Goal: Information Seeking & Learning: Learn about a topic

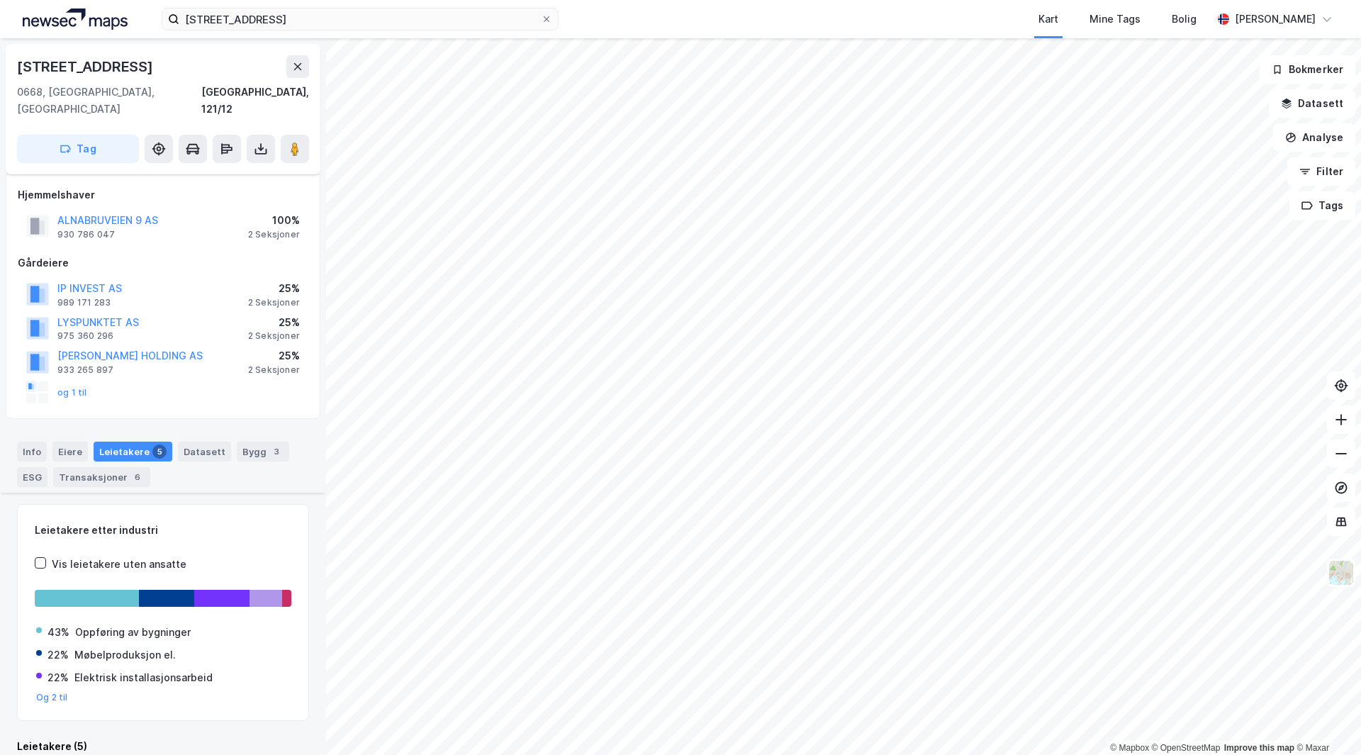
scroll to position [389, 0]
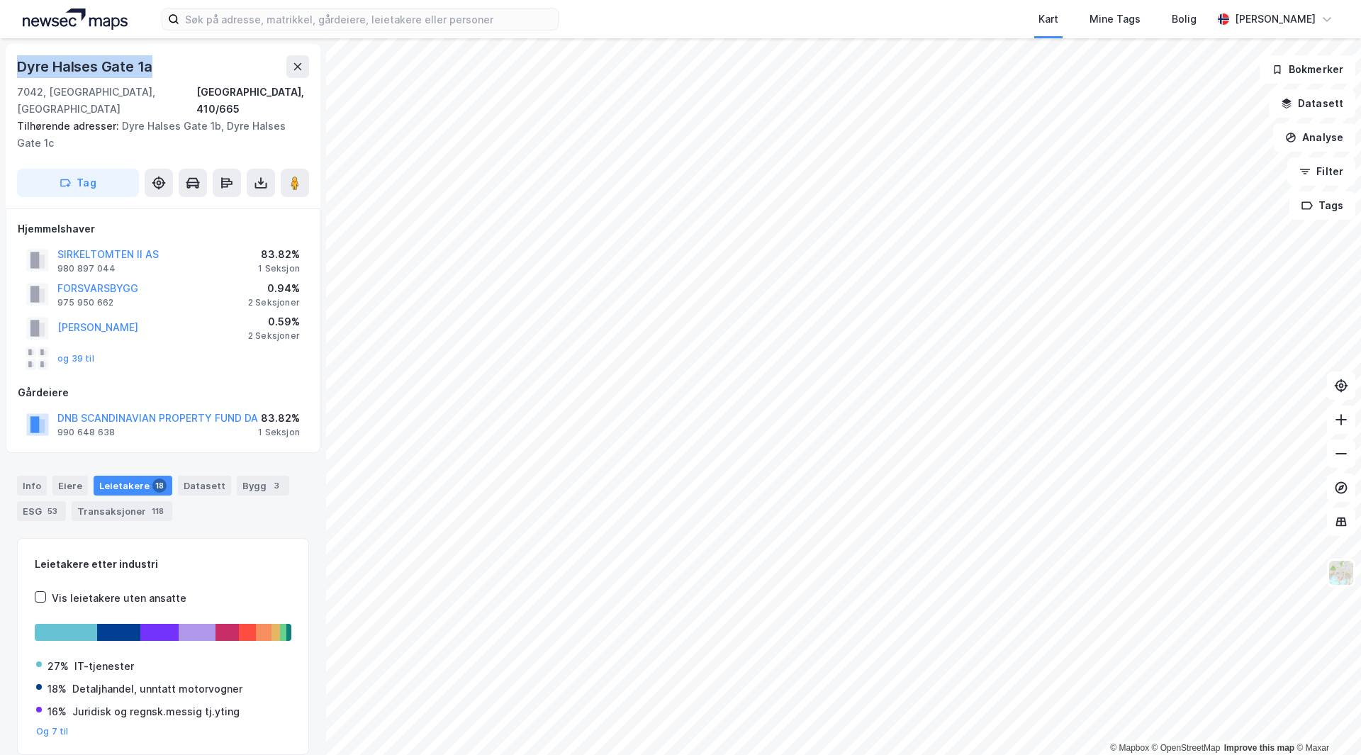
drag, startPoint x: 20, startPoint y: 68, endPoint x: 164, endPoint y: 69, distance: 144.6
click at [164, 69] on div "Dyre Halses Gate 1a" at bounding box center [163, 66] width 292 height 23
click at [291, 176] on image at bounding box center [295, 183] width 9 height 14
click at [111, 501] on div "Transaksjoner 118" at bounding box center [122, 511] width 101 height 20
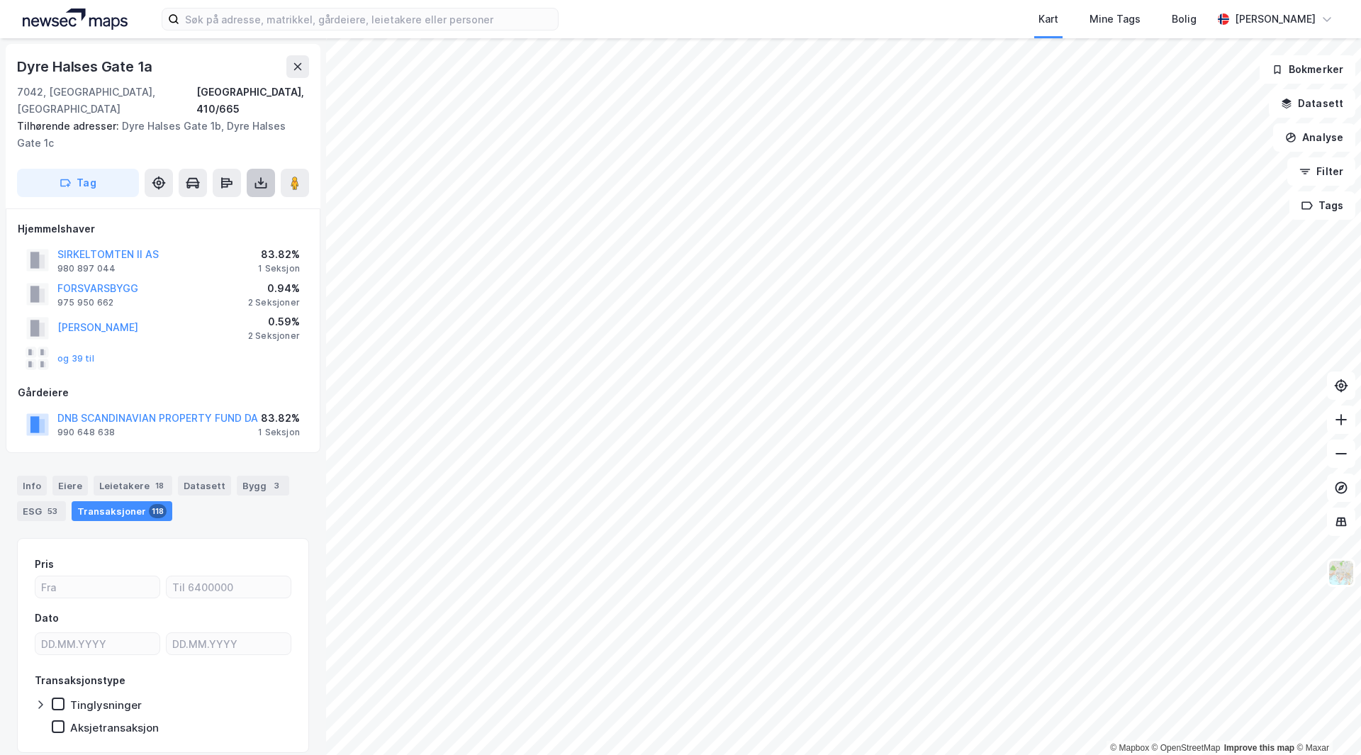
click at [263, 176] on icon at bounding box center [261, 183] width 14 height 14
click at [278, 122] on div "Tilhørende adresser: Dyre [STREET_ADDRESS]" at bounding box center [157, 135] width 281 height 34
click at [261, 176] on icon at bounding box center [261, 183] width 14 height 14
click at [210, 201] on div "Last ned grunnbok" at bounding box center [199, 211] width 151 height 23
click at [177, 320] on div "[PERSON_NAME] 0.59% 2 Seksjoner" at bounding box center [163, 328] width 291 height 34
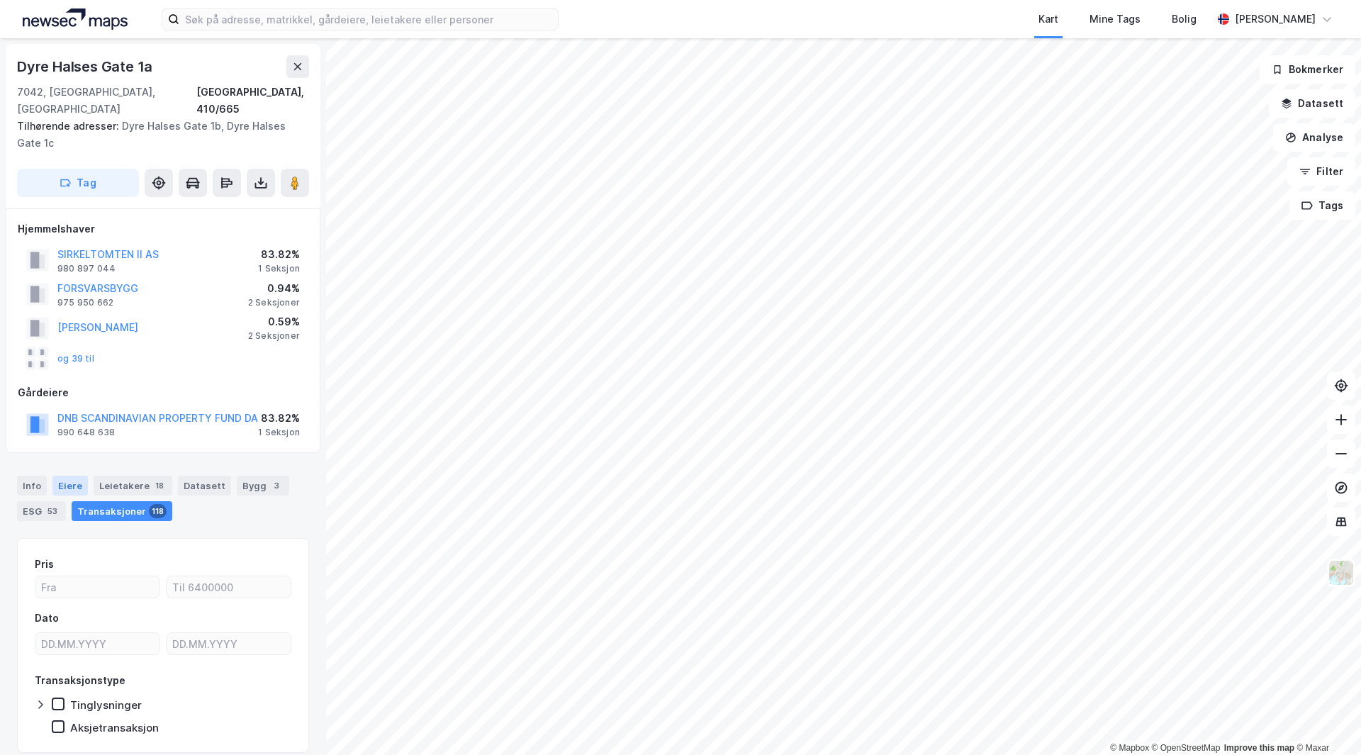
click at [72, 476] on div "Eiere" at bounding box center [69, 486] width 35 height 20
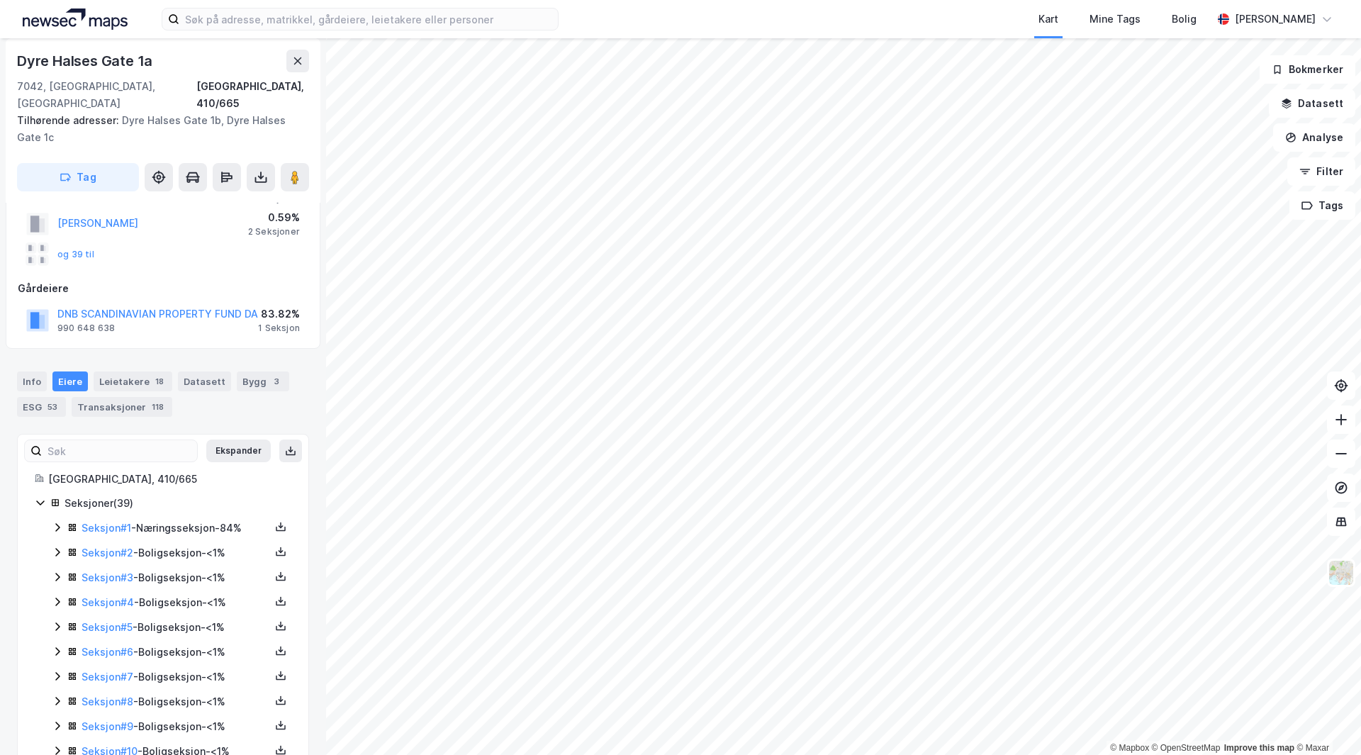
scroll to position [213, 0]
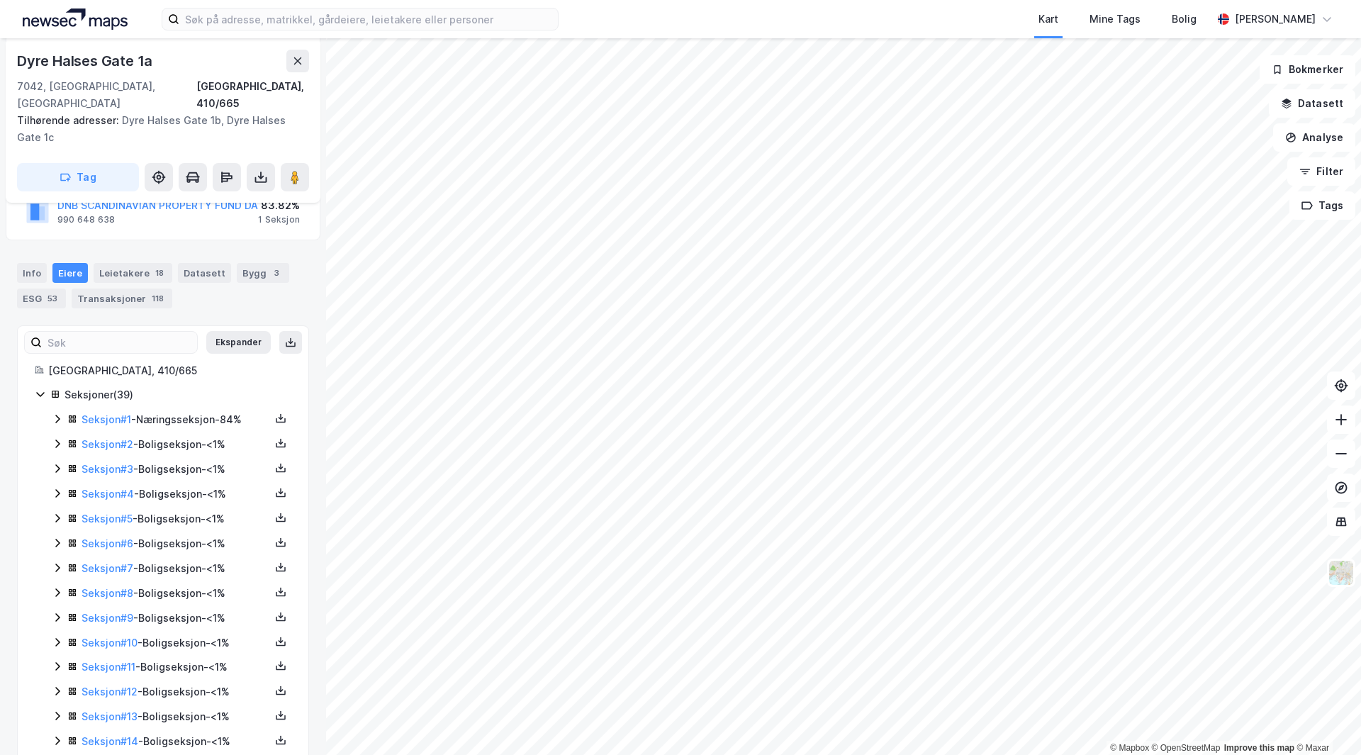
click at [208, 411] on div "Seksjon # 1 - Næringsseksjon - 84%" at bounding box center [176, 419] width 189 height 17
click at [275, 413] on icon at bounding box center [280, 418] width 11 height 11
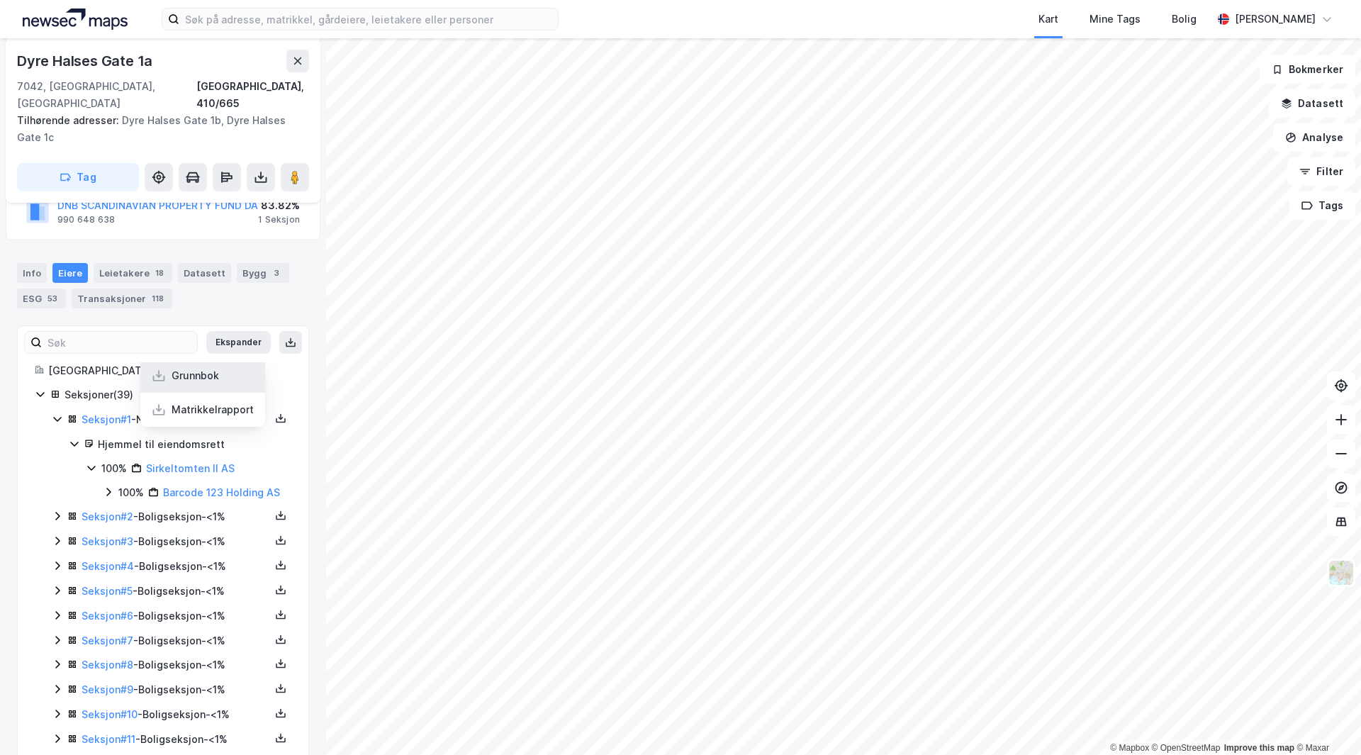
click at [187, 367] on div "Grunnbok" at bounding box center [196, 375] width 48 height 17
click at [186, 246] on div "Info [PERSON_NAME] 18 Datasett Bygg 3 ESG 53 Transaksjoner 118" at bounding box center [163, 280] width 326 height 68
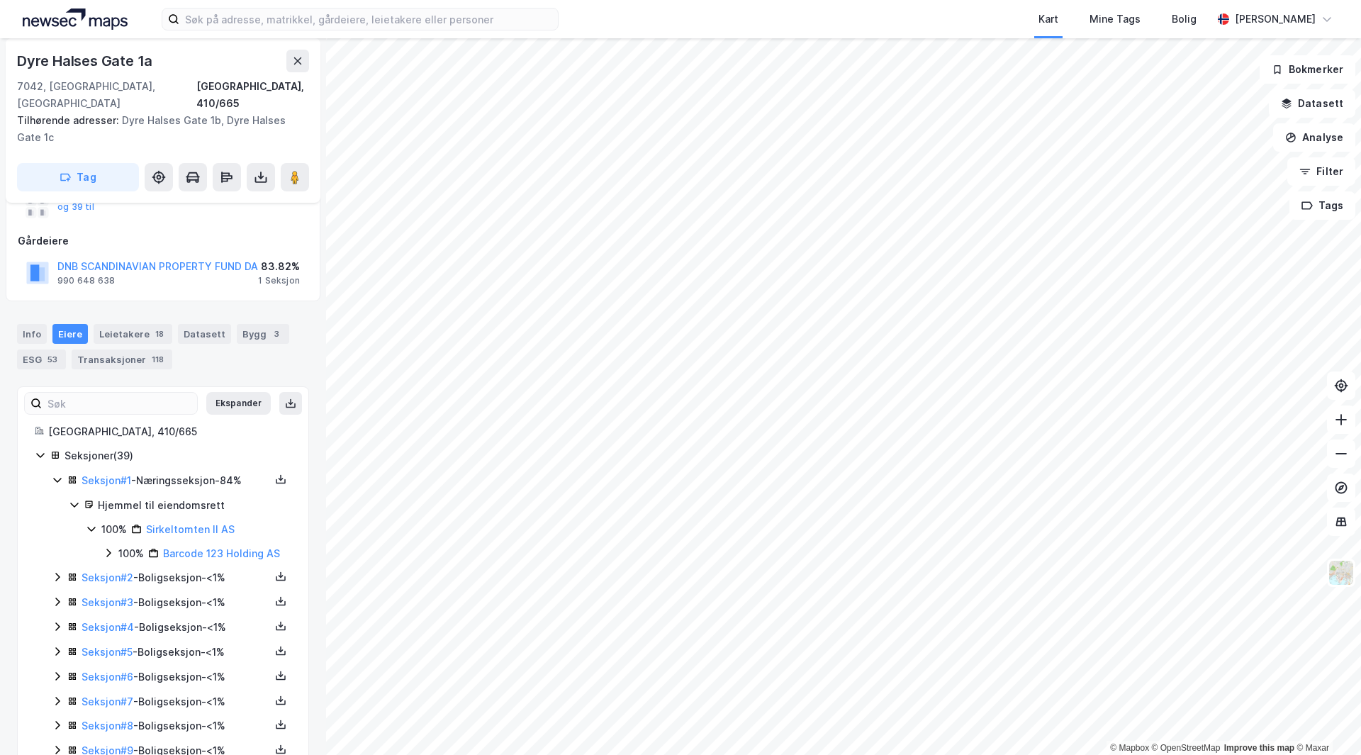
scroll to position [0, 0]
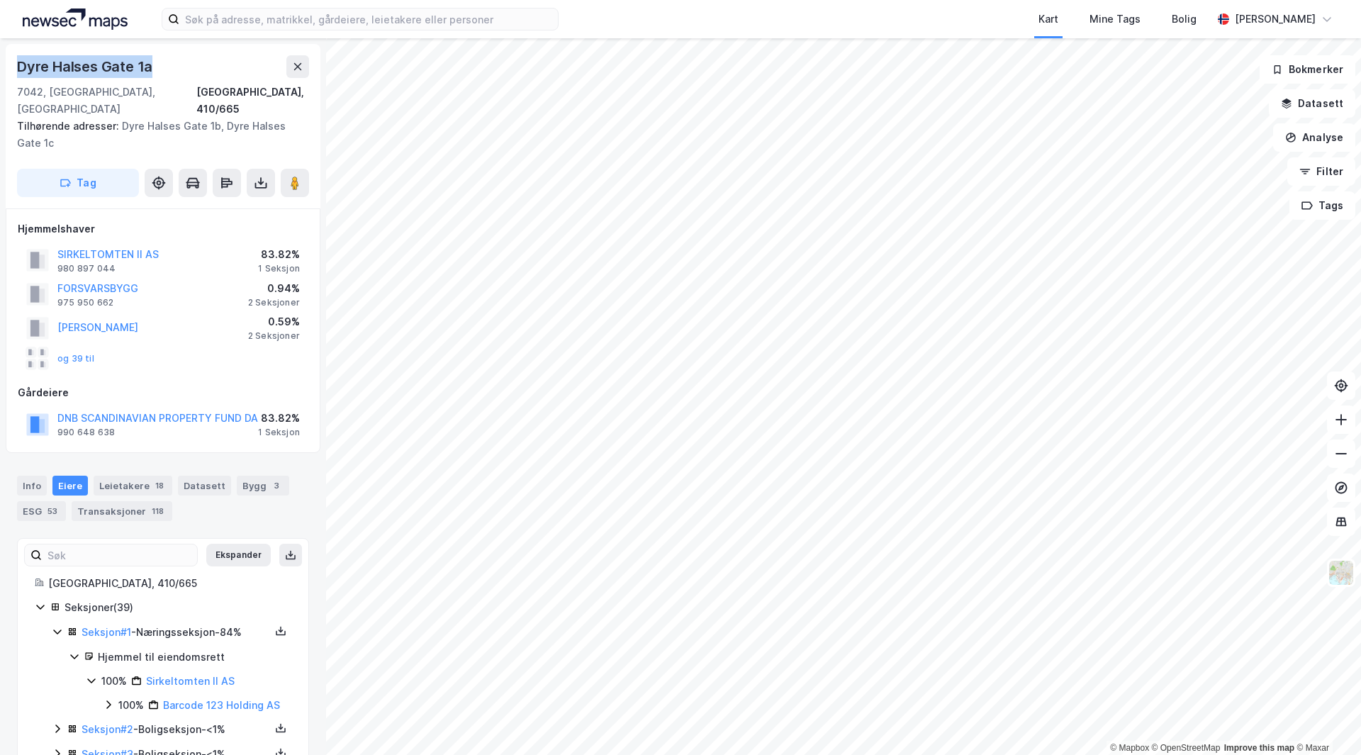
drag, startPoint x: 21, startPoint y: 62, endPoint x: 172, endPoint y: 67, distance: 151.1
click at [172, 67] on div "Dyre Halses Gate 1a" at bounding box center [163, 66] width 292 height 23
copy div "Dyre Halses Gate 1a"
click at [291, 71] on button at bounding box center [297, 66] width 23 height 23
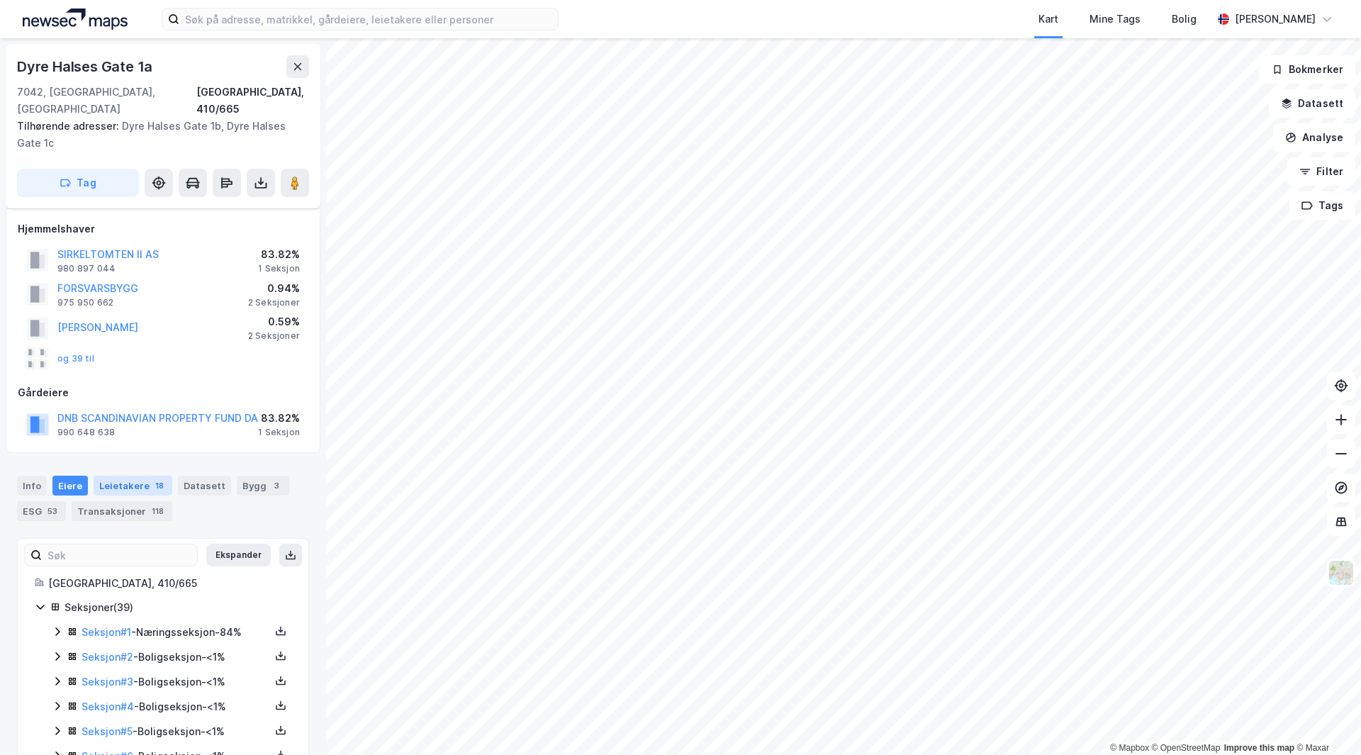
click at [100, 476] on div "Leietakere 18" at bounding box center [133, 486] width 79 height 20
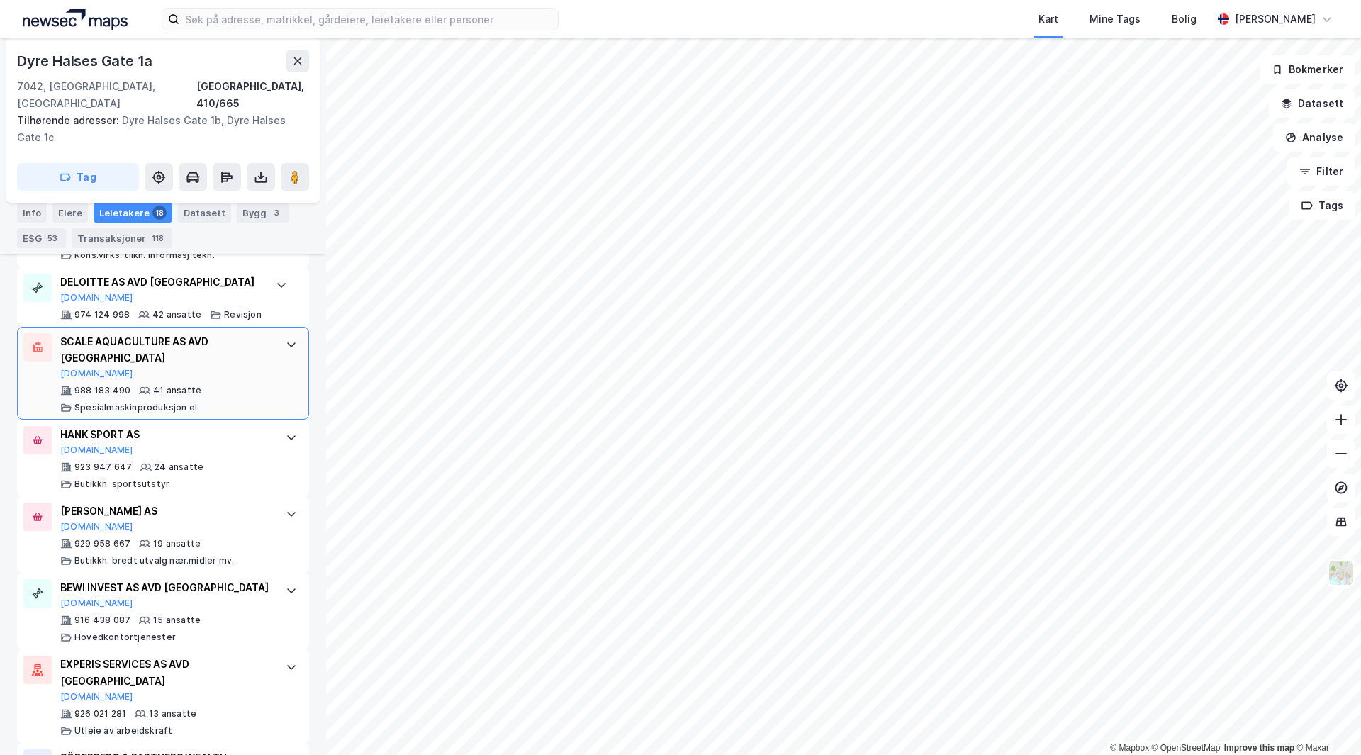
scroll to position [607, 0]
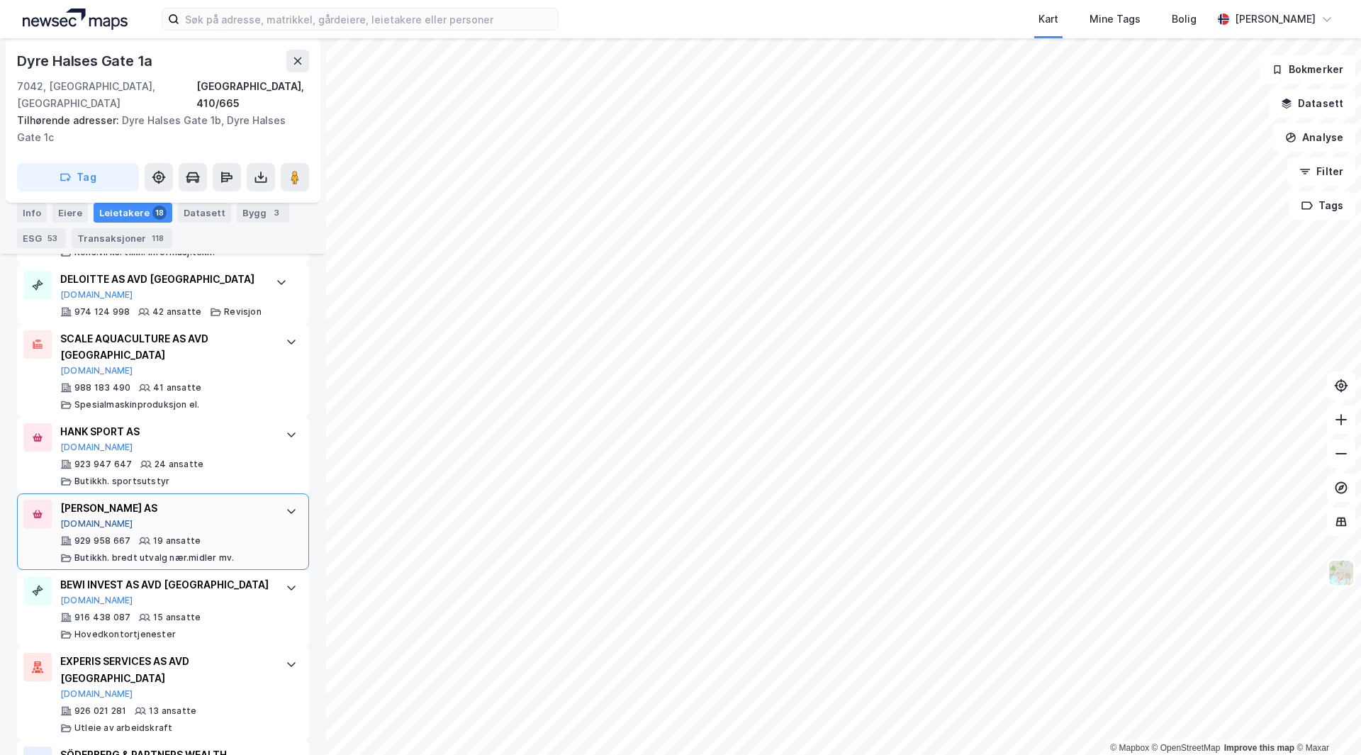
click at [75, 518] on button "[DOMAIN_NAME]" at bounding box center [96, 523] width 73 height 11
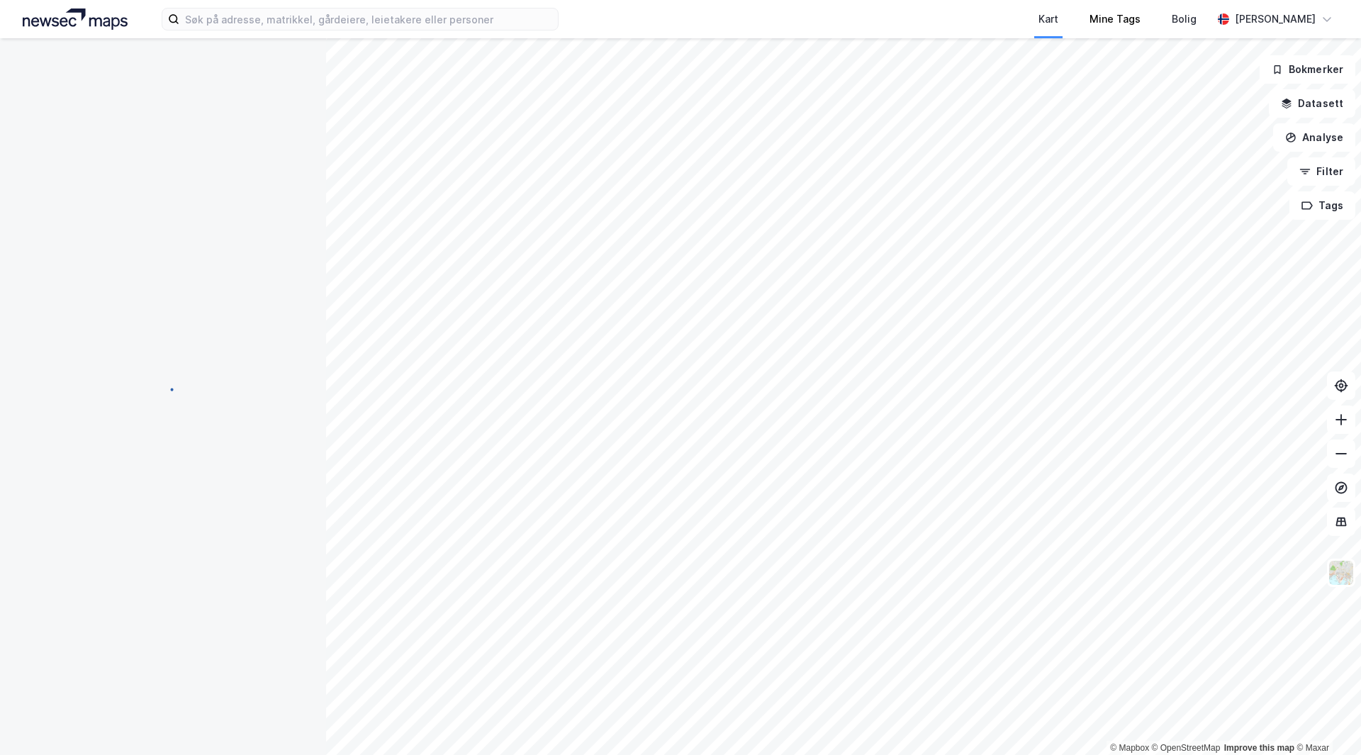
scroll to position [0, 0]
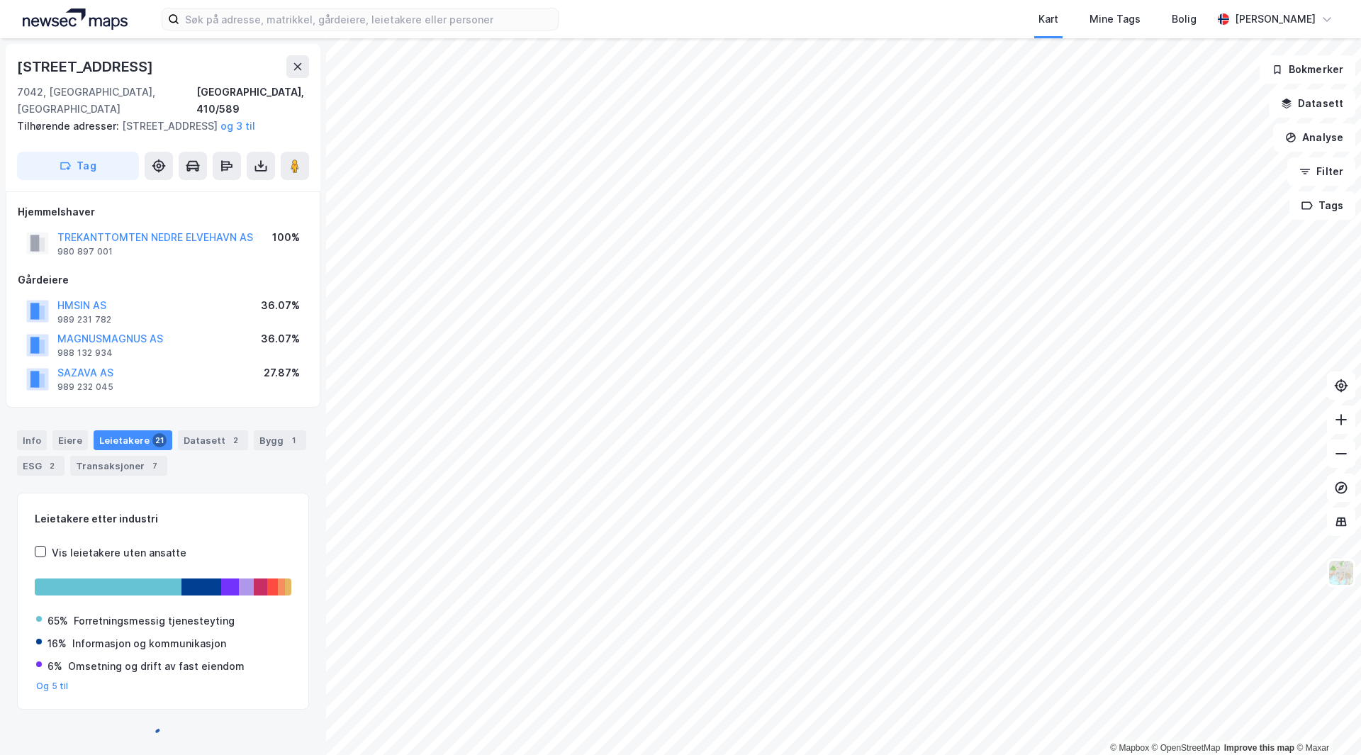
scroll to position [11, 0]
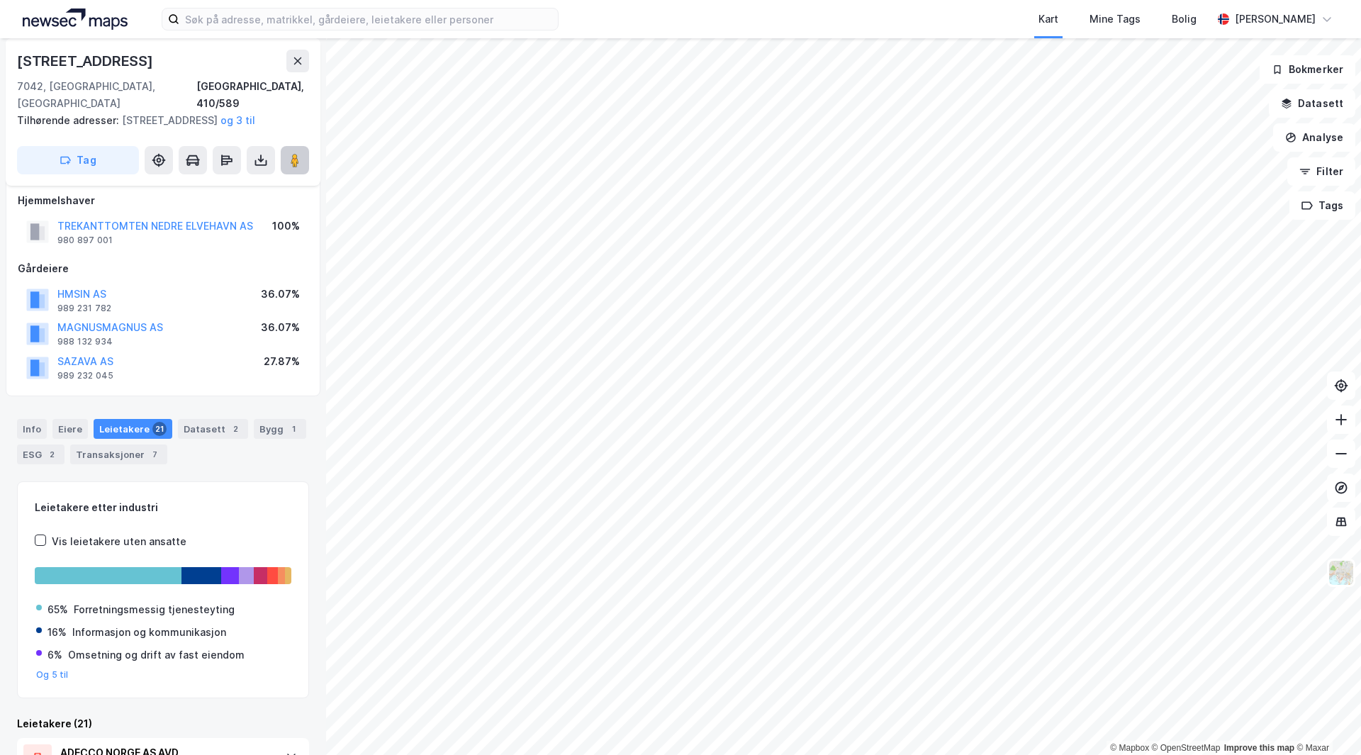
click at [298, 163] on image at bounding box center [295, 160] width 9 height 14
click at [295, 52] on button at bounding box center [297, 61] width 23 height 23
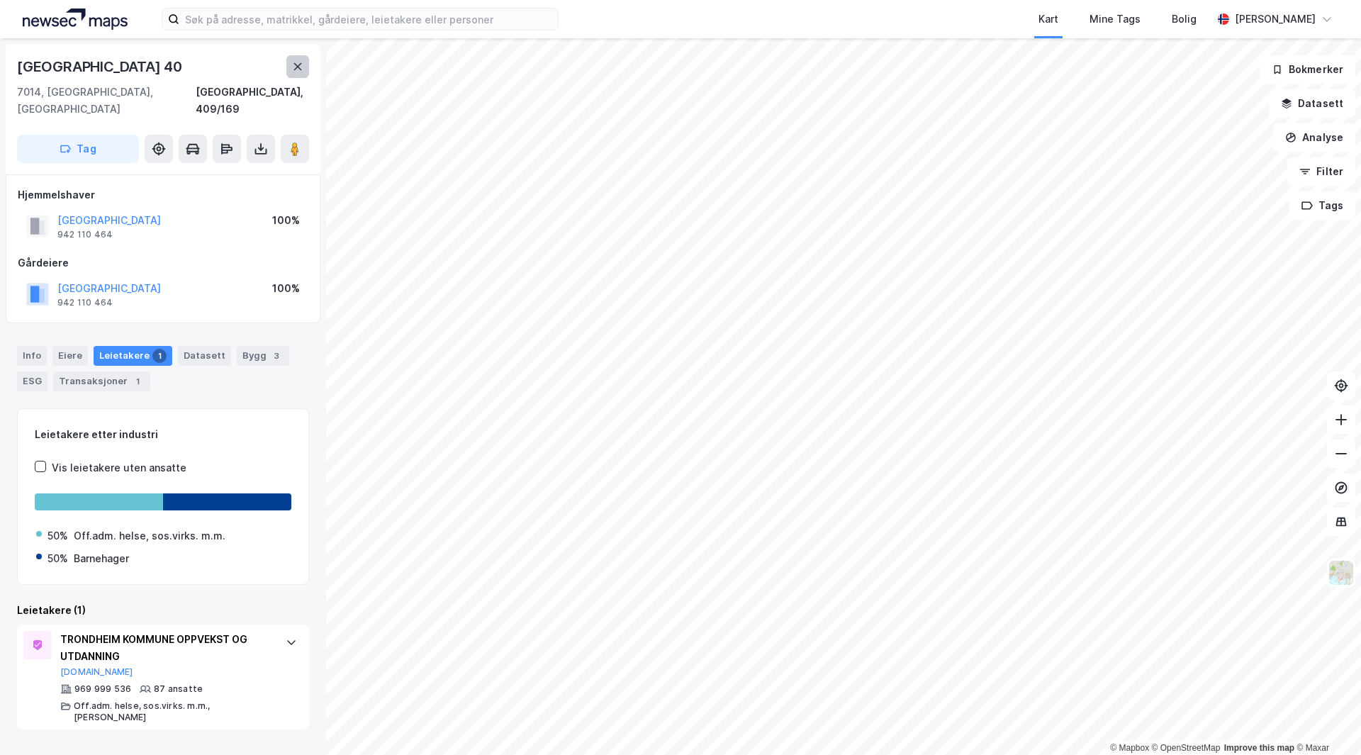
click at [298, 62] on icon at bounding box center [297, 66] width 11 height 11
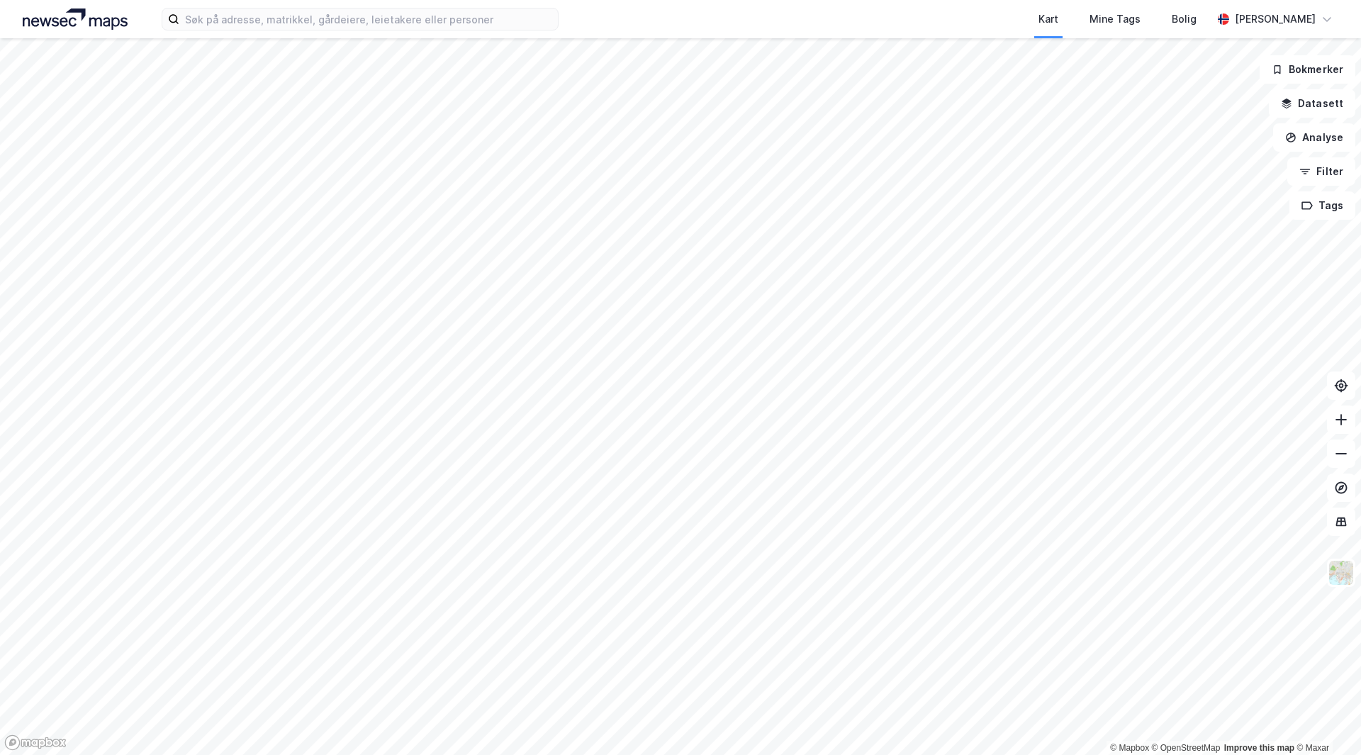
click at [634, 754] on html "Kart Mine Tags Bolig [PERSON_NAME] © Mapbox © OpenStreetMap Improve this map © …" at bounding box center [680, 377] width 1361 height 755
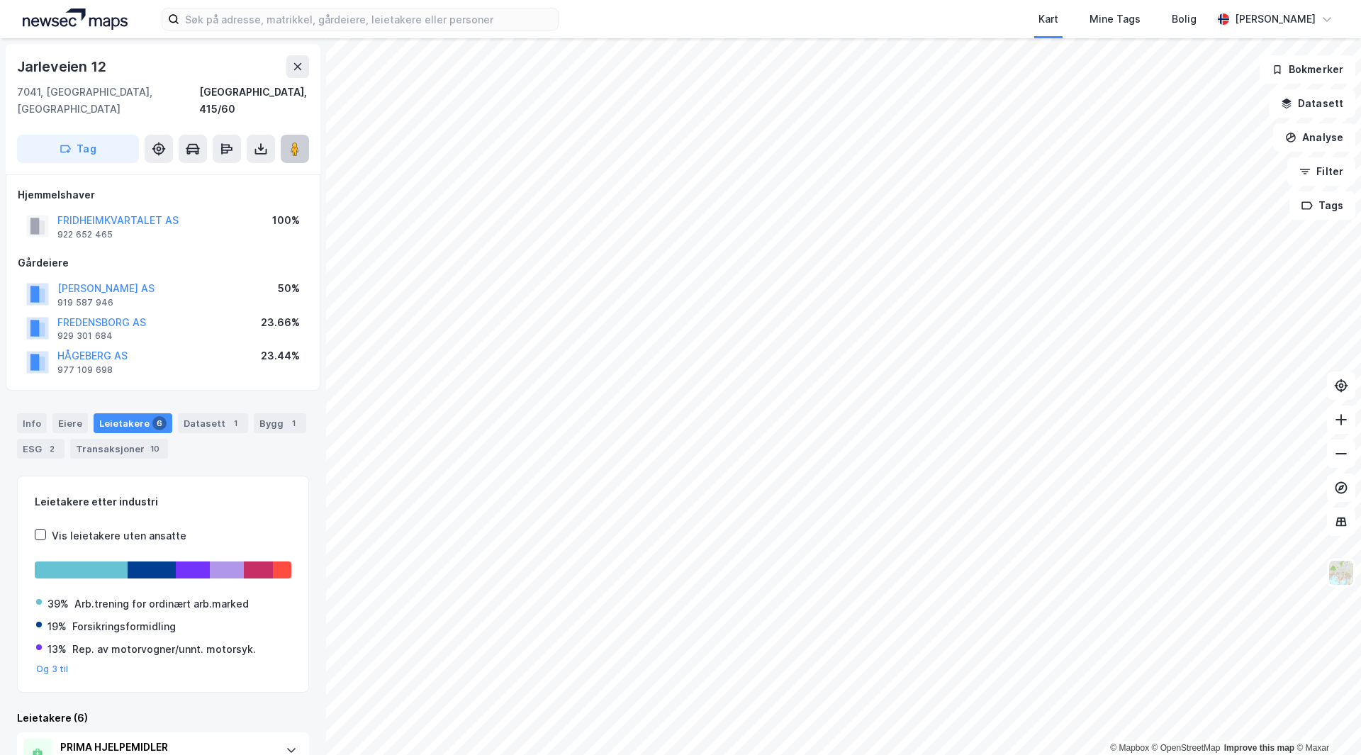
click at [298, 142] on image at bounding box center [295, 149] width 9 height 14
click at [301, 67] on icon at bounding box center [297, 66] width 11 height 11
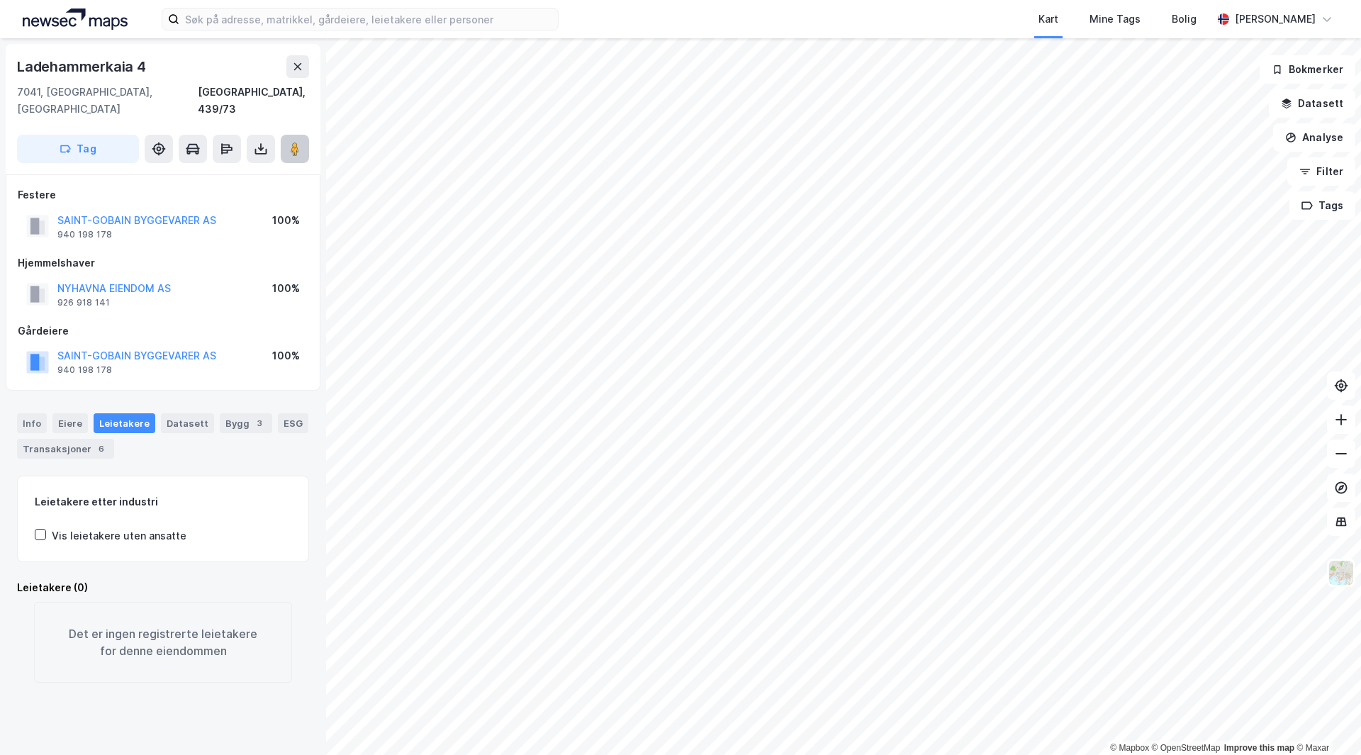
click at [298, 135] on button at bounding box center [295, 149] width 28 height 28
click at [294, 57] on button at bounding box center [297, 66] width 23 height 23
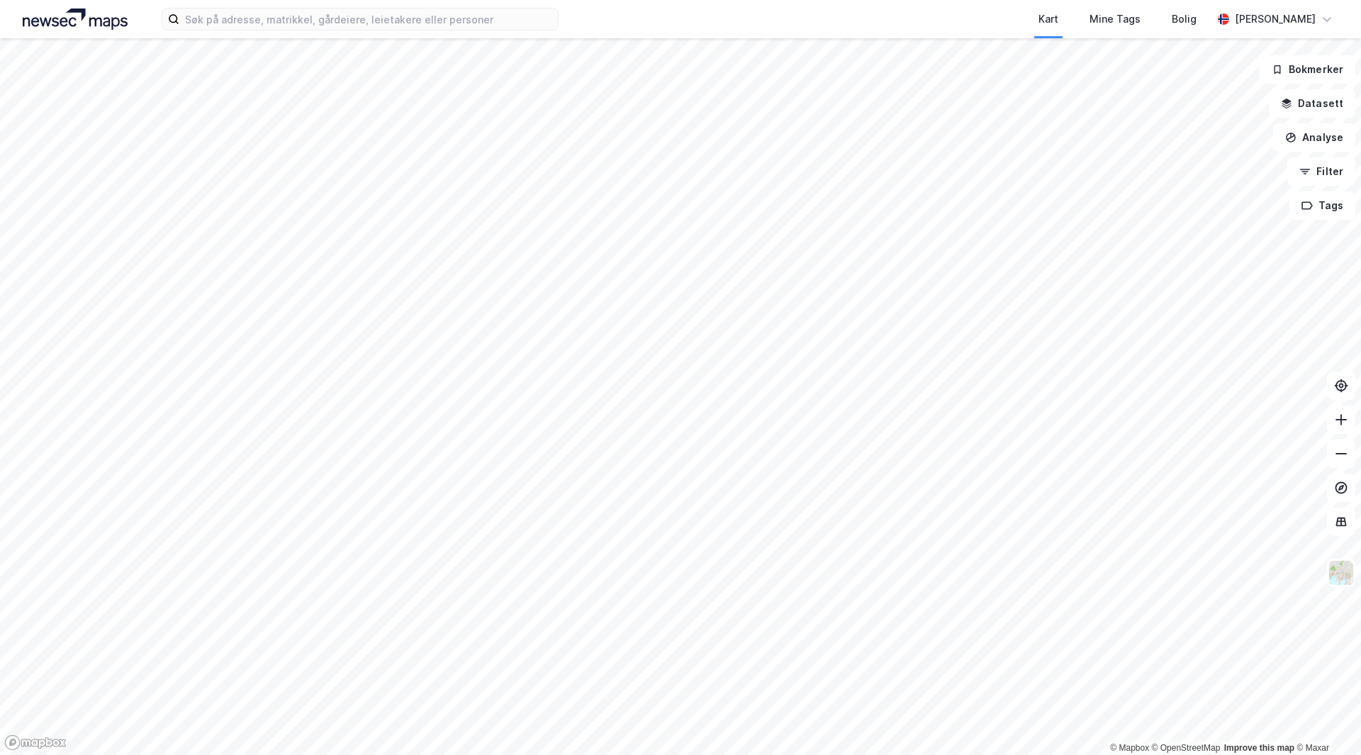
click at [583, 754] on html "Kart Mine Tags Bolig [PERSON_NAME] © Mapbox © OpenStreetMap Improve this map © …" at bounding box center [680, 377] width 1361 height 755
click at [521, 754] on html "Kart Mine Tags Bolig [PERSON_NAME] © Mapbox © OpenStreetMap Improve this map © …" at bounding box center [680, 377] width 1361 height 755
click at [435, 20] on div "Kart Mine Tags Bolig [PERSON_NAME] © Mapbox © OpenStreetMap Improve this map © …" at bounding box center [680, 377] width 1361 height 755
click at [793, 754] on html "Kart Mine Tags Bolig [PERSON_NAME] © Mapbox © OpenStreetMap Improve this map © …" at bounding box center [680, 377] width 1361 height 755
click at [489, 754] on html "Kart Mine Tags Bolig [PERSON_NAME] © Mapbox © OpenStreetMap Improve this map © …" at bounding box center [680, 377] width 1361 height 755
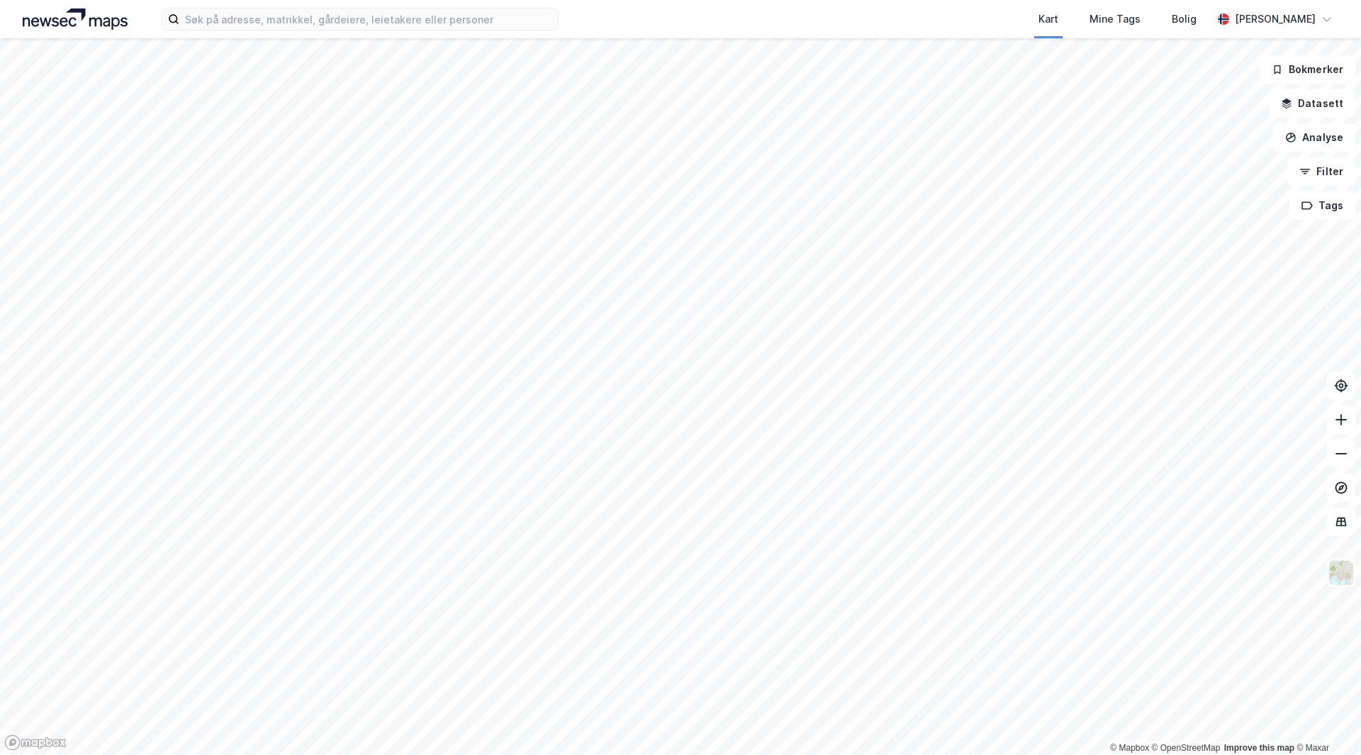
click at [627, 4] on div "Kart Mine Tags Bolig [PERSON_NAME] © Mapbox © OpenStreetMap Improve this map © …" at bounding box center [680, 377] width 1361 height 755
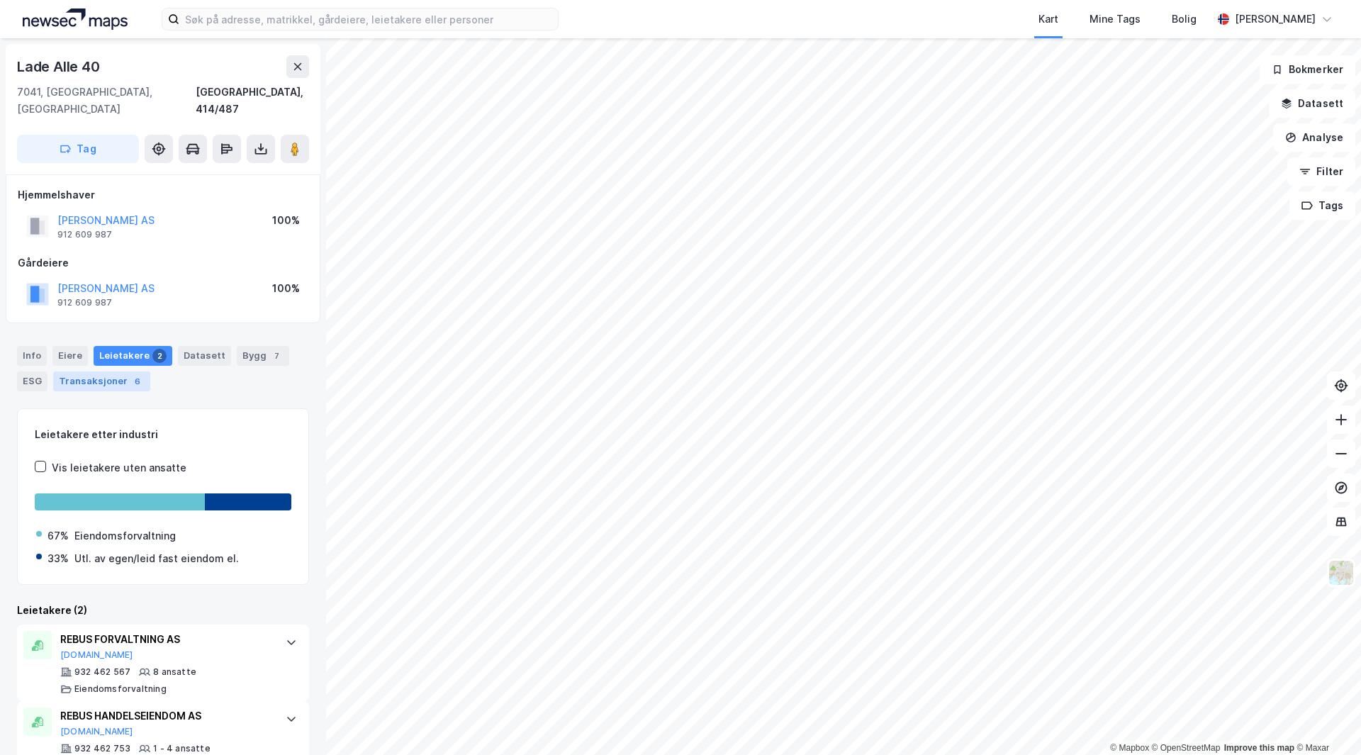
click at [109, 372] on div "Transaksjoner 6" at bounding box center [101, 382] width 97 height 20
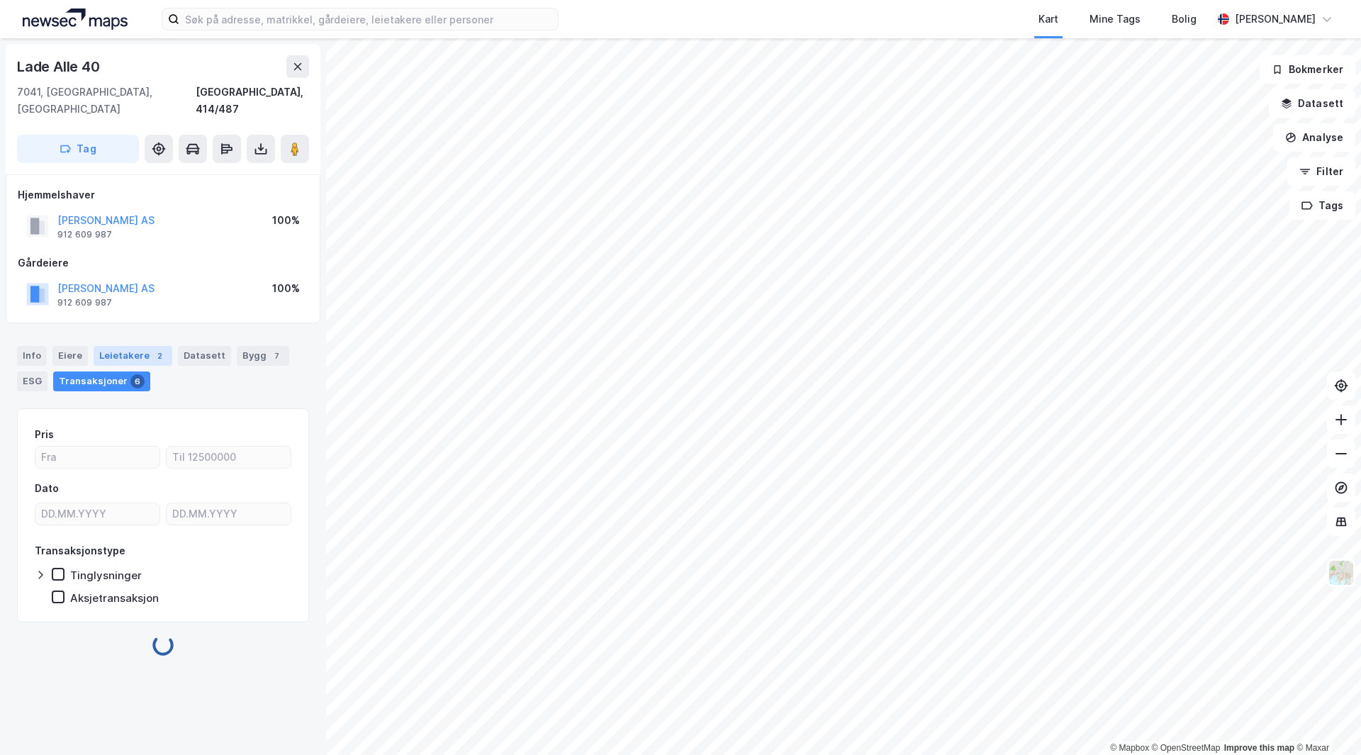
click at [104, 346] on div "Leietakere 2" at bounding box center [133, 356] width 79 height 20
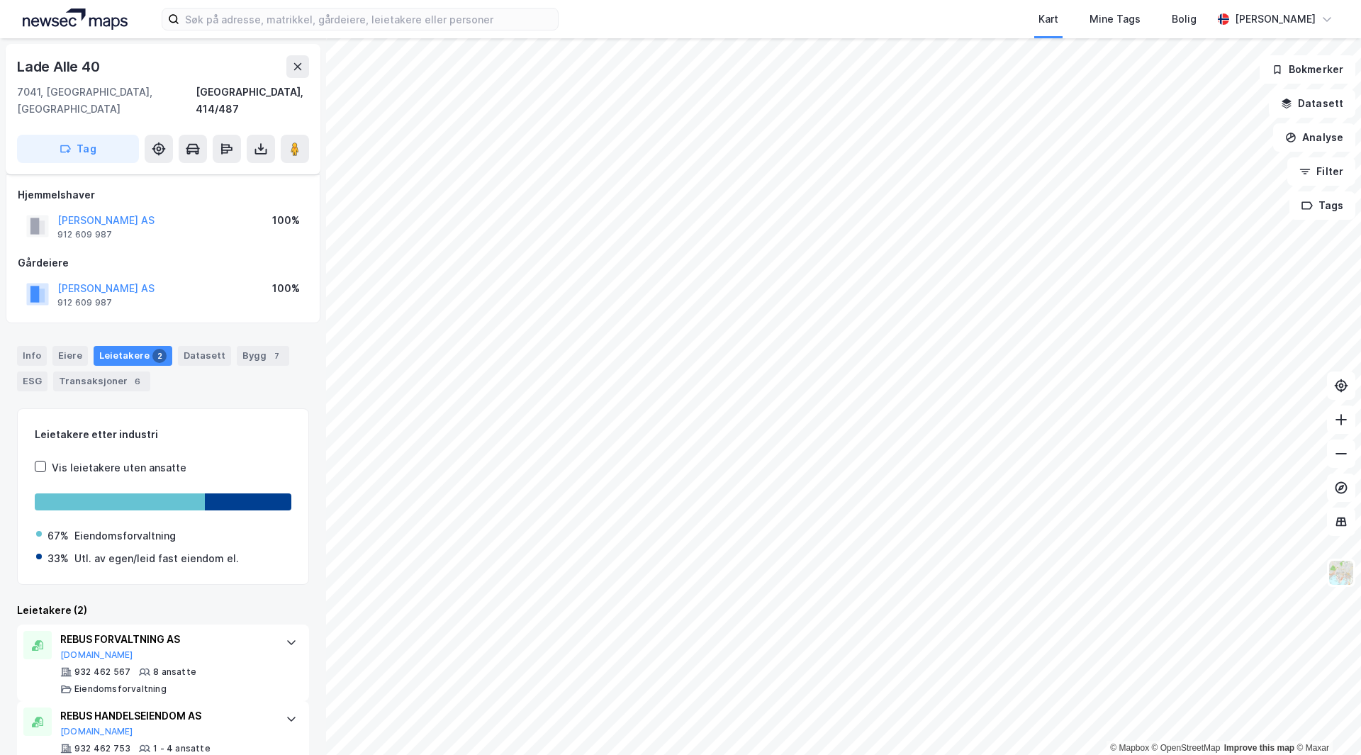
scroll to position [23, 0]
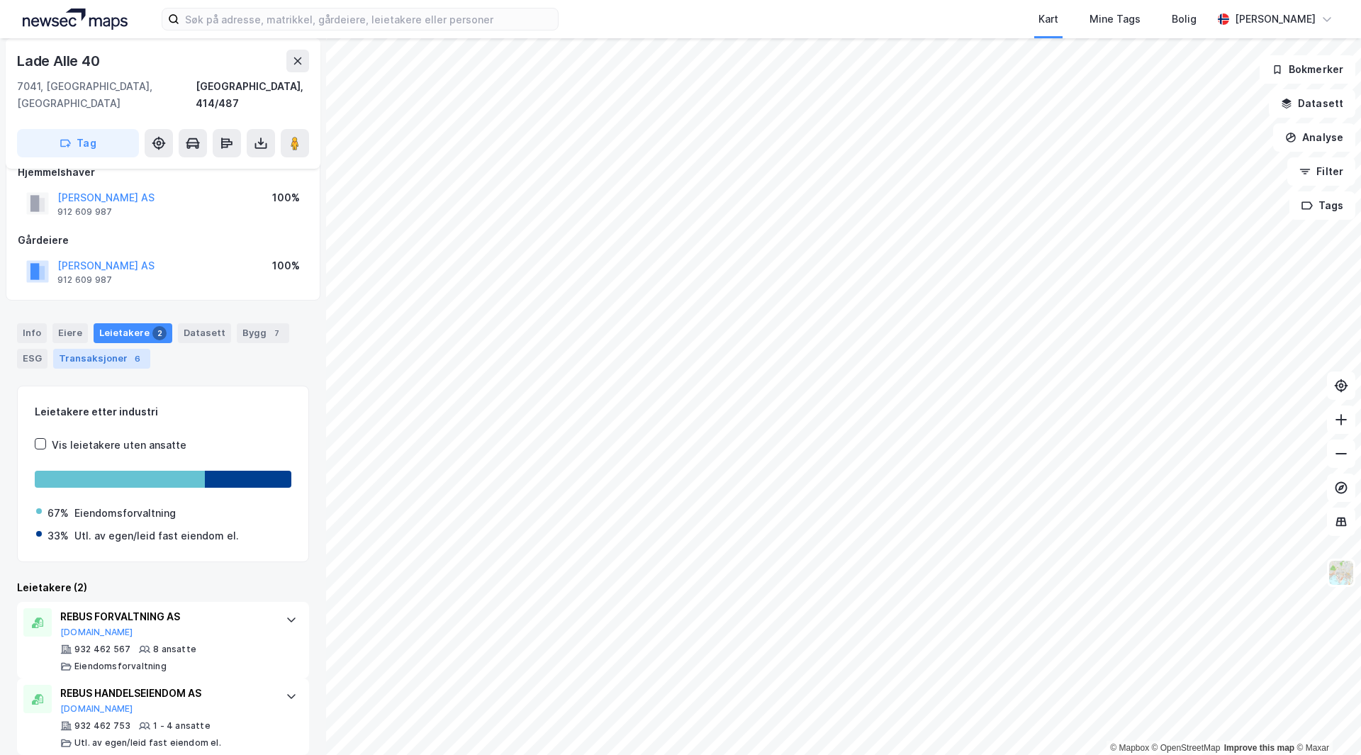
click at [91, 349] on div "Transaksjoner 6" at bounding box center [101, 359] width 97 height 20
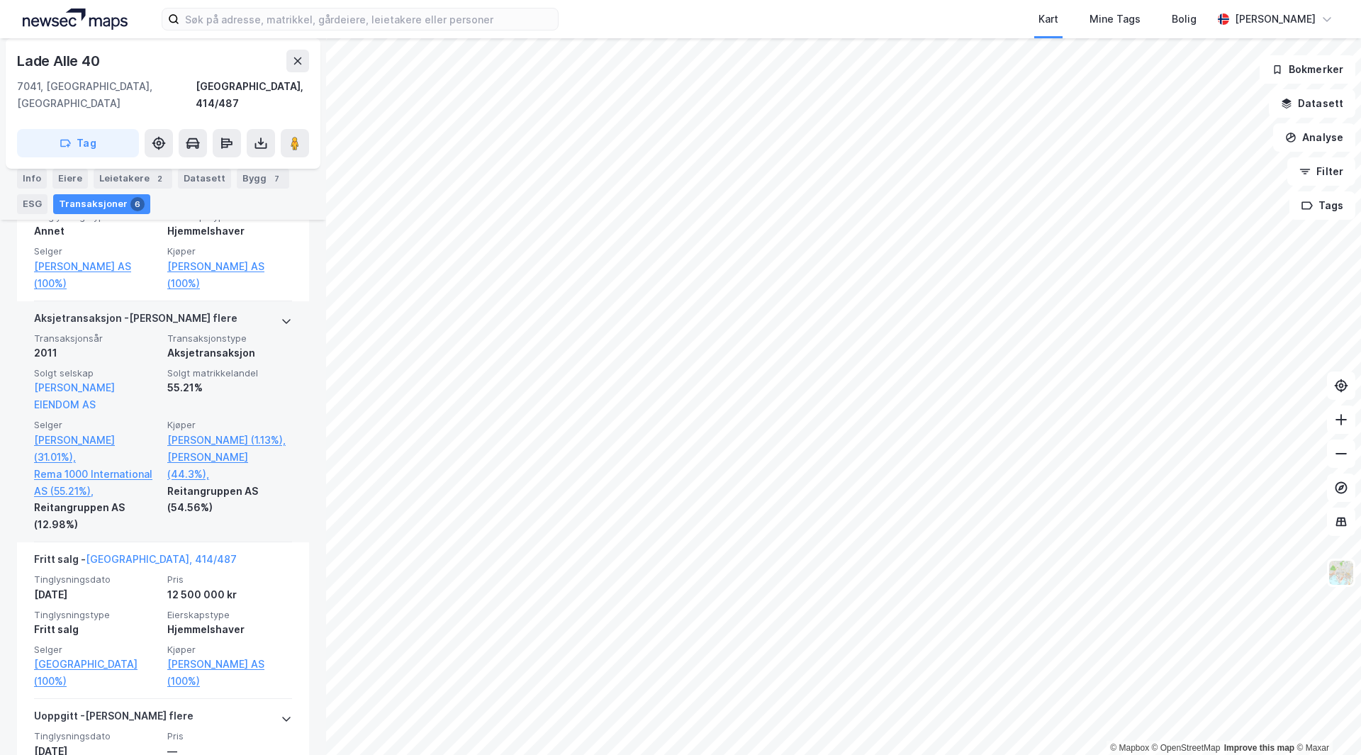
scroll to position [851, 0]
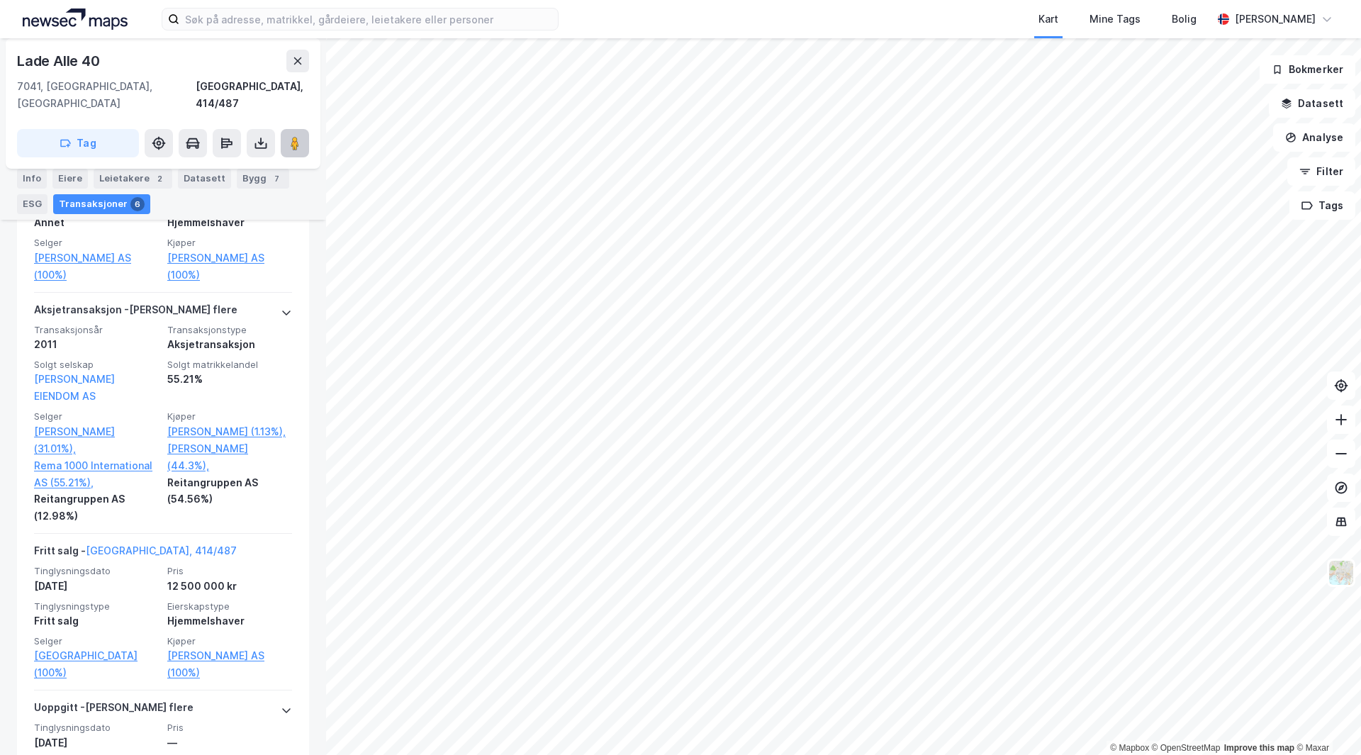
click at [291, 136] on image at bounding box center [295, 143] width 9 height 14
click at [297, 65] on icon at bounding box center [297, 60] width 11 height 11
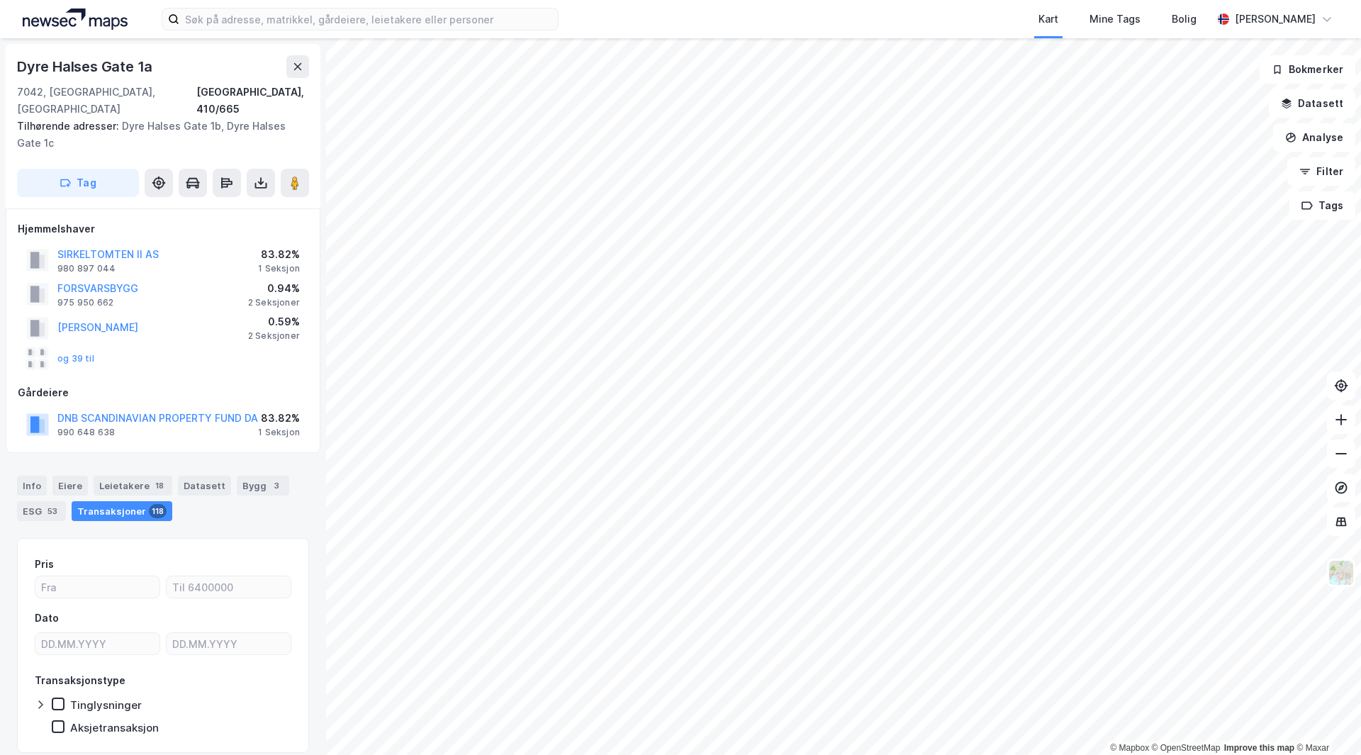
scroll to position [32, 0]
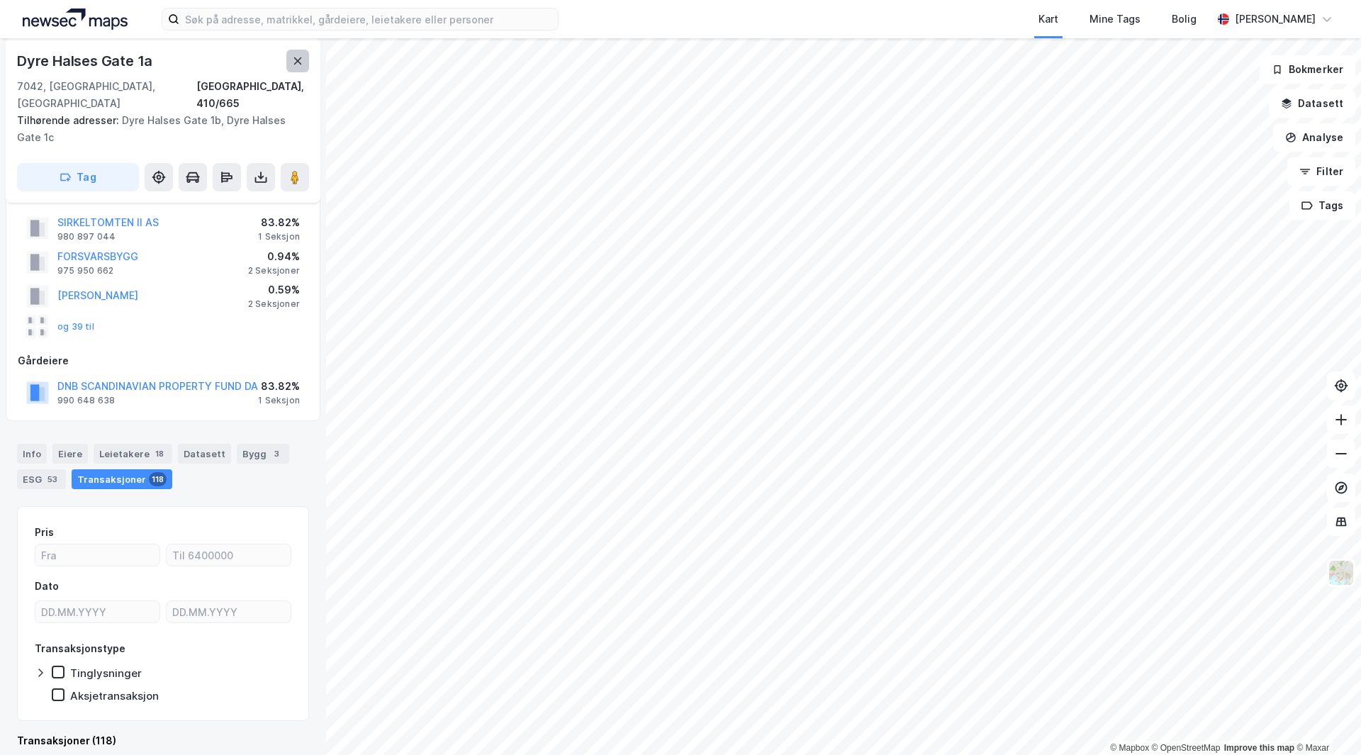
click at [292, 55] on icon at bounding box center [297, 60] width 11 height 11
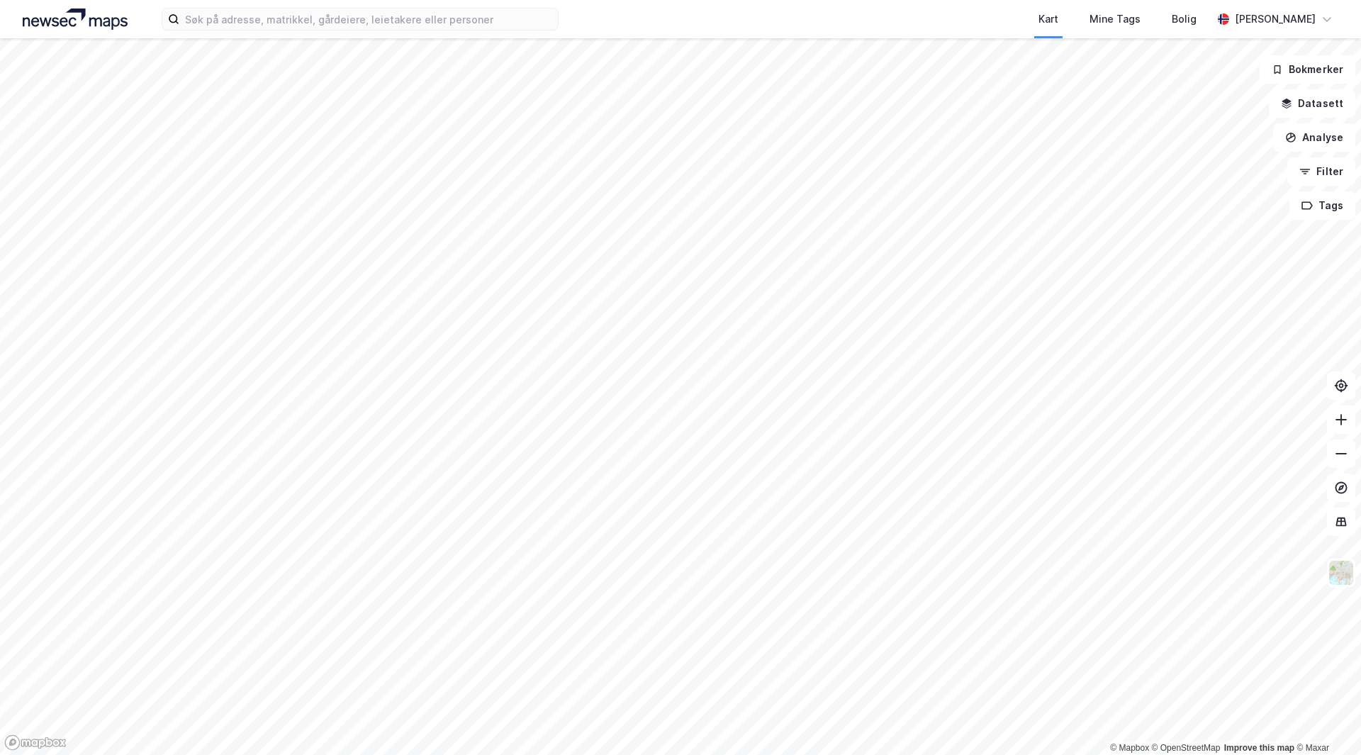
click at [407, 0] on html "Kart Mine Tags Bolig [PERSON_NAME] © Mapbox © OpenStreetMap Improve this map © …" at bounding box center [680, 377] width 1361 height 755
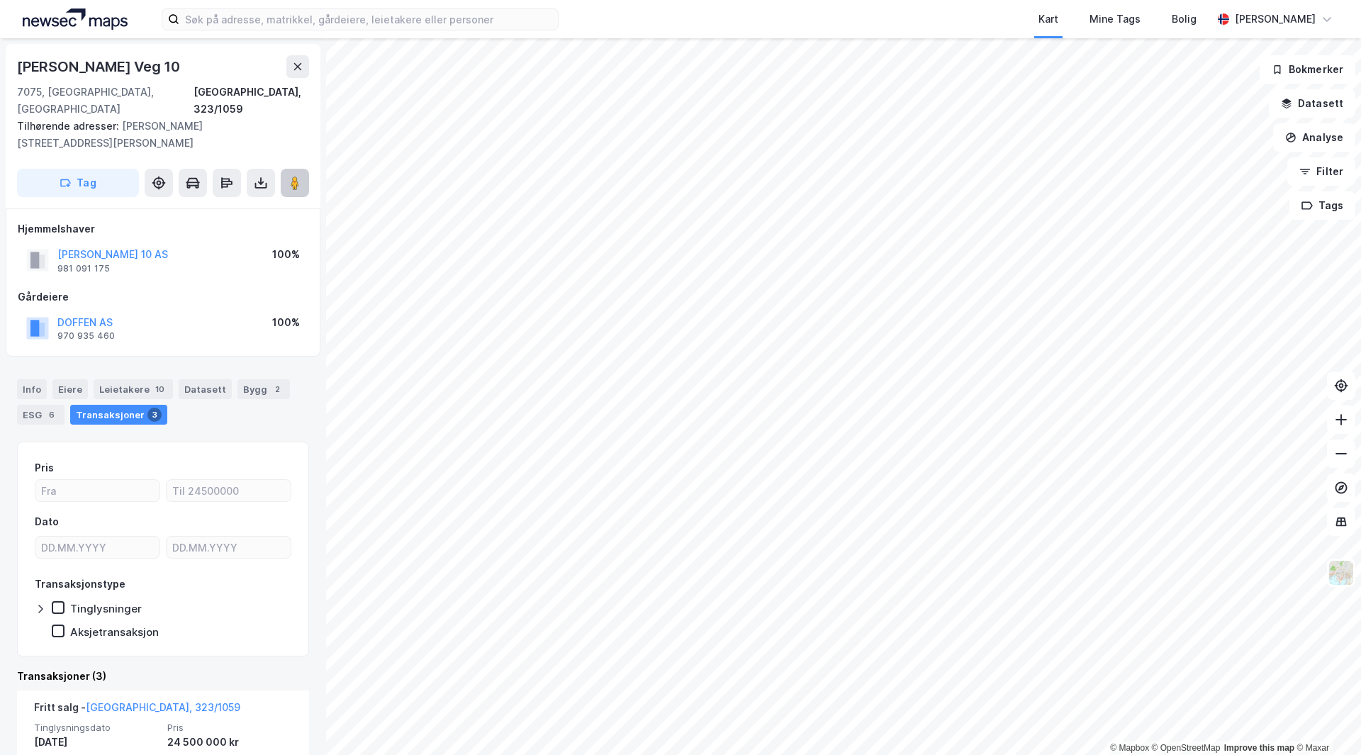
click at [284, 169] on button at bounding box center [295, 183] width 28 height 28
click at [293, 72] on icon at bounding box center [297, 66] width 11 height 11
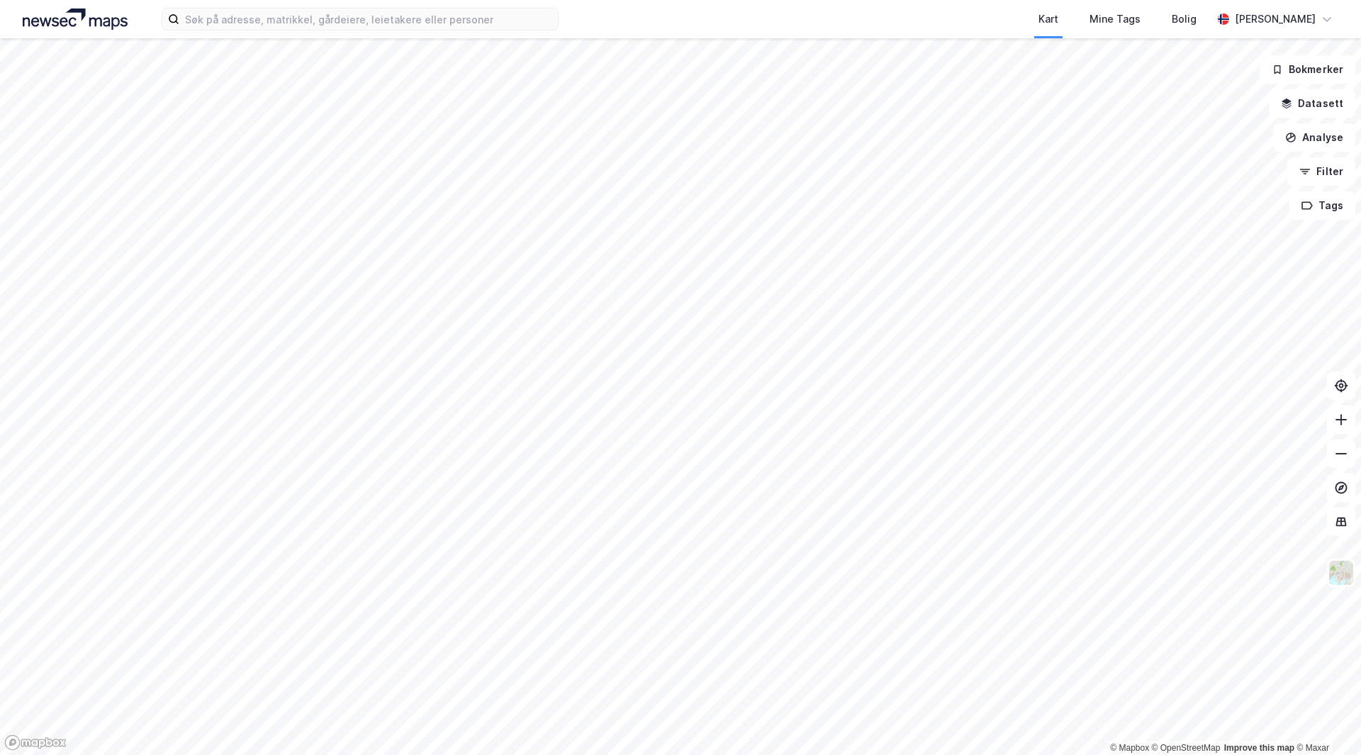
click at [623, 754] on html "Kart Mine Tags Bolig [PERSON_NAME] © Mapbox © OpenStreetMap Improve this map © …" at bounding box center [680, 377] width 1361 height 755
click at [518, 754] on html "Kart Mine Tags Bolig [PERSON_NAME] © Mapbox © OpenStreetMap Improve this map © …" at bounding box center [680, 377] width 1361 height 755
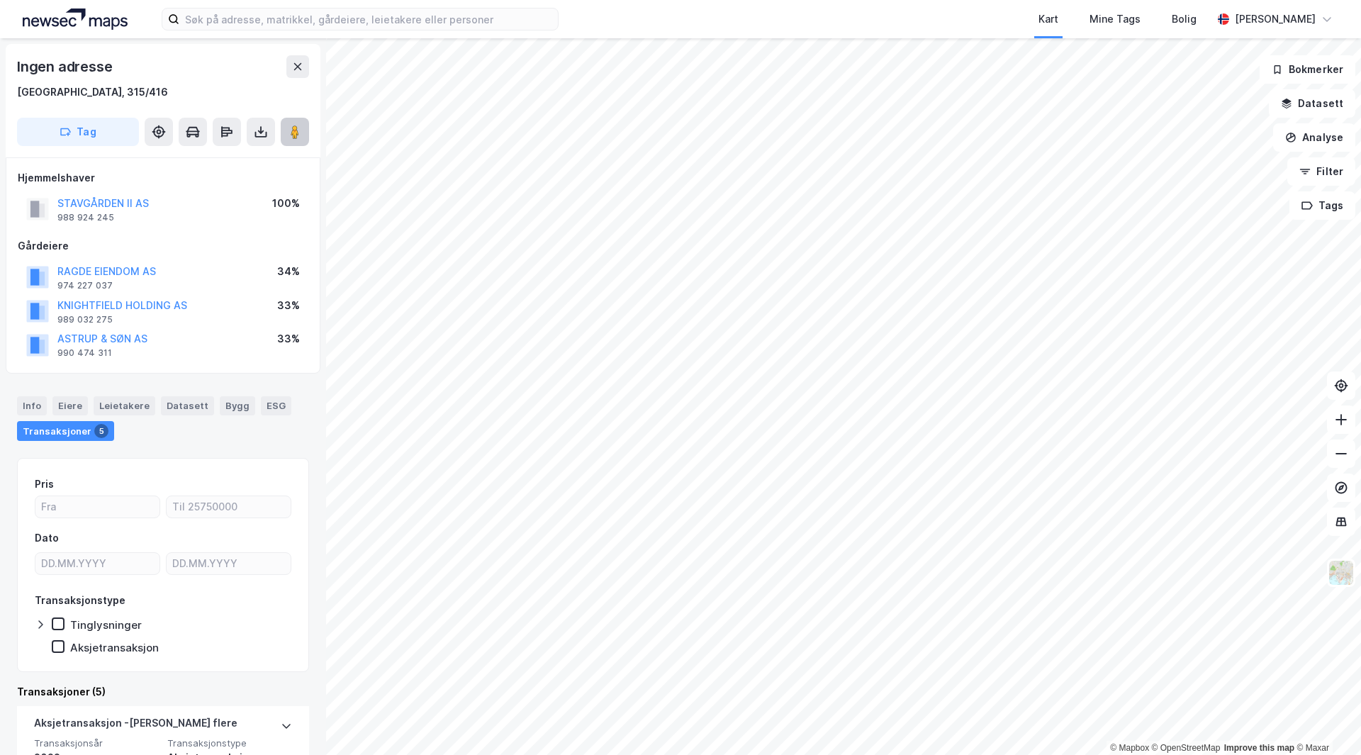
click at [294, 134] on image at bounding box center [295, 132] width 9 height 14
click at [287, 137] on button at bounding box center [295, 132] width 28 height 28
click at [294, 62] on icon at bounding box center [297, 66] width 11 height 11
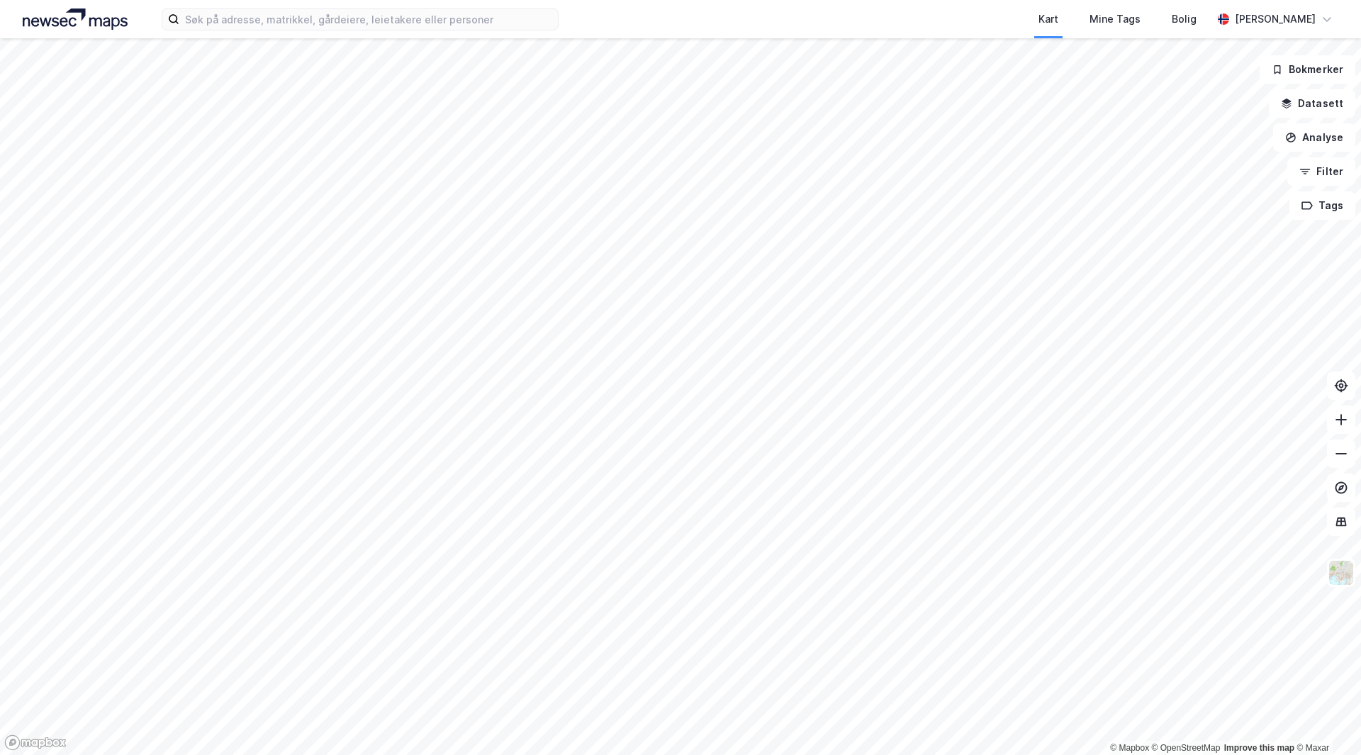
click at [570, 0] on html "Kart Mine Tags Bolig [PERSON_NAME] © Mapbox © OpenStreetMap Improve this map © …" at bounding box center [680, 377] width 1361 height 755
click at [402, 8] on div "Kart Mine Tags Bolig [PERSON_NAME] © Mapbox © OpenStreetMap Improve this map © …" at bounding box center [680, 377] width 1361 height 755
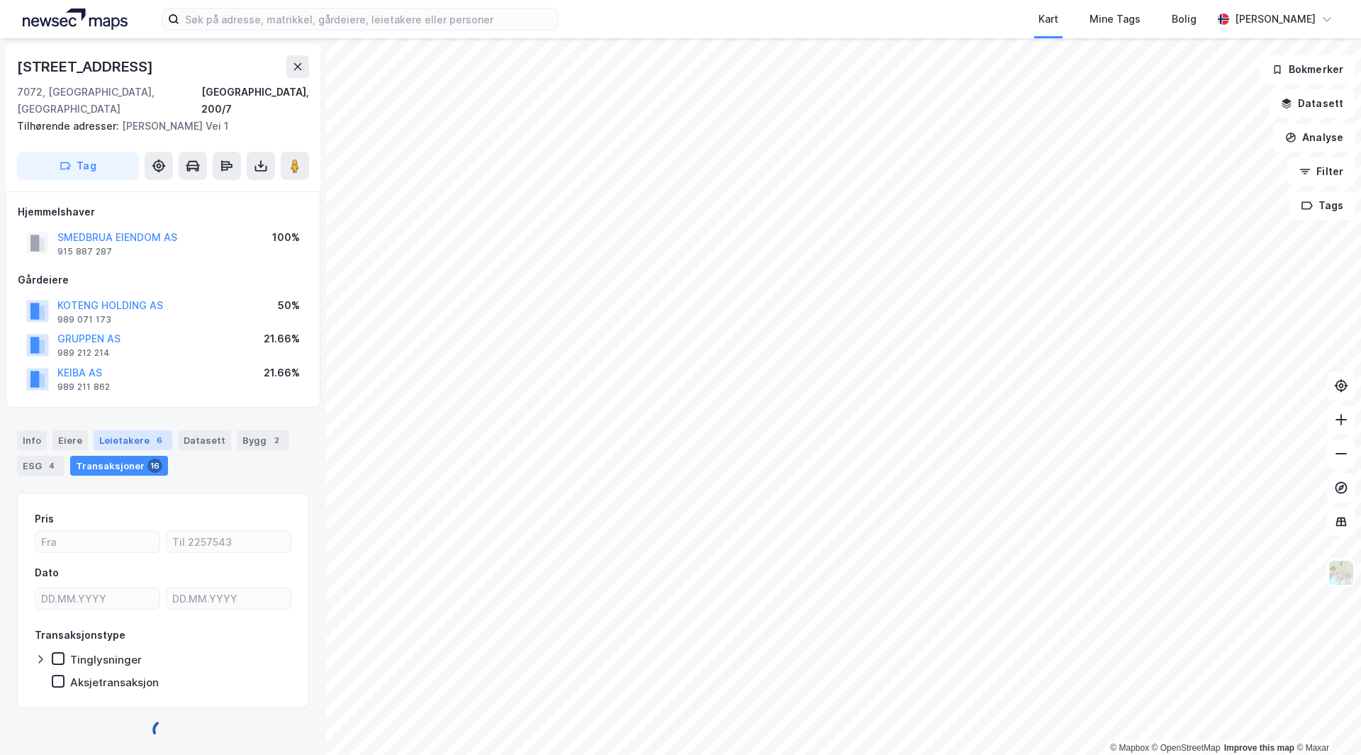
click at [131, 430] on div "Leietakere 6" at bounding box center [133, 440] width 79 height 20
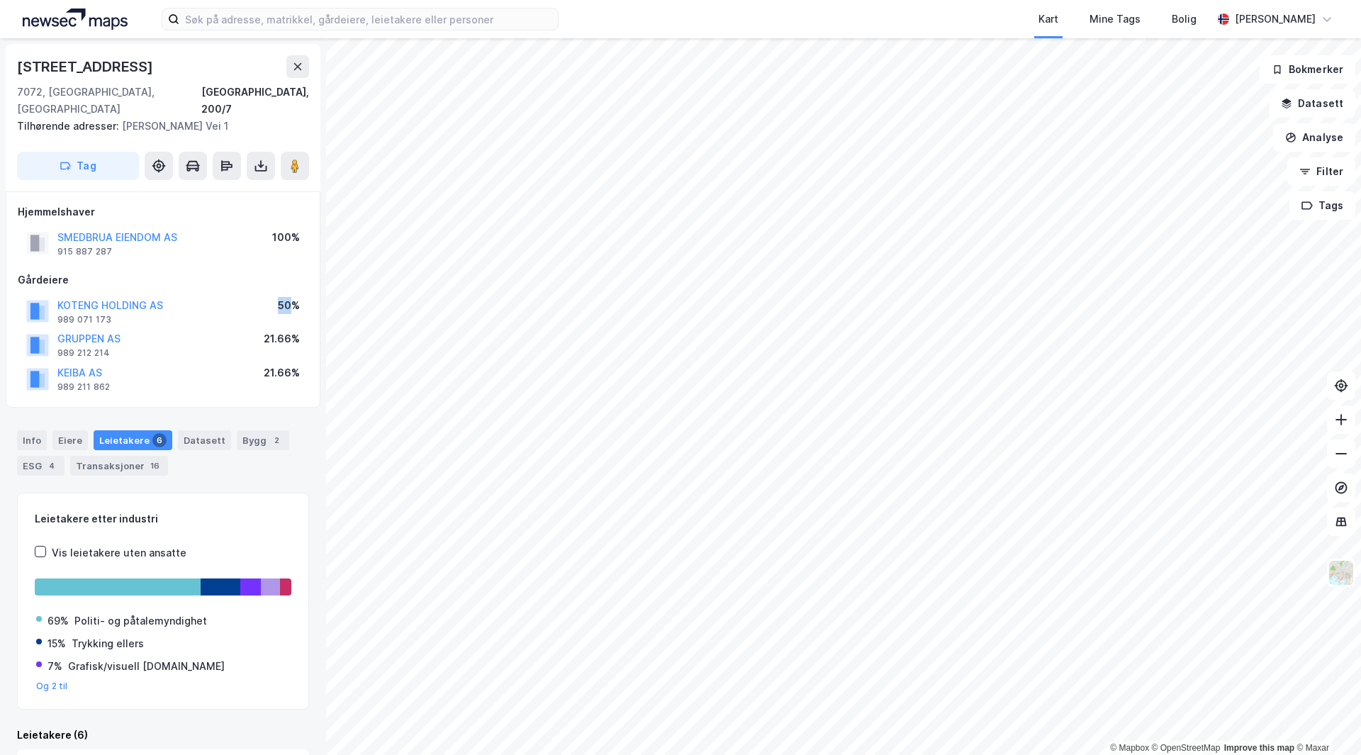
click at [290, 294] on div "KOTENG HOLDING AS 989 071 173 50%" at bounding box center [163, 311] width 291 height 34
click at [290, 297] on div "50%" at bounding box center [289, 305] width 22 height 17
drag, startPoint x: 298, startPoint y: 292, endPoint x: 283, endPoint y: 291, distance: 15.0
click at [283, 297] on div "50%" at bounding box center [289, 305] width 22 height 17
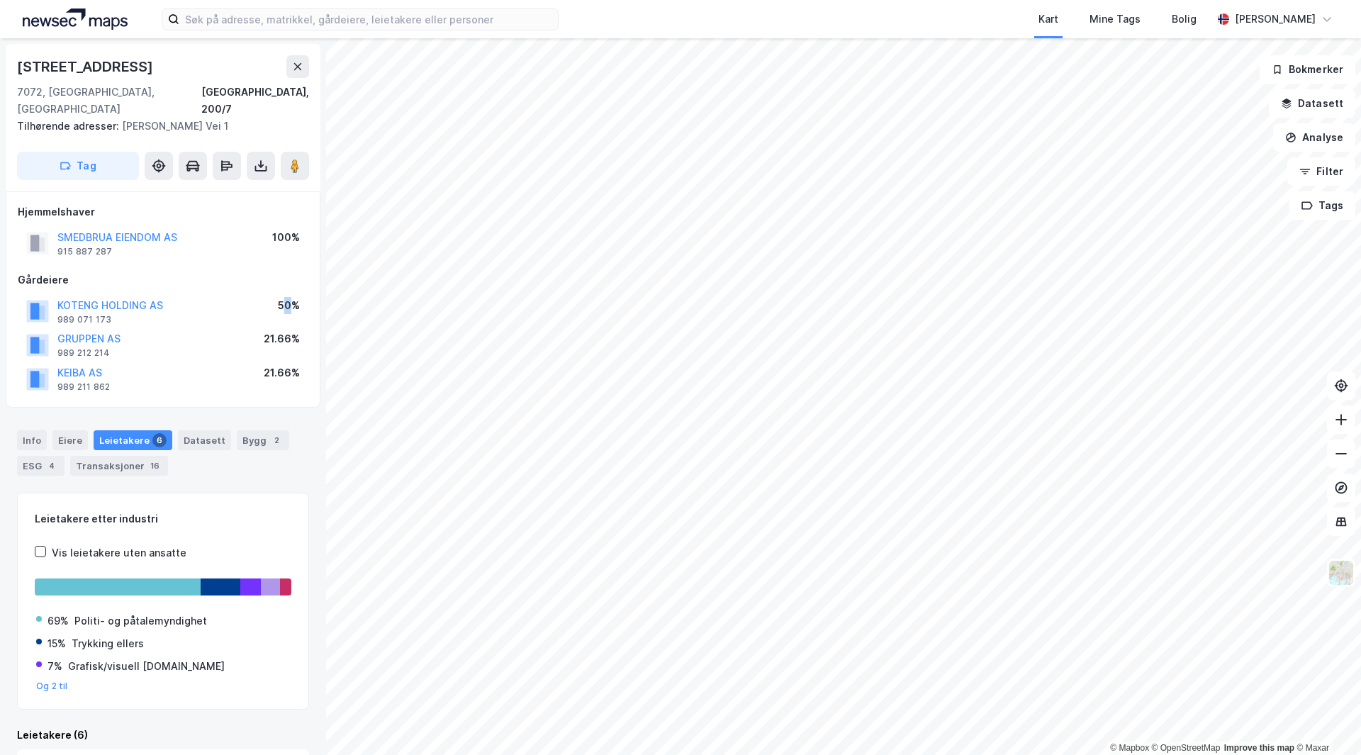
click at [291, 297] on div "50%" at bounding box center [289, 305] width 22 height 17
click at [292, 297] on div "50%" at bounding box center [289, 305] width 22 height 17
drag, startPoint x: 285, startPoint y: 290, endPoint x: 301, endPoint y: 290, distance: 15.6
click at [301, 294] on div "KOTENG HOLDING AS 989 071 173 50%" at bounding box center [163, 311] width 291 height 34
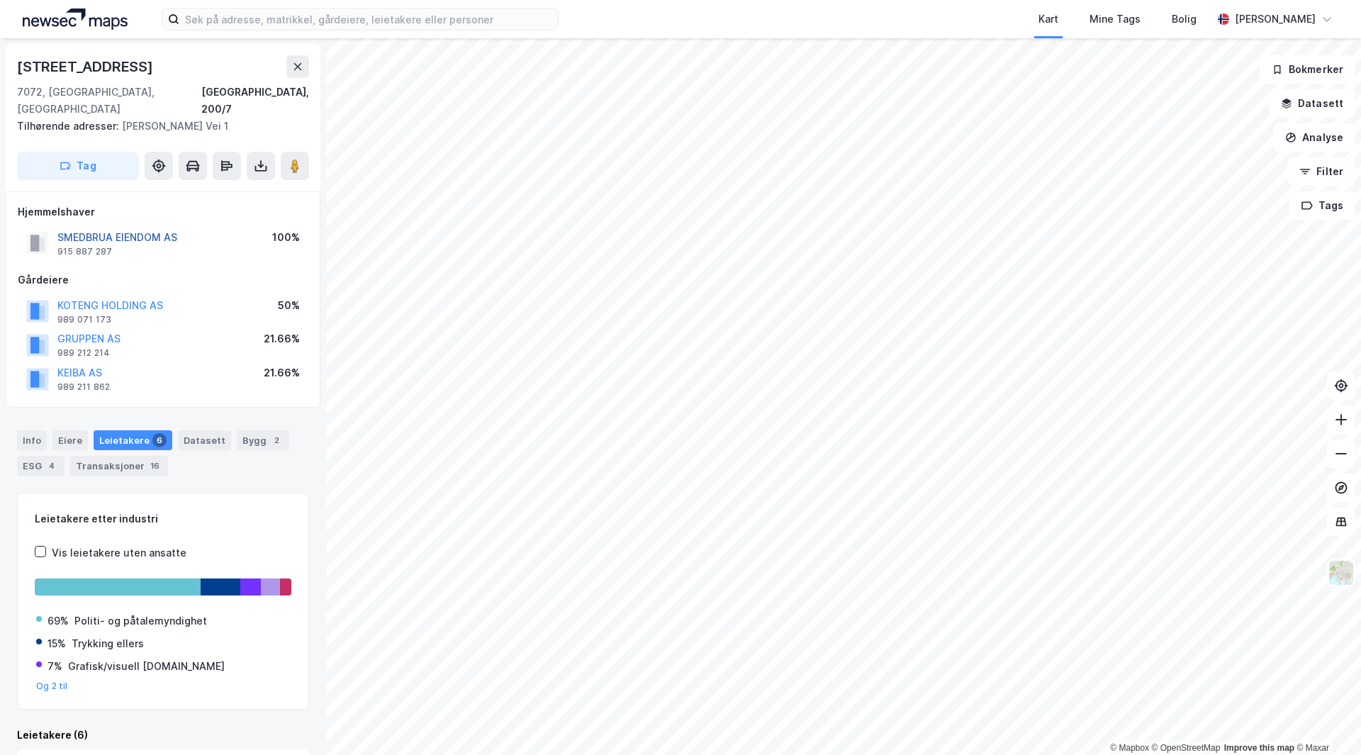
click at [0, 0] on button "SMEDBRUA EIENDOM AS" at bounding box center [0, 0] width 0 height 0
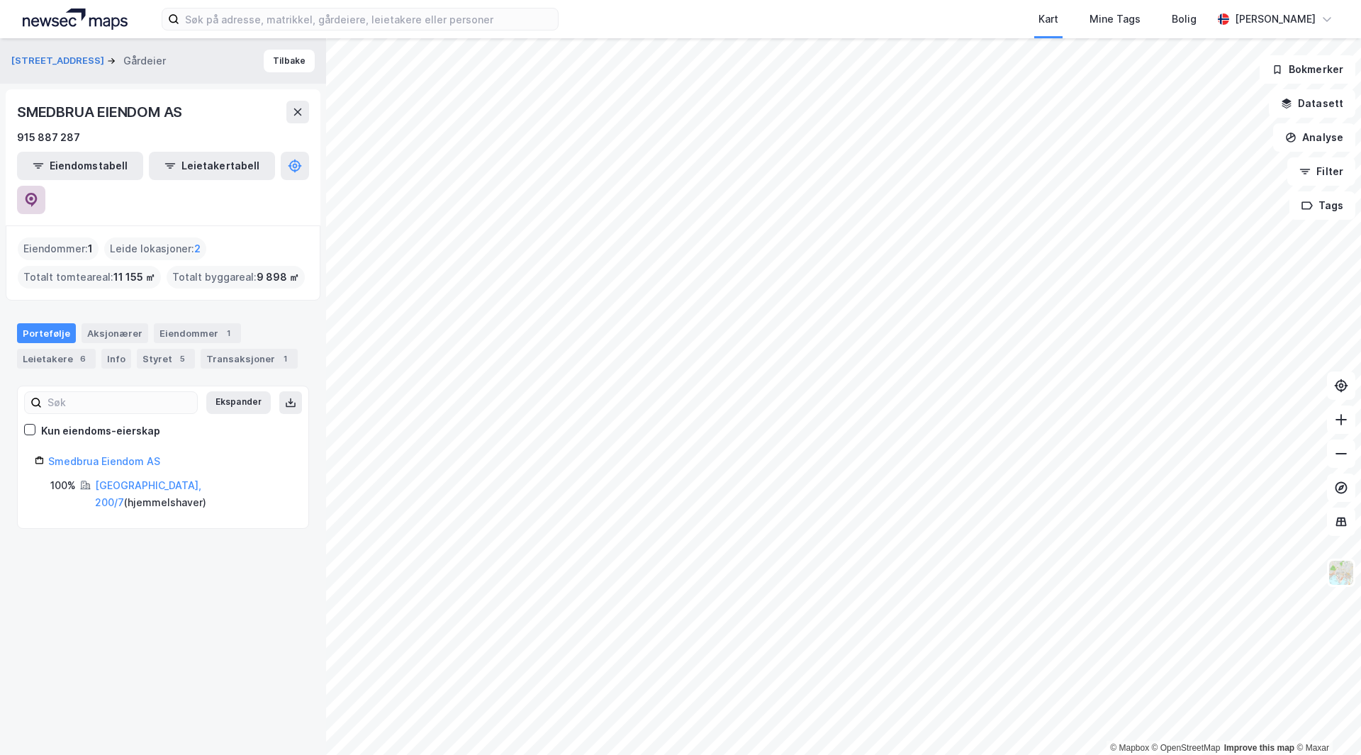
click at [45, 186] on button at bounding box center [31, 200] width 28 height 28
click at [286, 57] on button "Tilbake" at bounding box center [289, 61] width 51 height 23
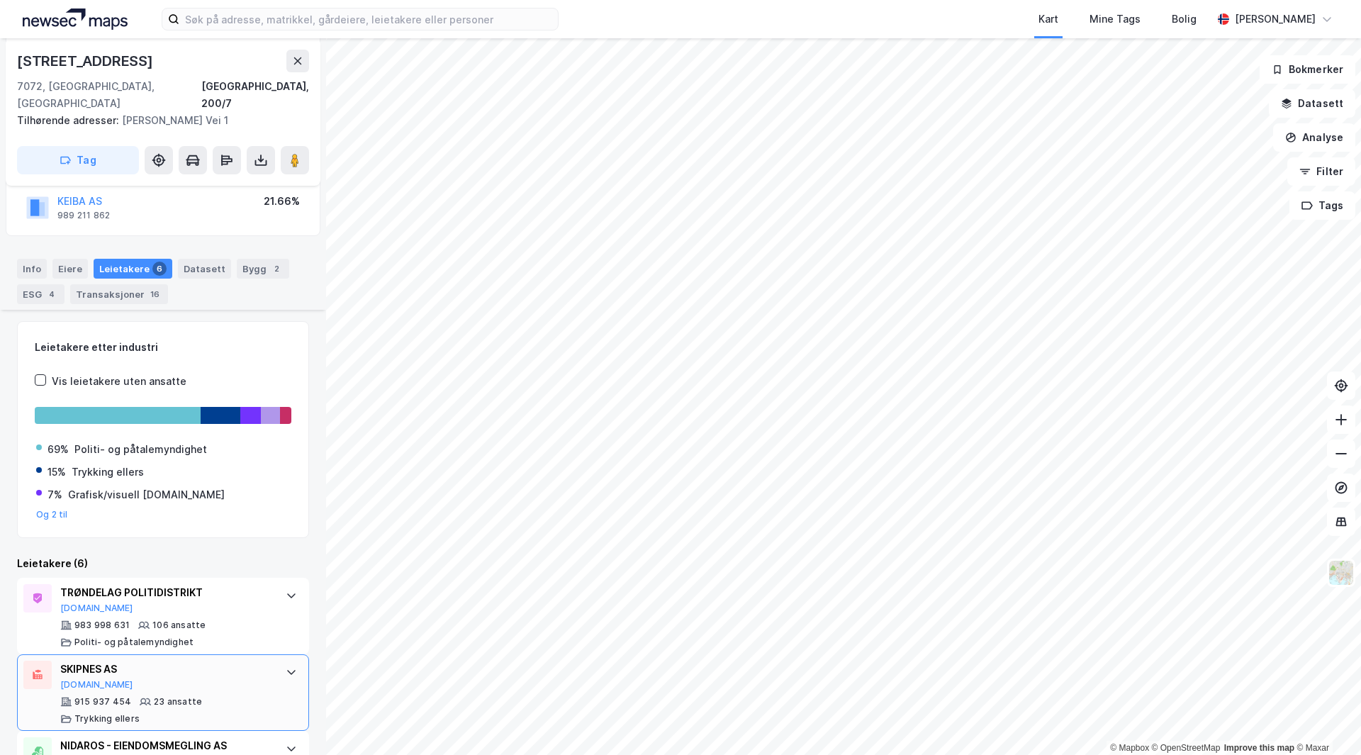
scroll to position [354, 0]
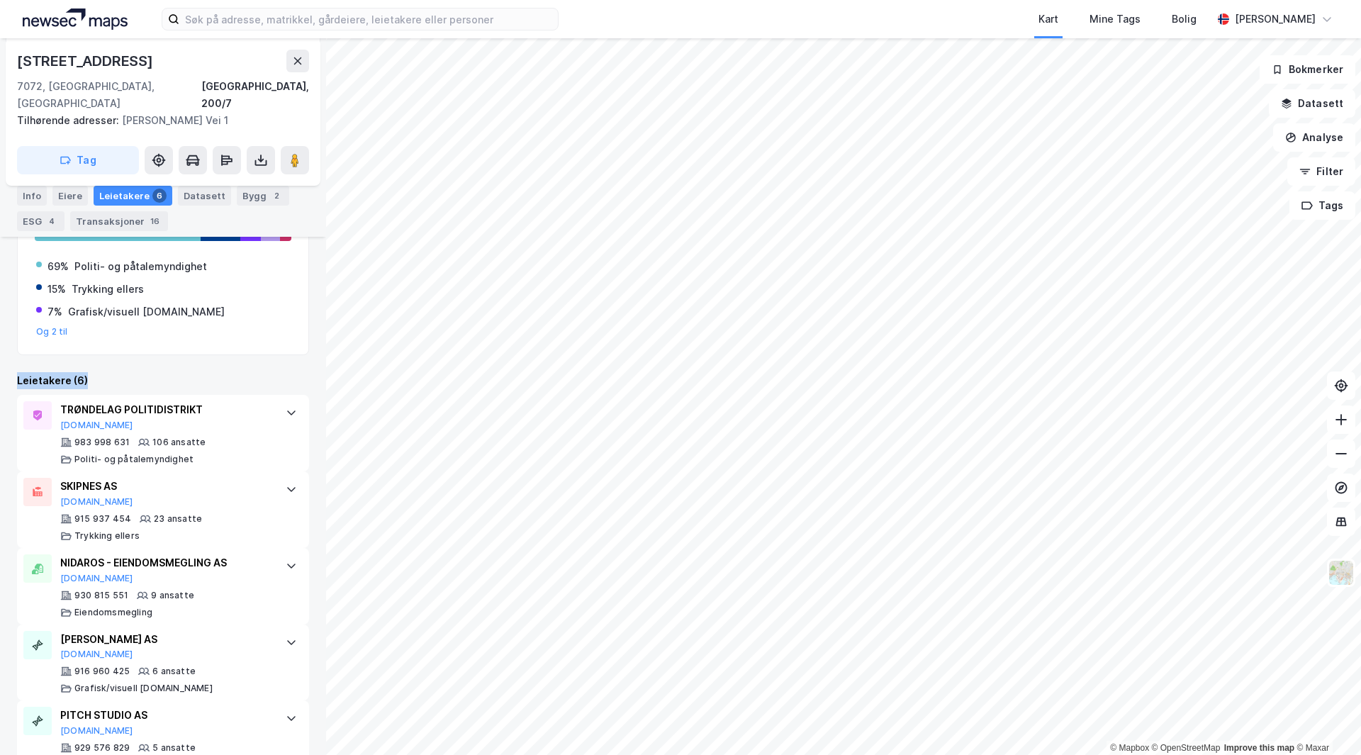
drag, startPoint x: 18, startPoint y: 361, endPoint x: 94, endPoint y: 359, distance: 75.9
click at [93, 372] on div "Leietakere (6)" at bounding box center [163, 380] width 292 height 17
click at [94, 372] on div "Leietakere (6)" at bounding box center [163, 380] width 292 height 17
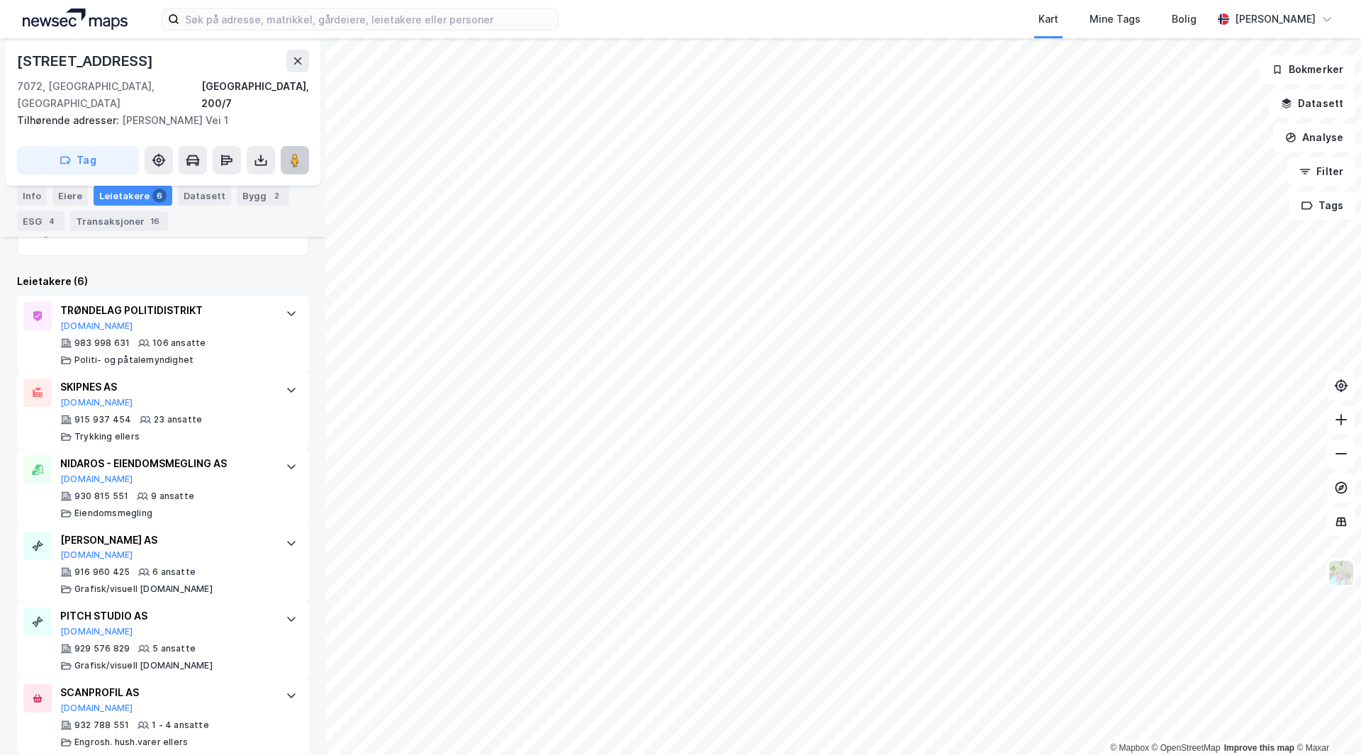
scroll to position [28, 0]
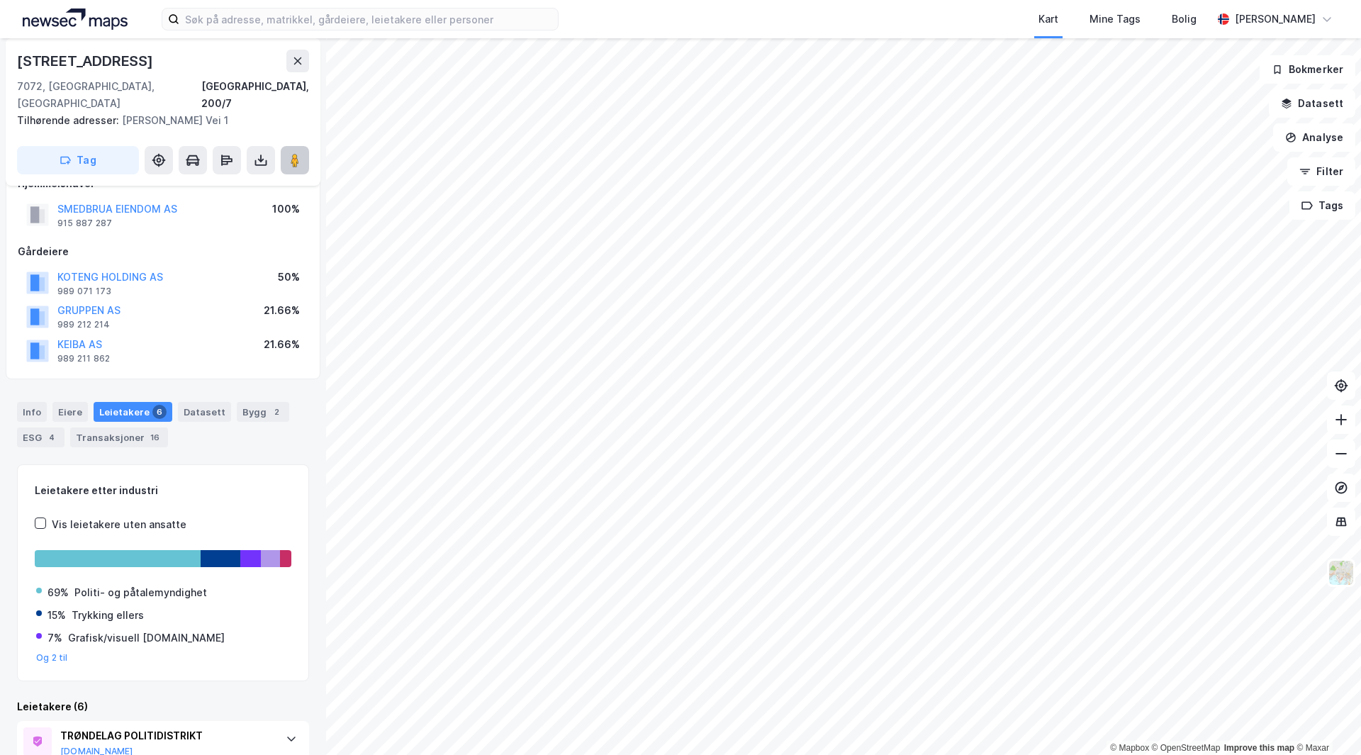
click at [293, 153] on image at bounding box center [295, 160] width 9 height 14
click at [301, 65] on icon at bounding box center [297, 60] width 11 height 11
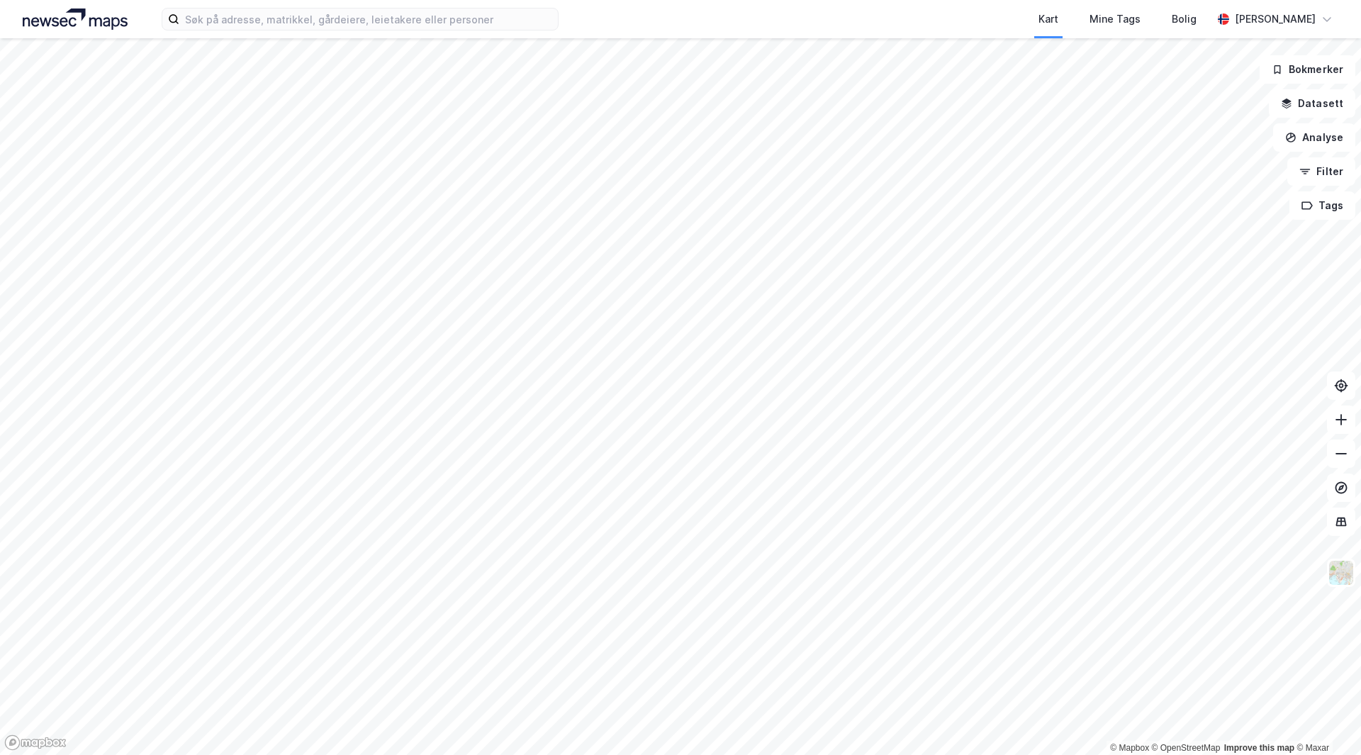
click at [503, 754] on html "Kart Mine Tags Bolig [PERSON_NAME] © Mapbox © OpenStreetMap Improve this map © …" at bounding box center [680, 377] width 1361 height 755
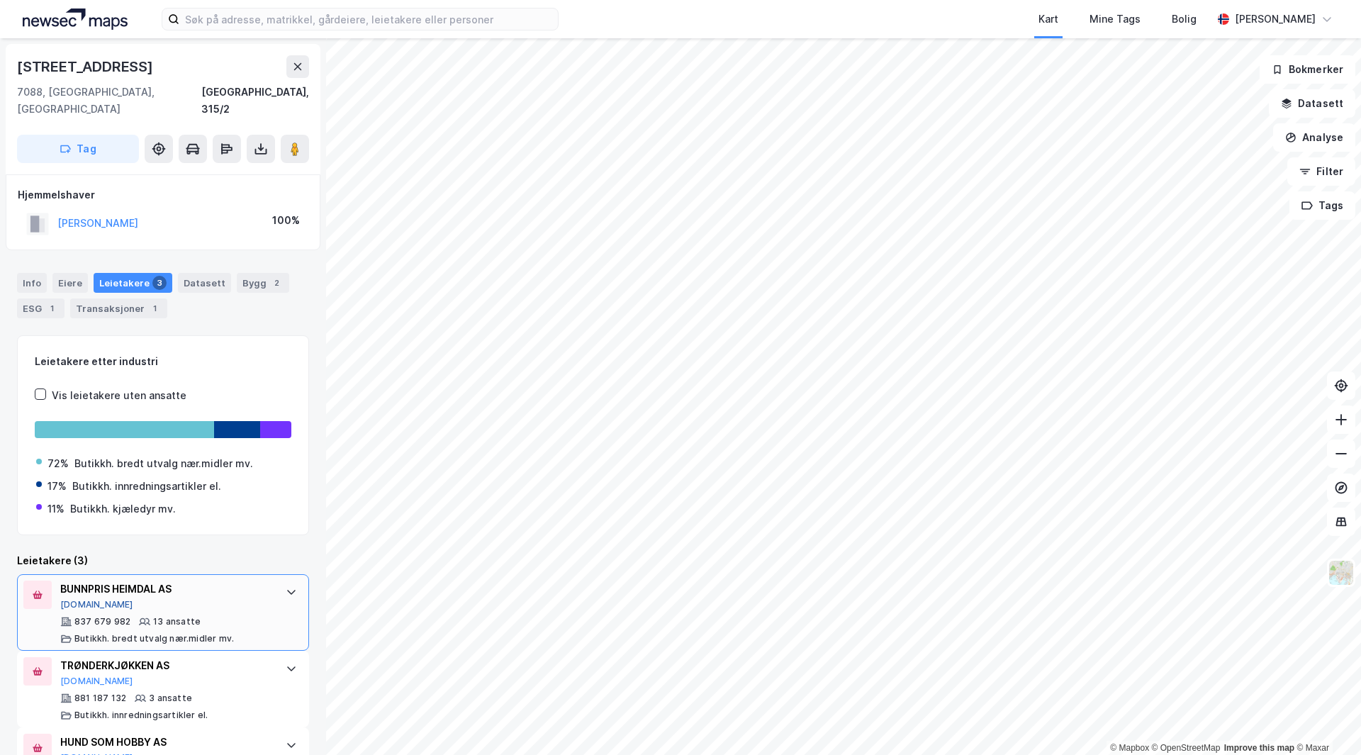
click at [93, 599] on button "[DOMAIN_NAME]" at bounding box center [96, 604] width 73 height 11
click at [294, 65] on icon at bounding box center [297, 66] width 11 height 11
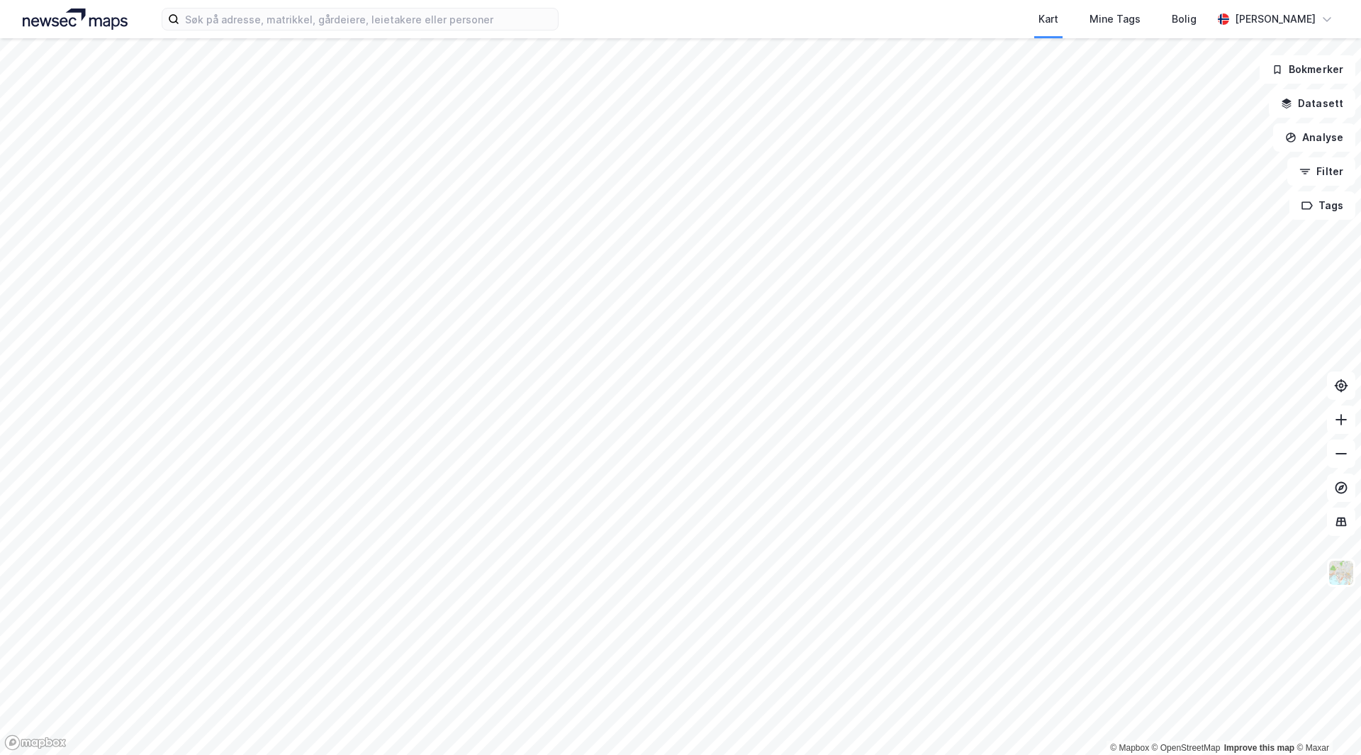
click at [661, 0] on html "Kart Mine Tags Bolig [PERSON_NAME] © Mapbox © OpenStreetMap Improve this map © …" at bounding box center [680, 377] width 1361 height 755
click at [640, 33] on div "Kart Mine Tags Bolig [PERSON_NAME] © Mapbox © OpenStreetMap Improve this map © …" at bounding box center [680, 377] width 1361 height 755
click at [686, 754] on html "Kart Mine Tags Bolig [PERSON_NAME] © Mapbox © OpenStreetMap Improve this map © …" at bounding box center [680, 377] width 1361 height 755
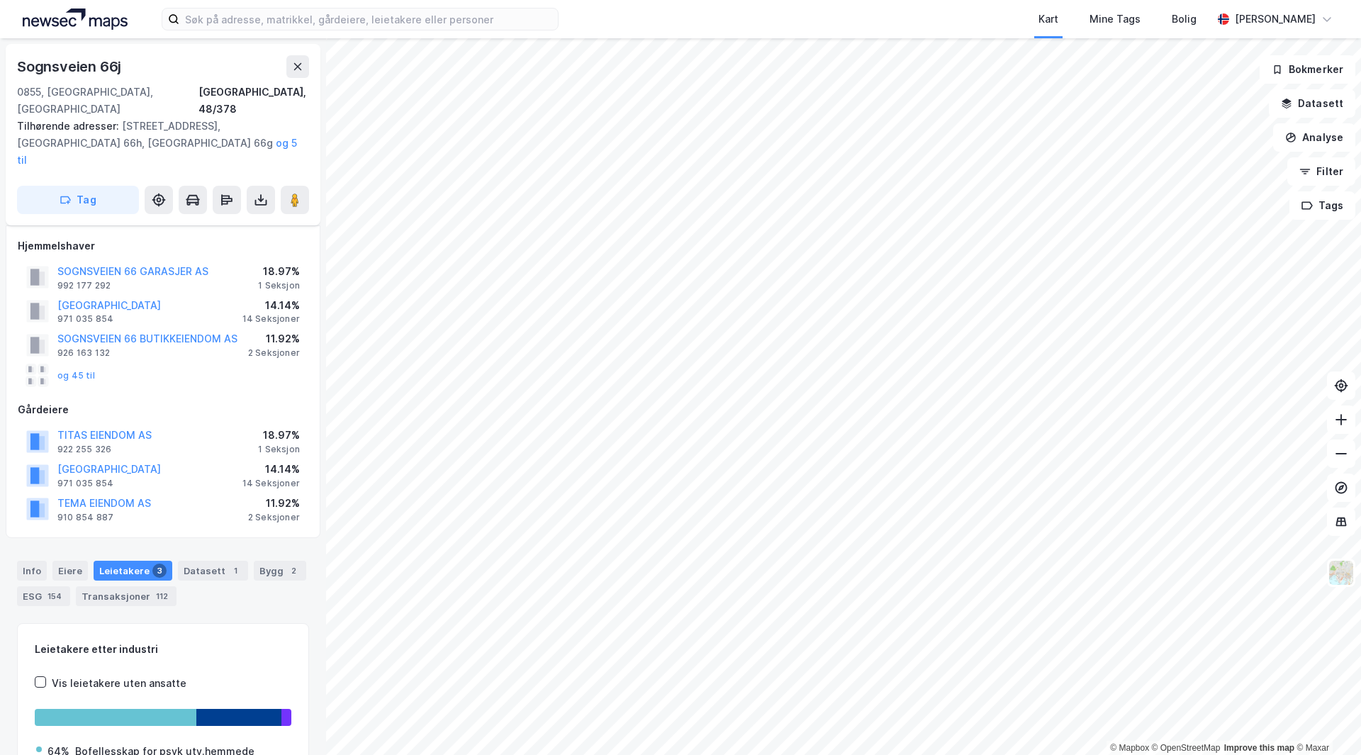
scroll to position [28, 0]
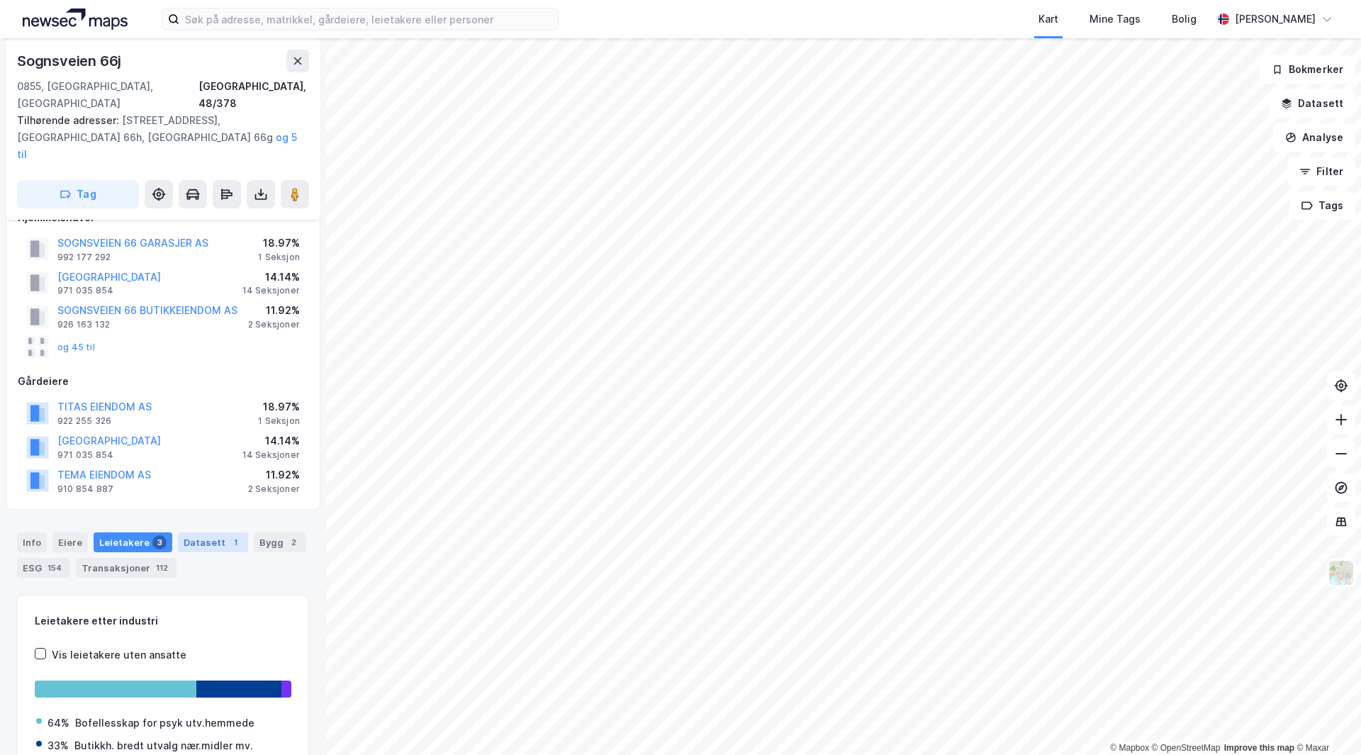
click at [199, 532] on div "Datasett 1" at bounding box center [213, 542] width 70 height 20
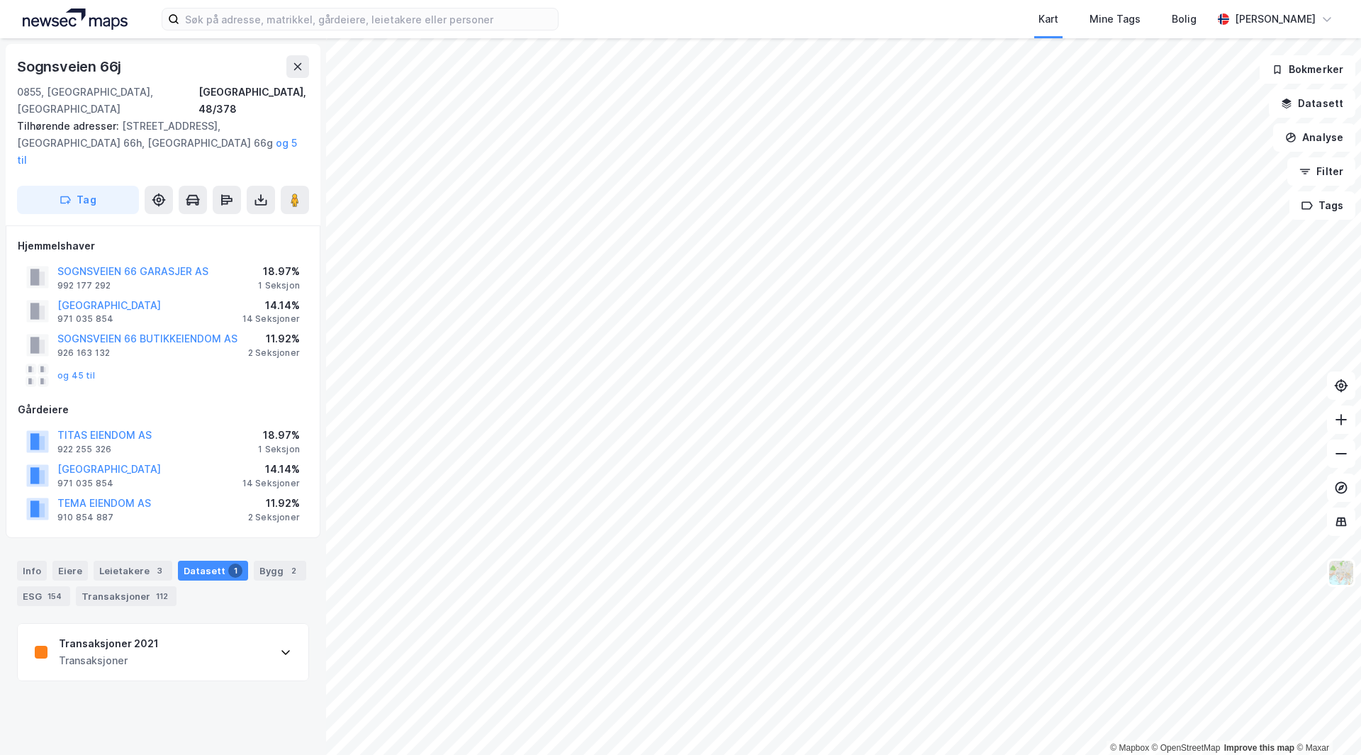
click at [128, 652] on div "Transaksjoner" at bounding box center [109, 660] width 100 height 17
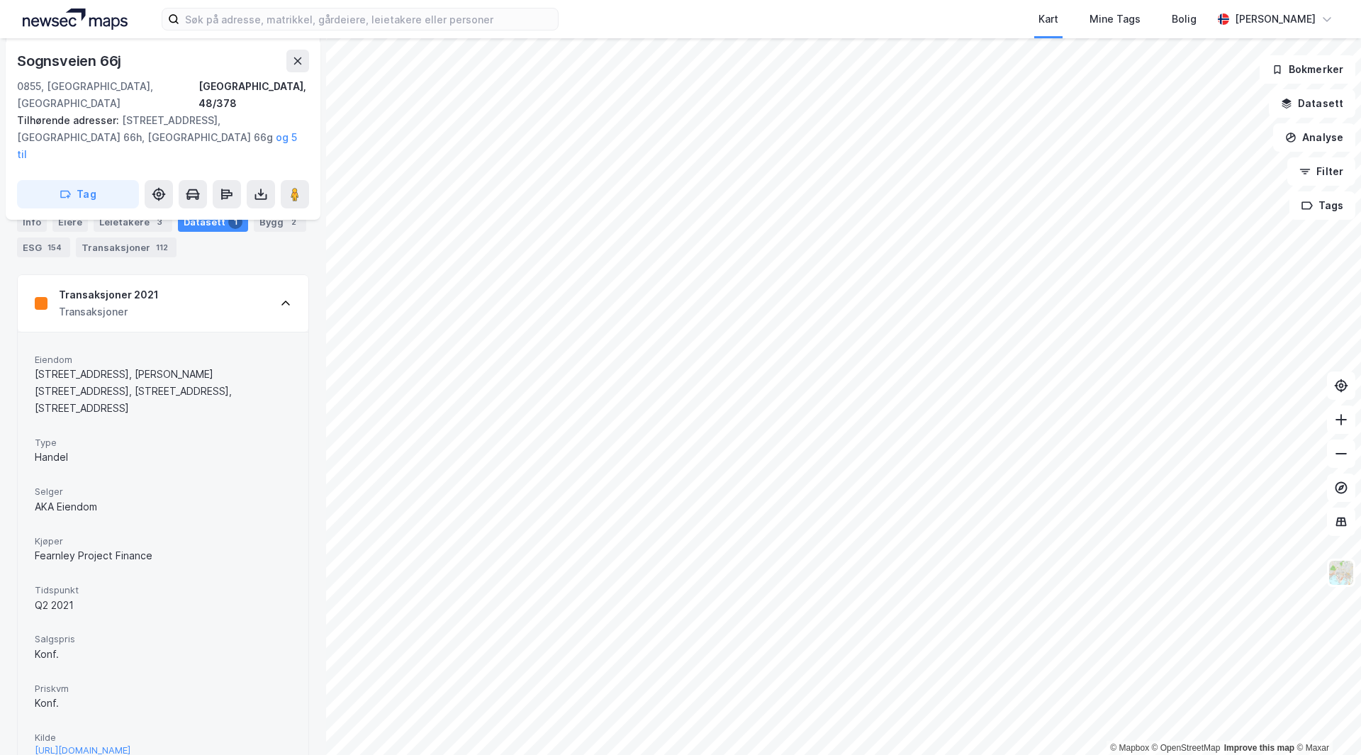
scroll to position [351, 0]
drag, startPoint x: 97, startPoint y: 493, endPoint x: 171, endPoint y: 498, distance: 73.9
click at [171, 529] on div "Kjøper Fearnley Project Finance" at bounding box center [163, 548] width 257 height 38
click at [171, 545] on div "Fearnley Project Finance" at bounding box center [163, 553] width 257 height 17
drag, startPoint x: 12, startPoint y: 441, endPoint x: 115, endPoint y: 453, distance: 103.5
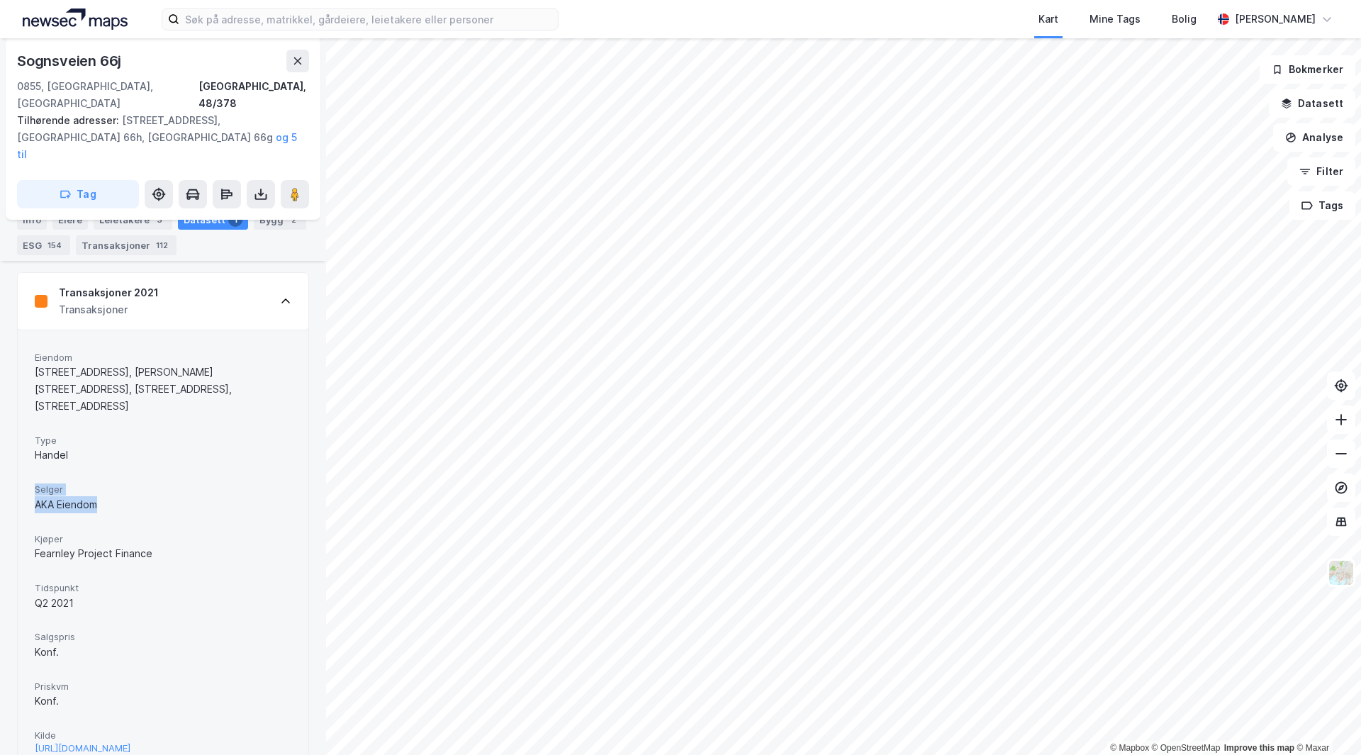
click at [115, 453] on div "[STREET_ADDRESS], 48/378 Tilhørende adresser: [STREET_ADDRESS], [GEOGRAPHIC_DAT…" at bounding box center [163, 396] width 326 height 717
click at [115, 496] on div "AKA Eiendom" at bounding box center [163, 504] width 257 height 17
drag, startPoint x: 40, startPoint y: 439, endPoint x: 116, endPoint y: 452, distance: 76.9
click at [116, 479] on div "Selger AKA [PERSON_NAME]" at bounding box center [163, 498] width 257 height 38
click at [118, 496] on div "AKA Eiendom" at bounding box center [163, 504] width 257 height 17
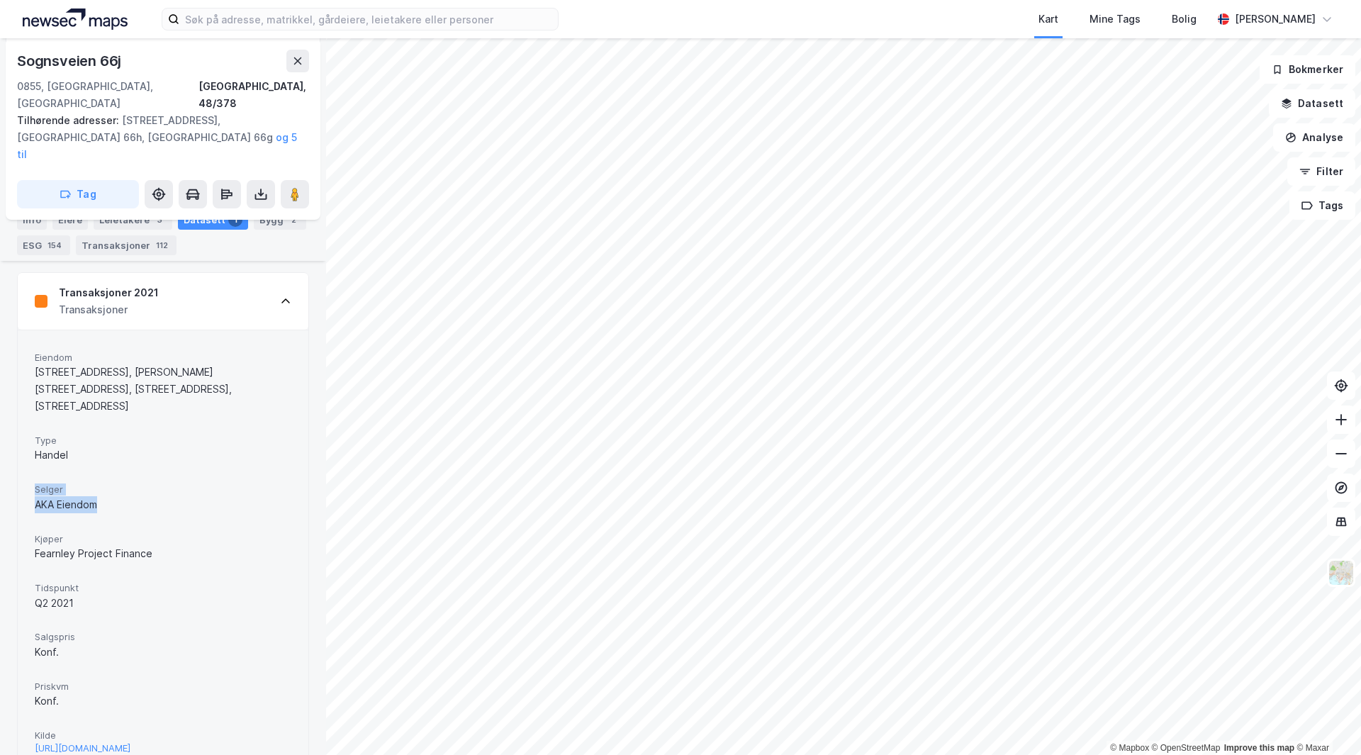
drag, startPoint x: 106, startPoint y: 452, endPoint x: 16, endPoint y: 433, distance: 91.9
click at [16, 433] on div "[STREET_ADDRESS], 48/378 Tilhørende adresser: [STREET_ADDRESS], [GEOGRAPHIC_DAT…" at bounding box center [163, 396] width 326 height 717
click at [21, 433] on div "Eiendom [STREET_ADDRESS], [PERSON_NAME][STREET_ADDRESS], [STREET_ADDRESS], [STR…" at bounding box center [163, 553] width 291 height 446
drag, startPoint x: 89, startPoint y: 507, endPoint x: 146, endPoint y: 511, distance: 57.6
click at [144, 529] on div "Kjøper Fearnley Project Finance" at bounding box center [163, 548] width 257 height 38
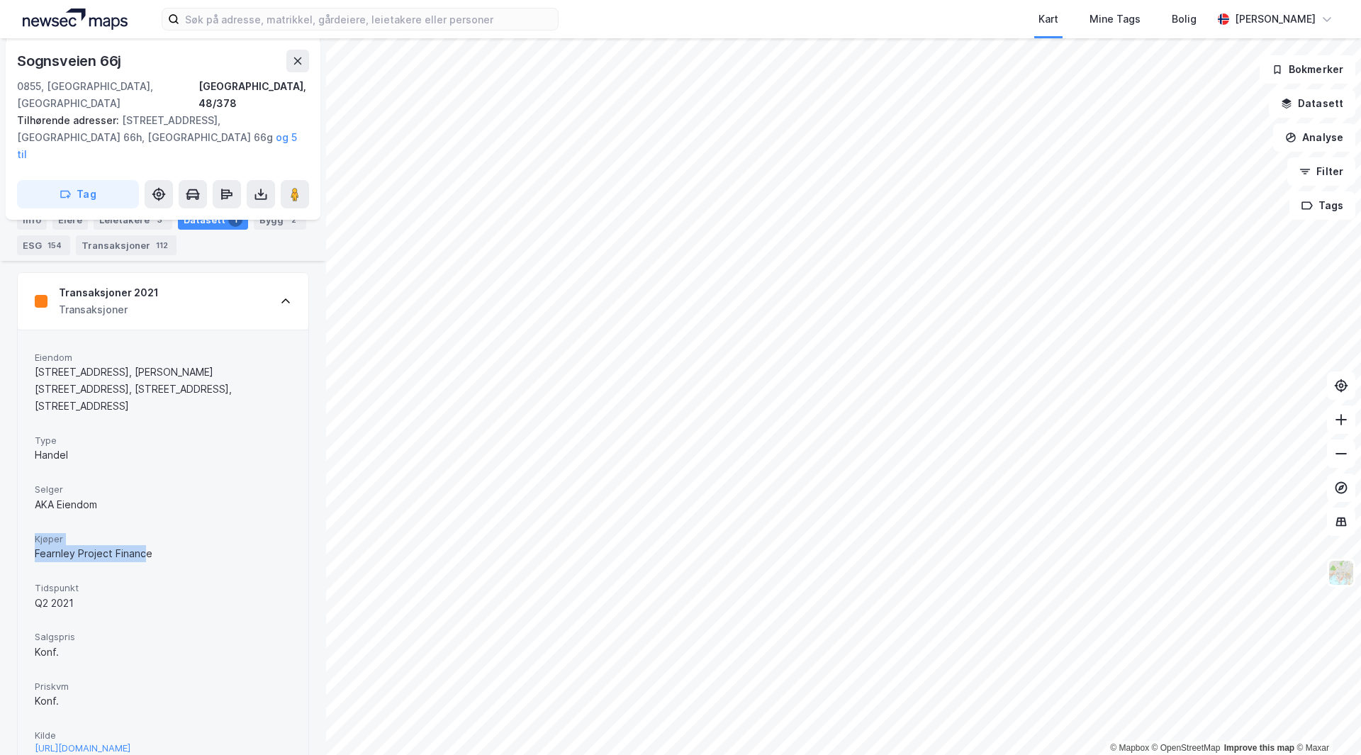
click at [146, 545] on div "Fearnley Project Finance" at bounding box center [163, 553] width 257 height 17
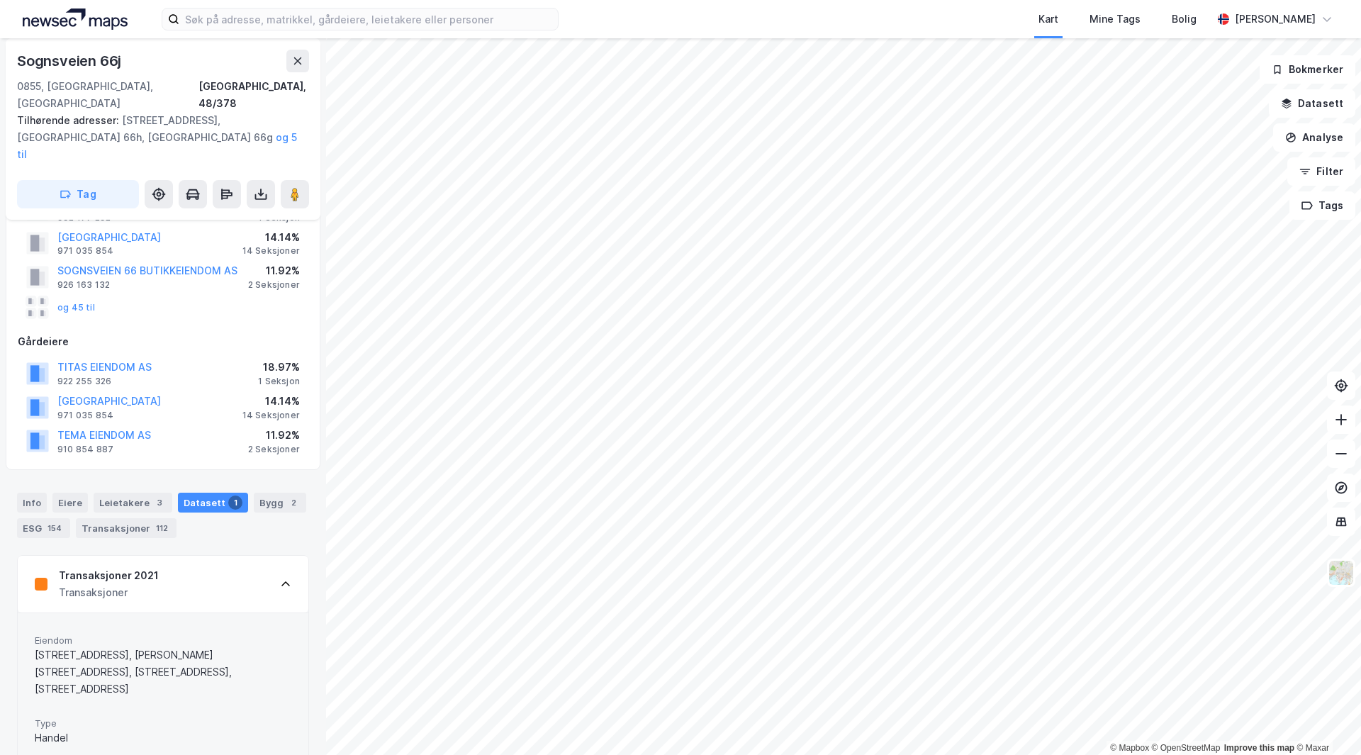
scroll to position [0, 0]
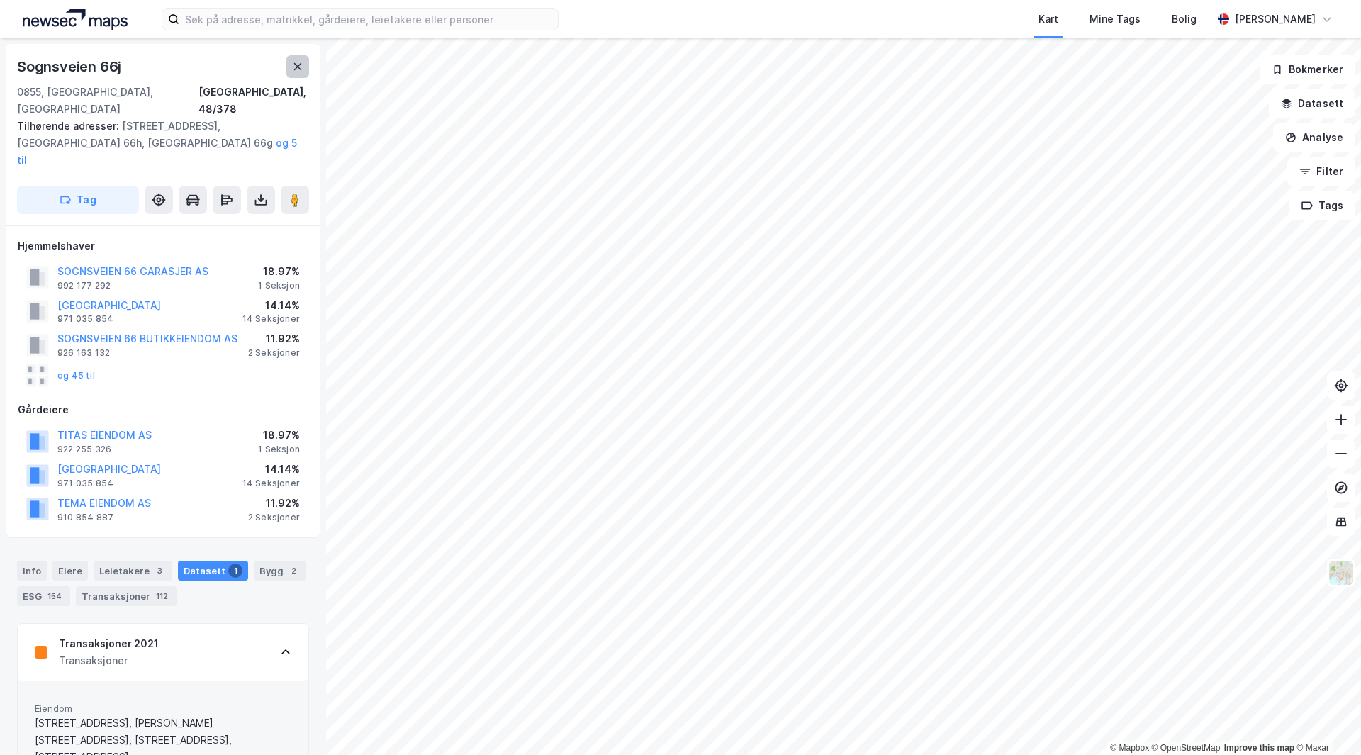
click at [291, 70] on button at bounding box center [297, 66] width 23 height 23
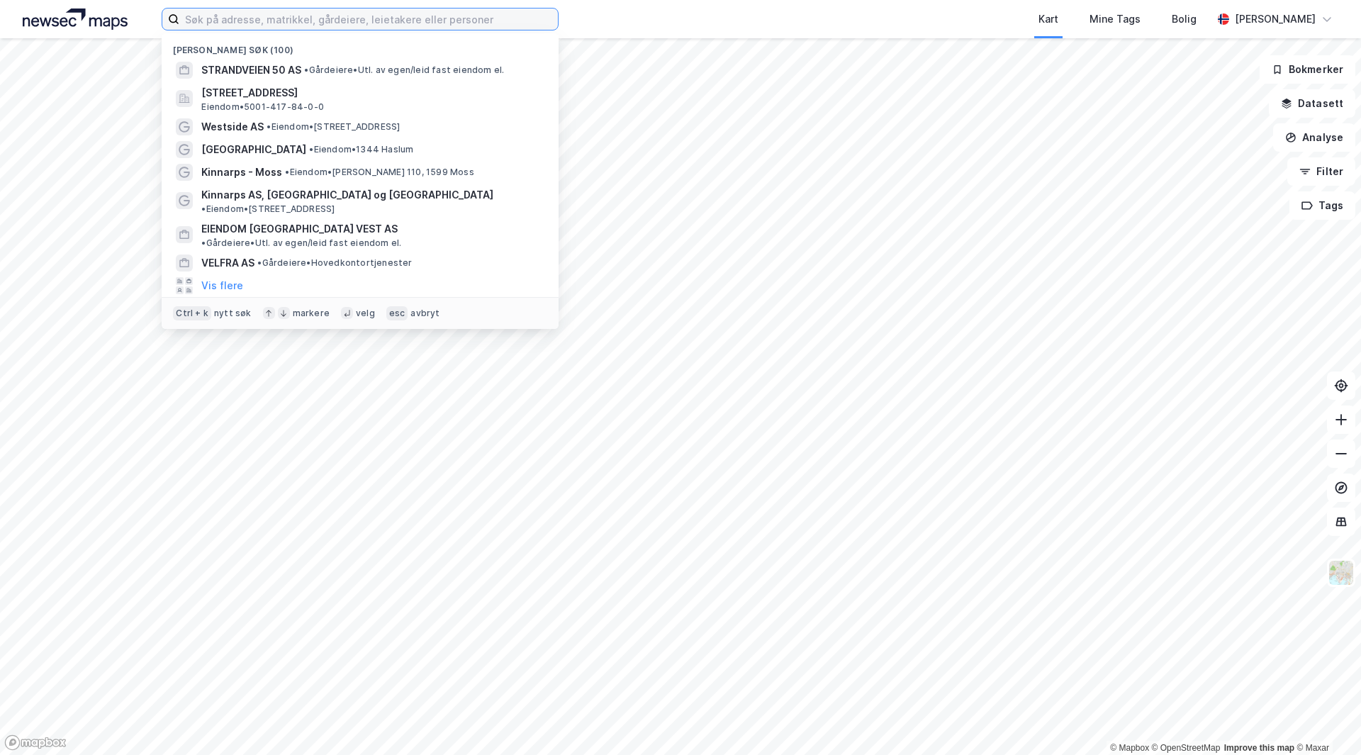
click at [313, 29] on input at bounding box center [368, 19] width 379 height 21
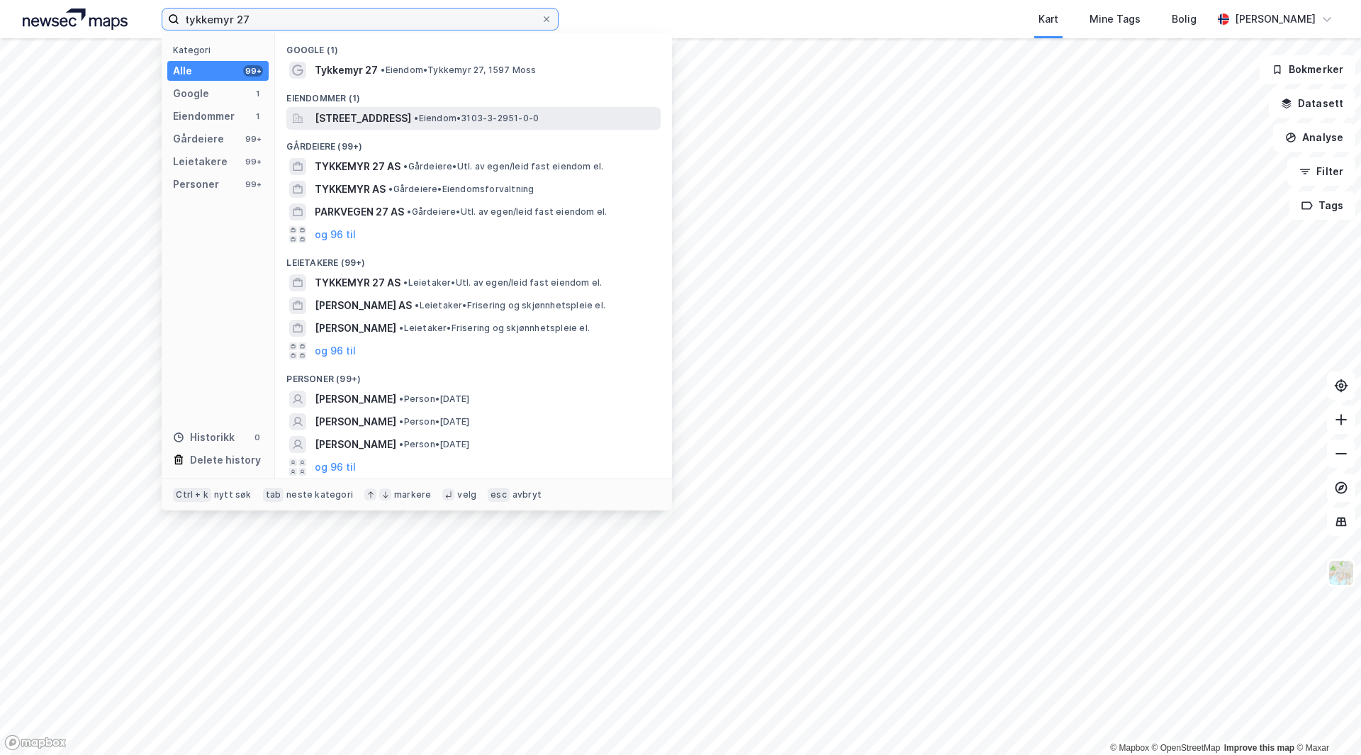
type input "tykkemyr 27"
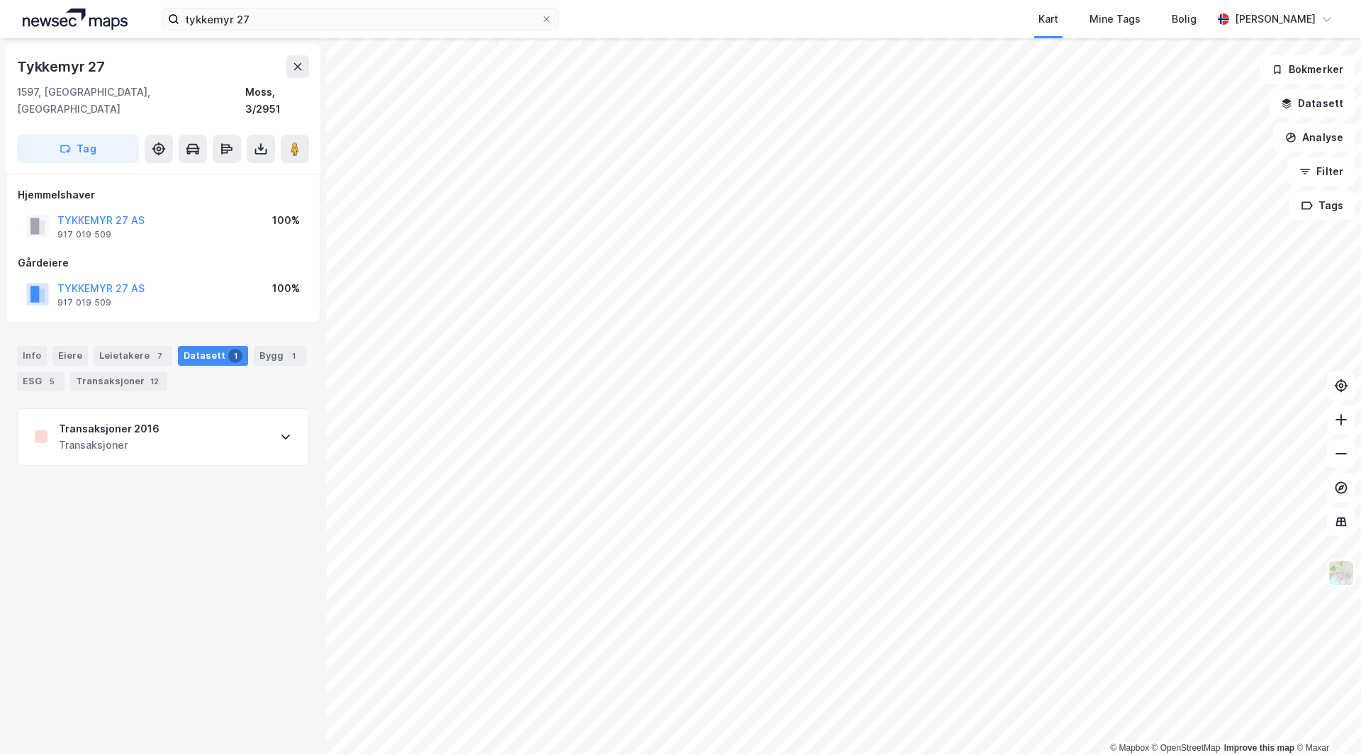
click at [155, 429] on div "Transaksjoner 2016 Transaksjoner" at bounding box center [163, 437] width 291 height 57
click at [120, 372] on div "Transaksjoner 12" at bounding box center [118, 382] width 97 height 20
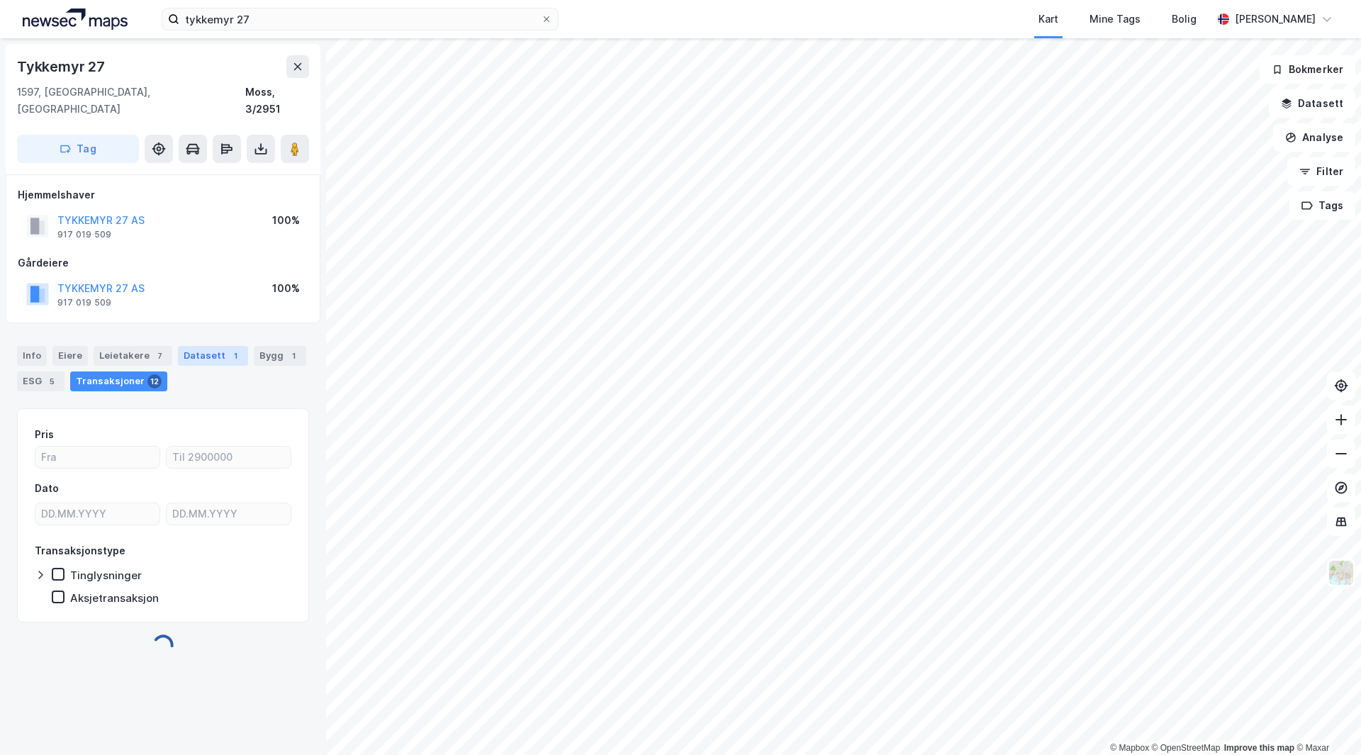
click at [206, 346] on div "Datasett 1" at bounding box center [213, 356] width 70 height 20
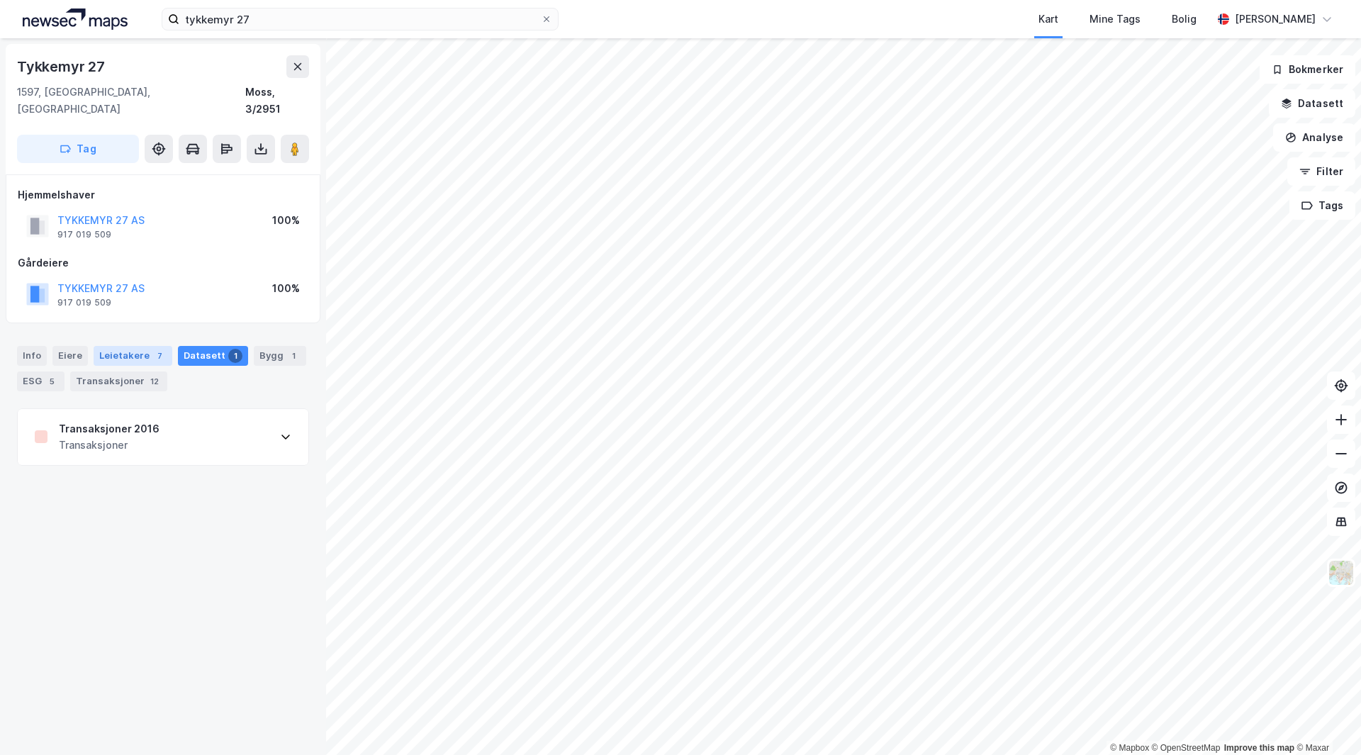
click at [128, 346] on div "Leietakere 7" at bounding box center [133, 356] width 79 height 20
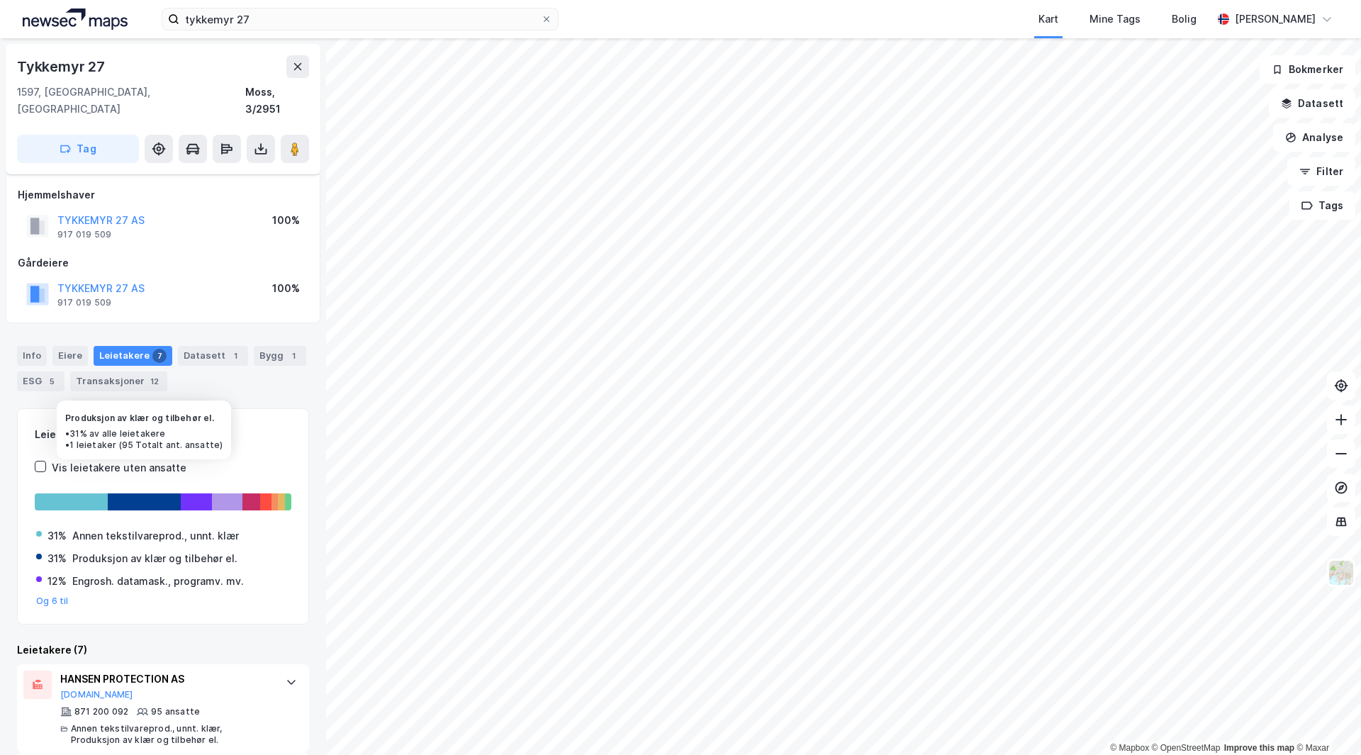
scroll to position [71, 0]
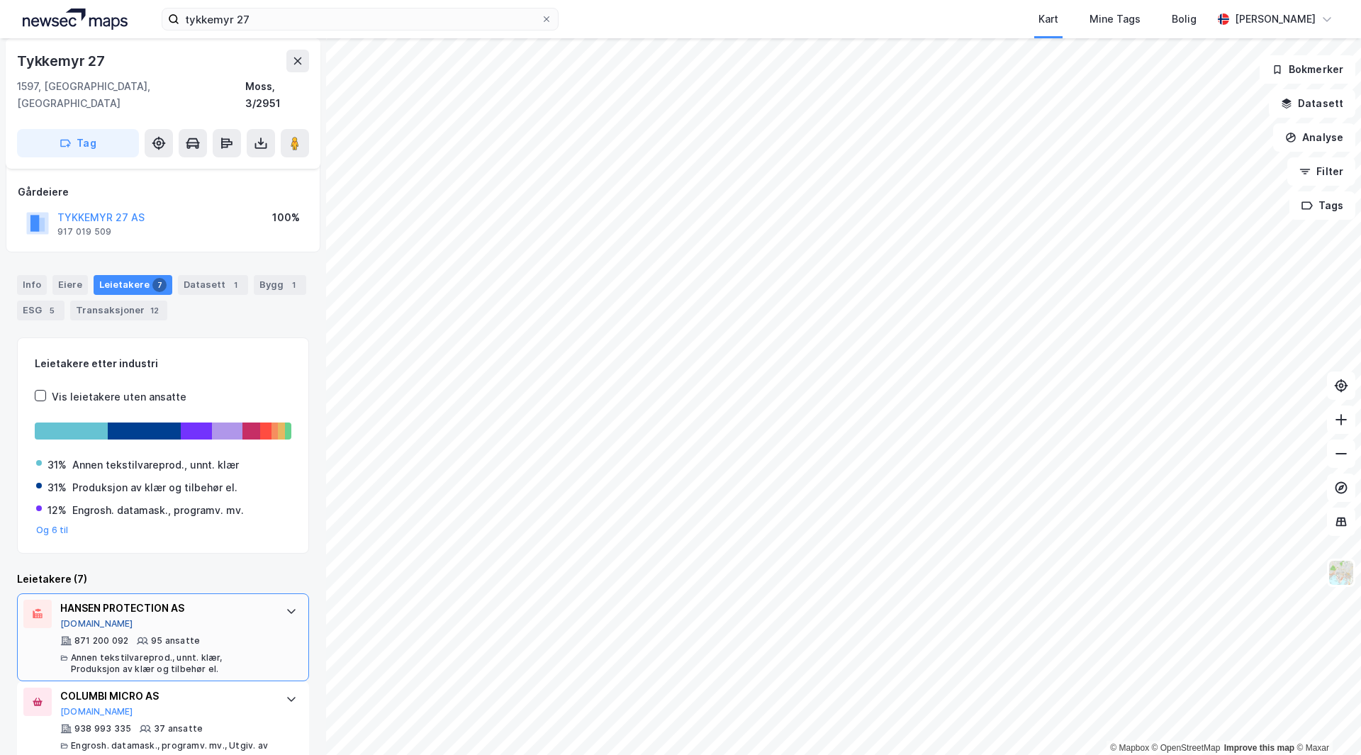
click at [83, 618] on button "[DOMAIN_NAME]" at bounding box center [96, 623] width 73 height 11
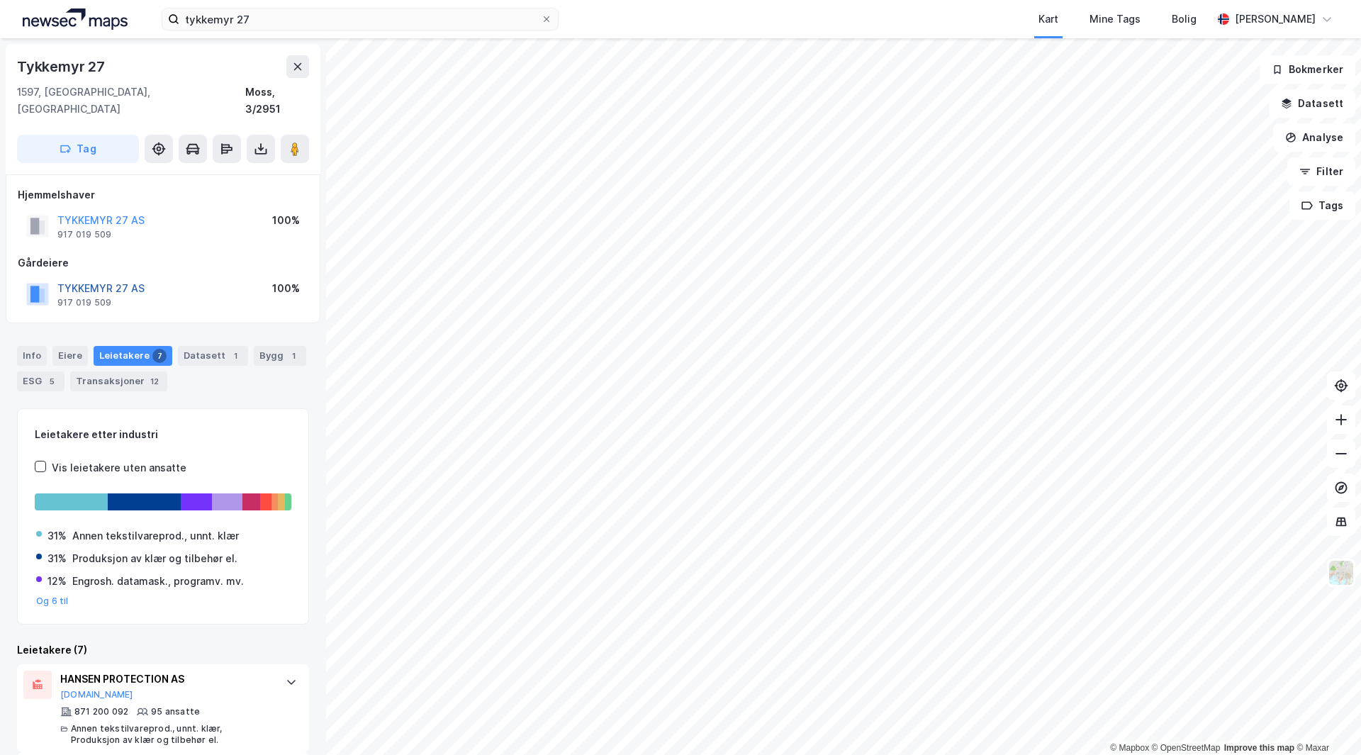
click at [0, 0] on button "TYKKEMYR 27 AS" at bounding box center [0, 0] width 0 height 0
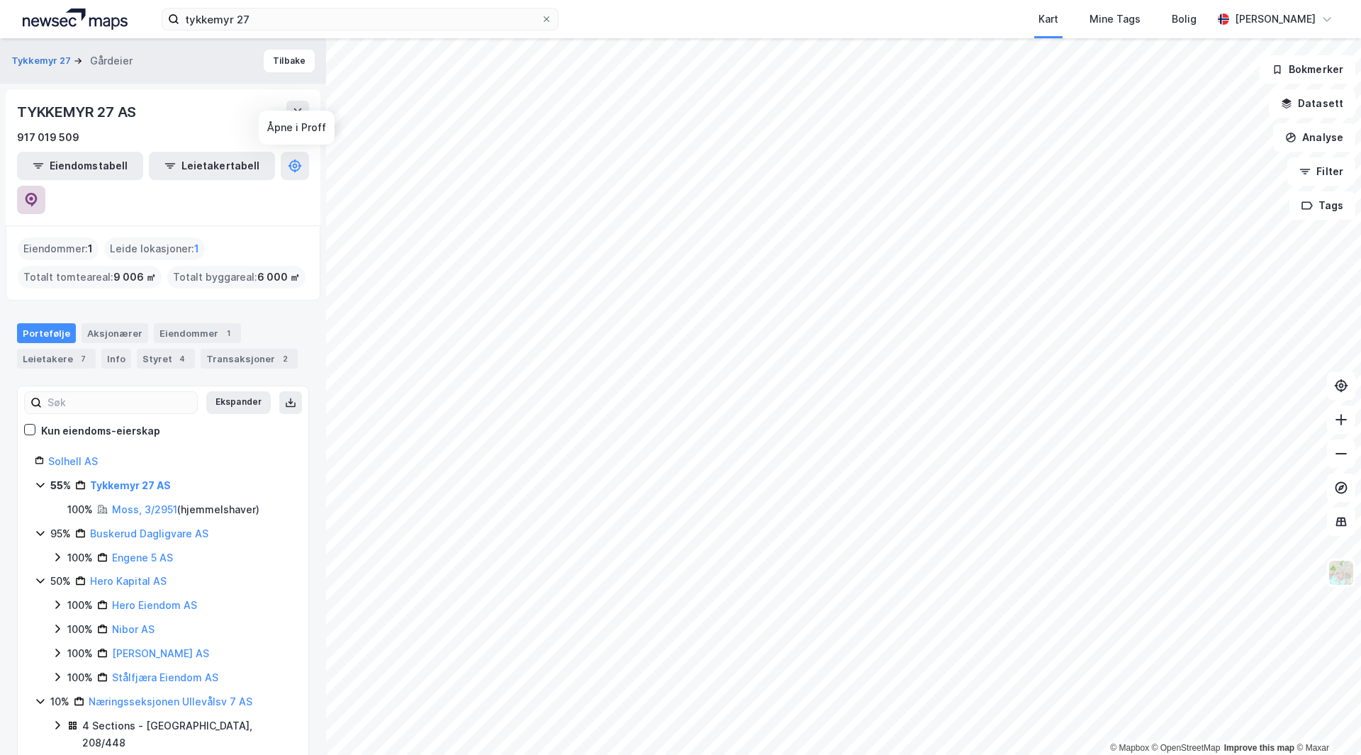
click at [33, 196] on icon at bounding box center [31, 198] width 4 height 4
click at [284, 51] on button "Tilbake" at bounding box center [289, 61] width 51 height 23
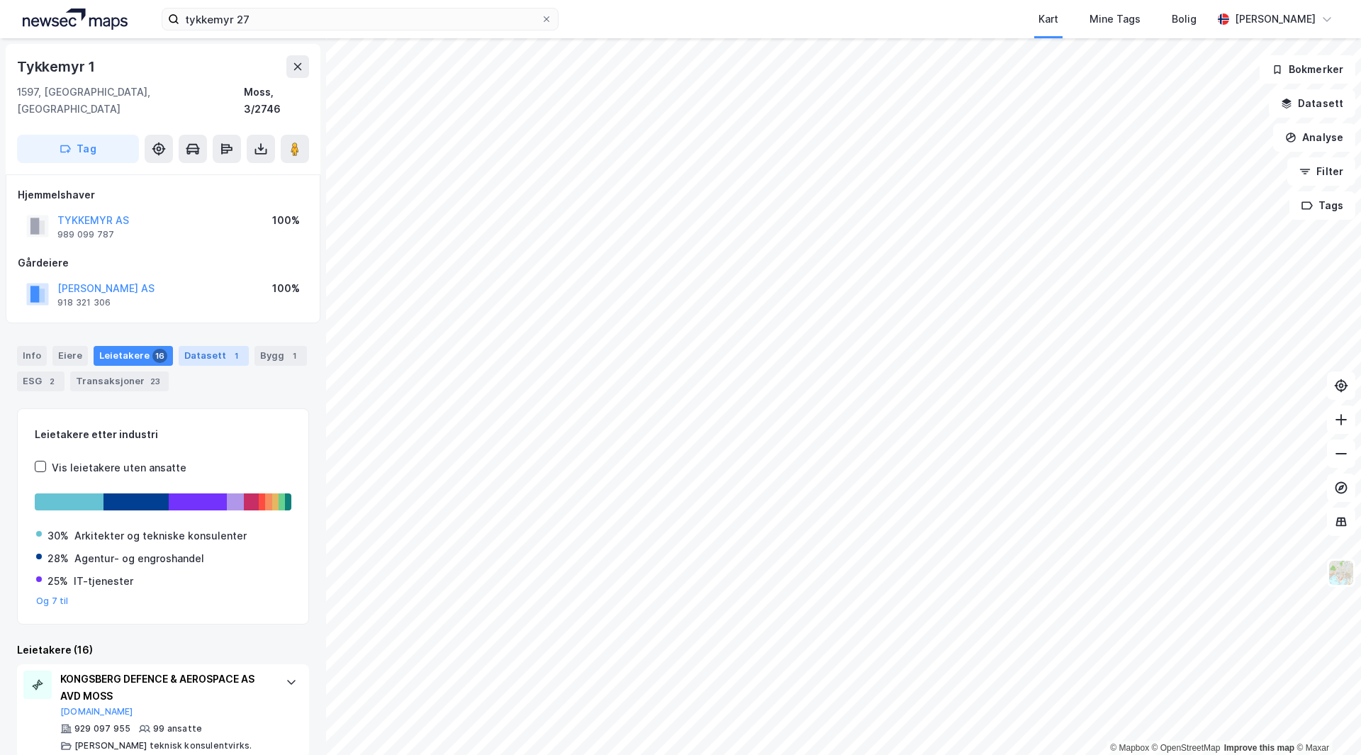
click at [180, 347] on div "Datasett 1" at bounding box center [214, 356] width 70 height 20
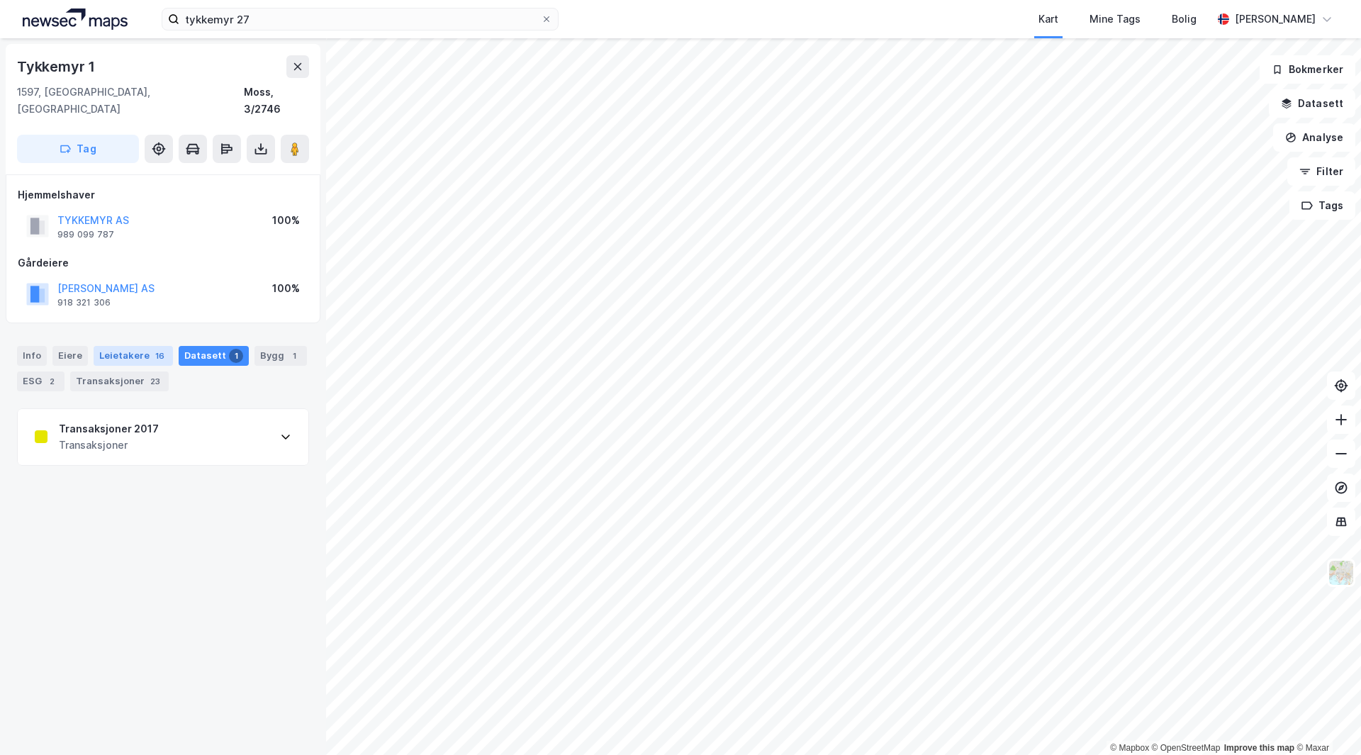
click at [133, 346] on div "Leietakere 16" at bounding box center [133, 356] width 79 height 20
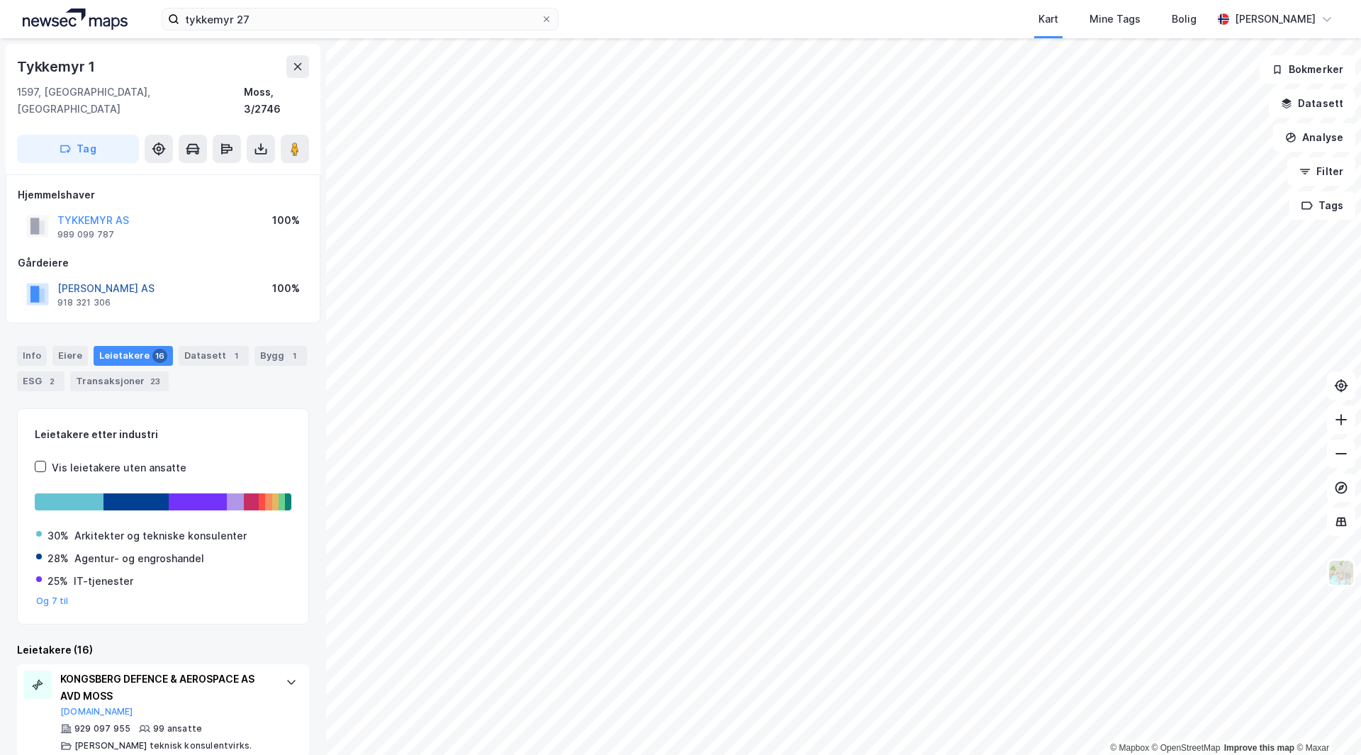
click at [0, 0] on button "[PERSON_NAME] AS" at bounding box center [0, 0] width 0 height 0
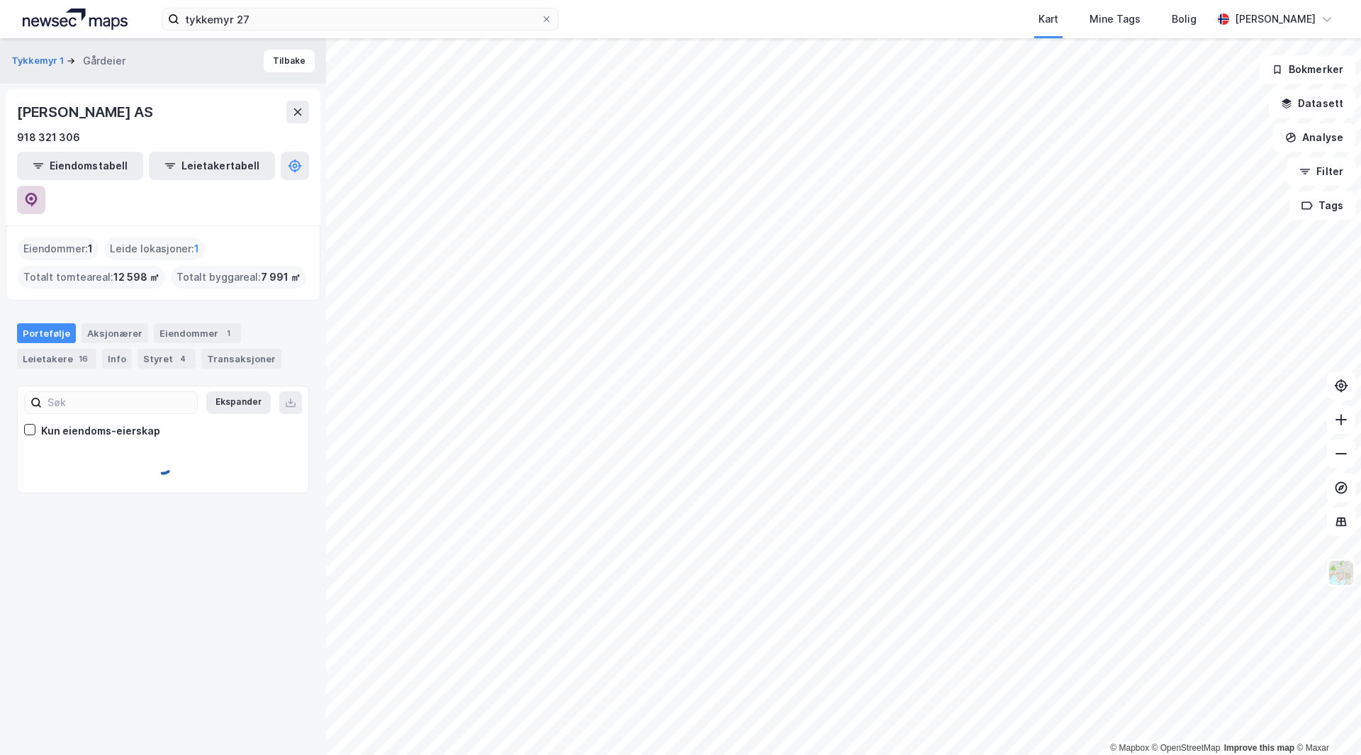
click at [38, 193] on icon at bounding box center [31, 200] width 14 height 14
click at [316, 69] on div "Tykkemyr 1 Gårdeier Tilbake MOSS KONTORINVEST AS 918 321 306 Eiendomstabell Lei…" at bounding box center [163, 396] width 326 height 717
click at [302, 56] on button "Tilbake" at bounding box center [289, 61] width 51 height 23
